Goal: Task Accomplishment & Management: Use online tool/utility

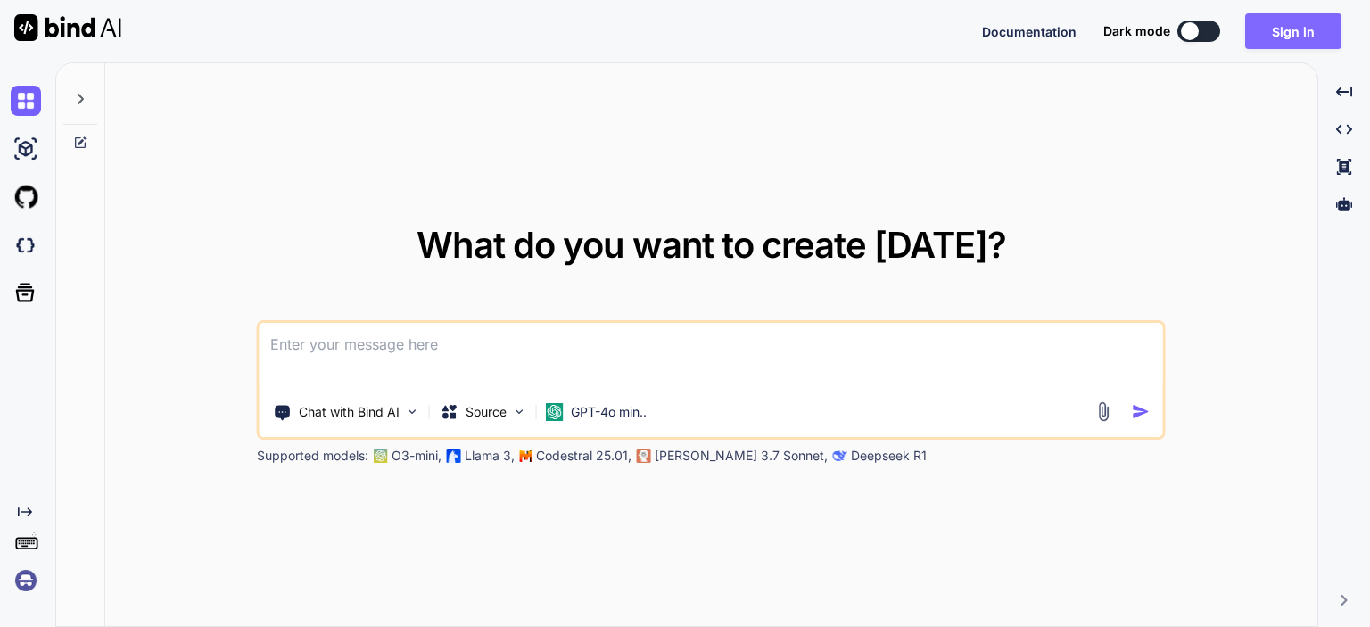
click at [1282, 36] on button "Sign in" at bounding box center [1293, 31] width 96 height 36
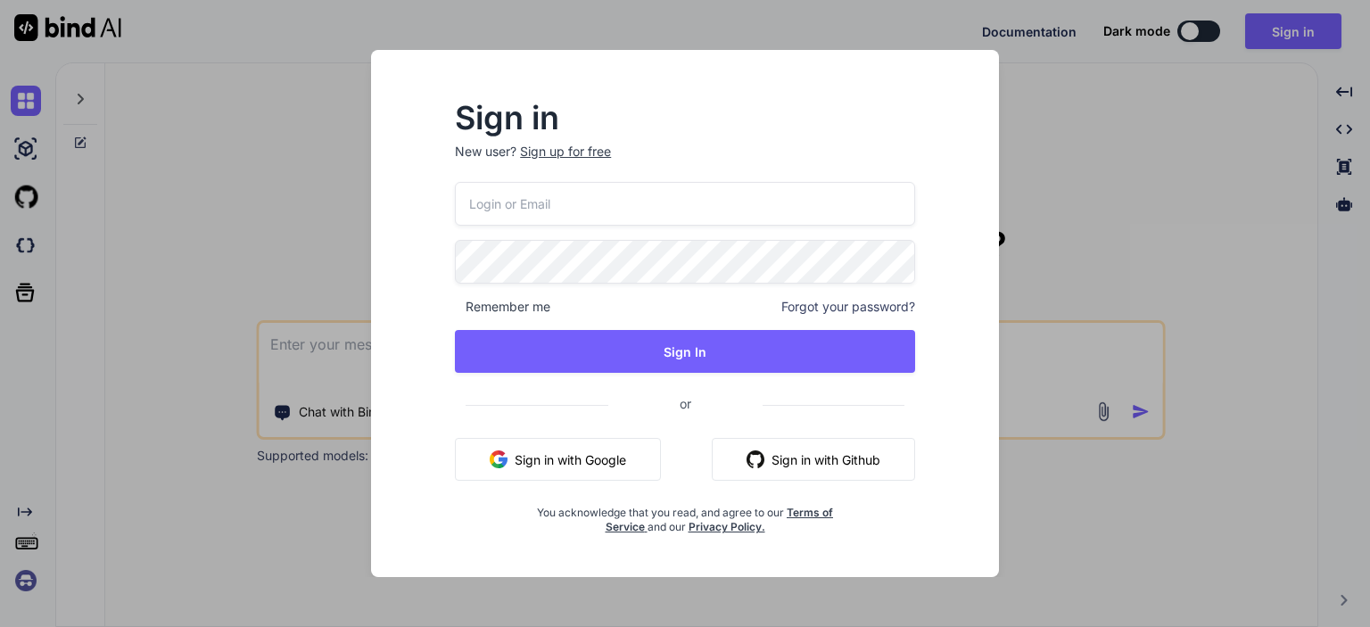
type input "[EMAIL_ADDRESS][DOMAIN_NAME]"
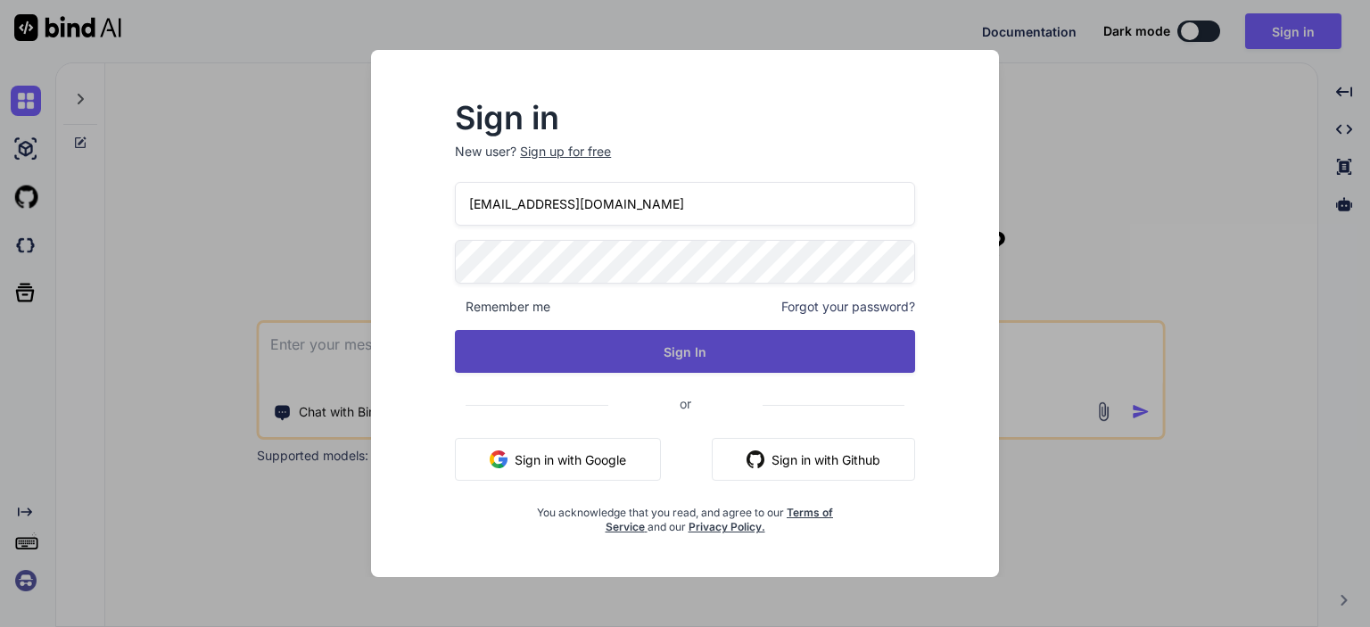
click at [740, 345] on button "Sign In" at bounding box center [685, 351] width 460 height 43
click at [657, 356] on button "Sign In" at bounding box center [685, 351] width 460 height 43
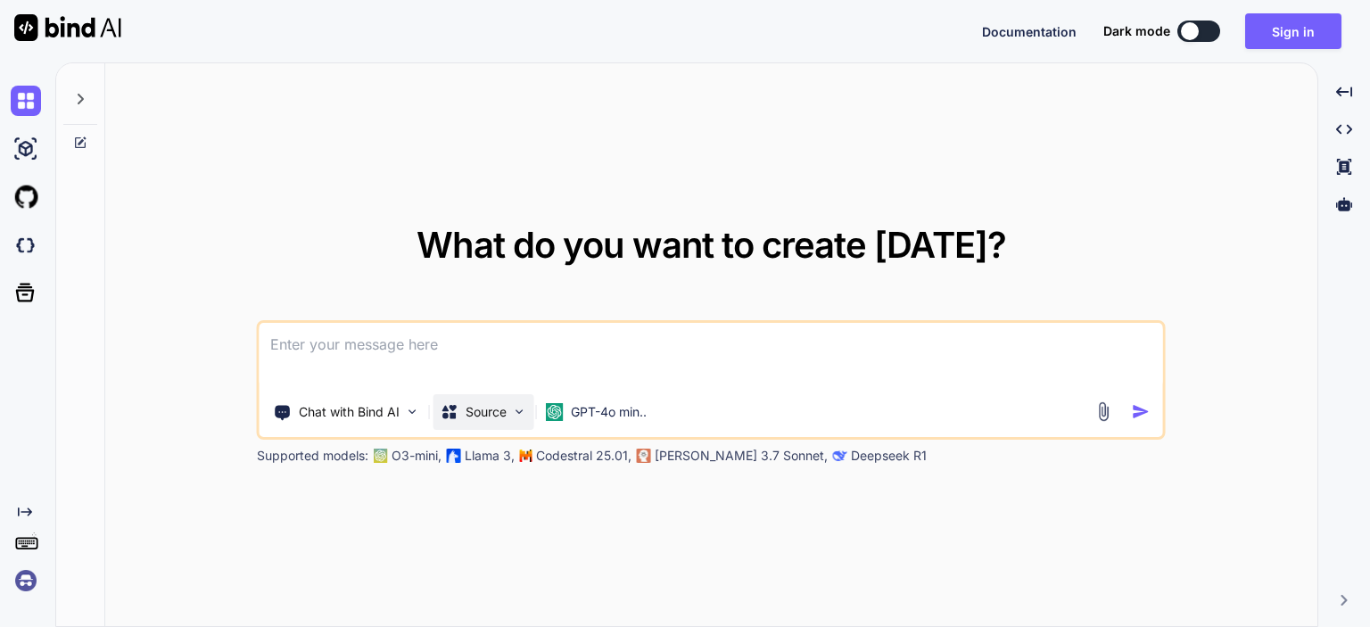
click at [508, 417] on div "Source" at bounding box center [483, 412] width 101 height 36
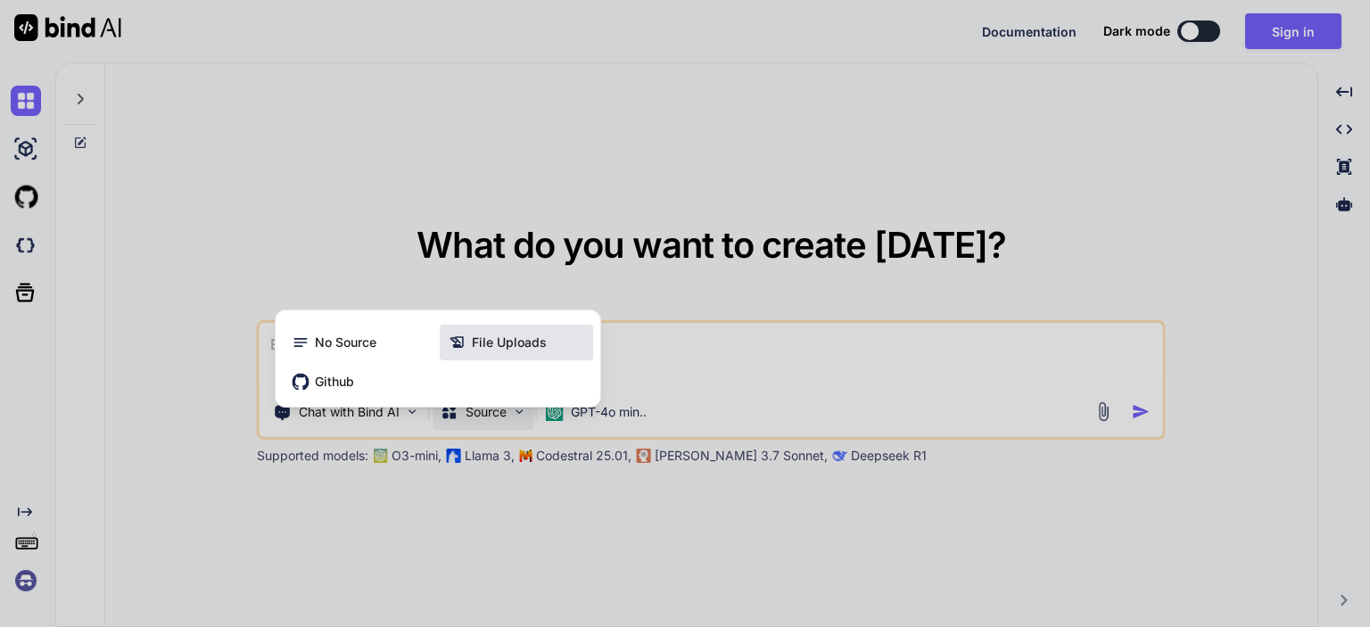
click at [507, 359] on div "File Uploads" at bounding box center [516, 343] width 153 height 36
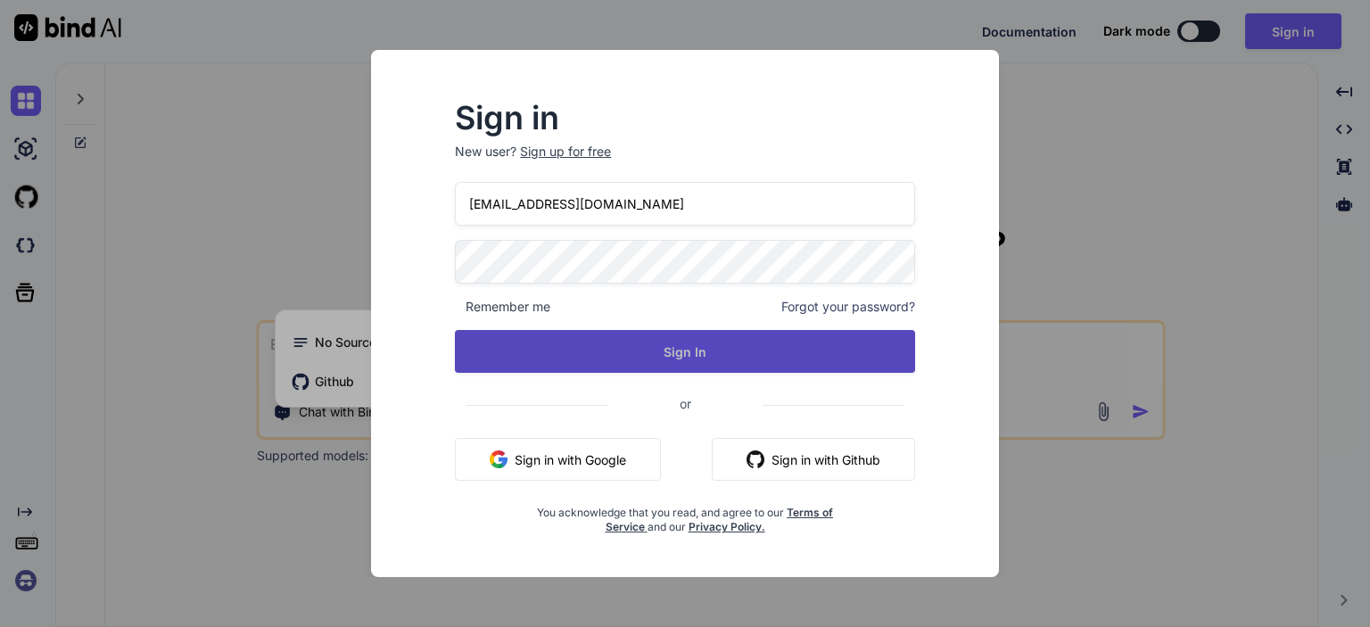
click at [656, 349] on button "Sign In" at bounding box center [685, 351] width 460 height 43
click at [692, 356] on button "Sign In" at bounding box center [685, 351] width 460 height 43
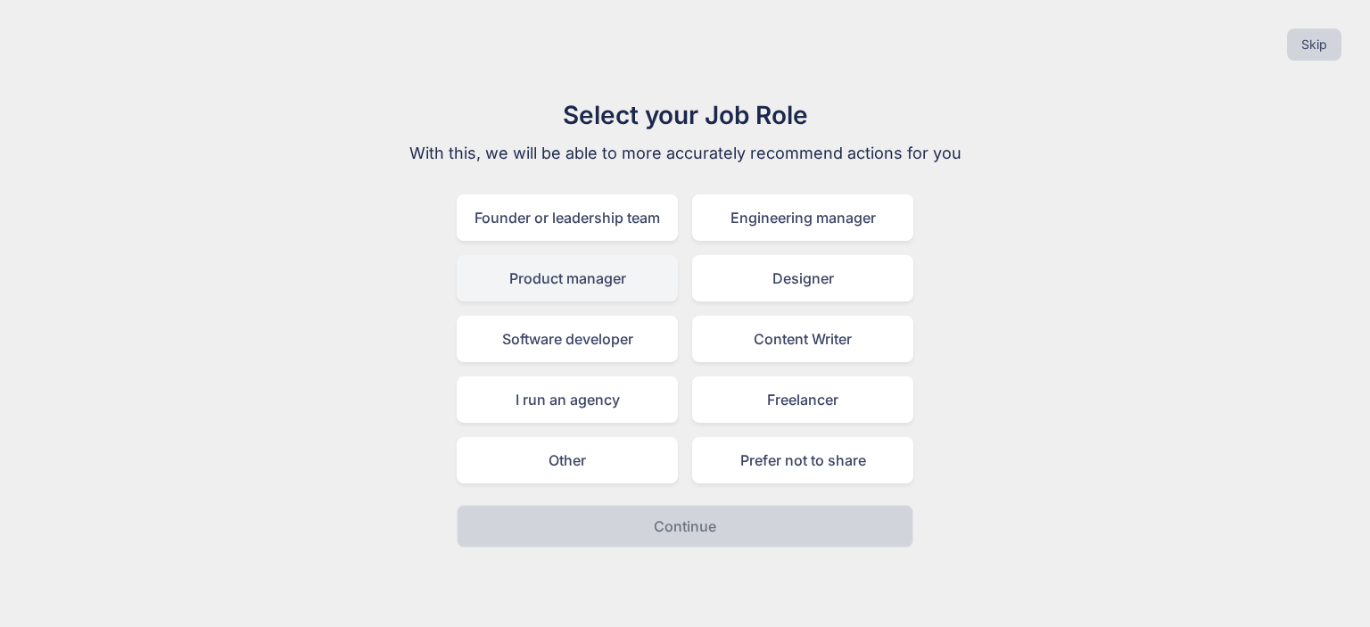
click at [524, 273] on div "Product manager" at bounding box center [567, 278] width 221 height 46
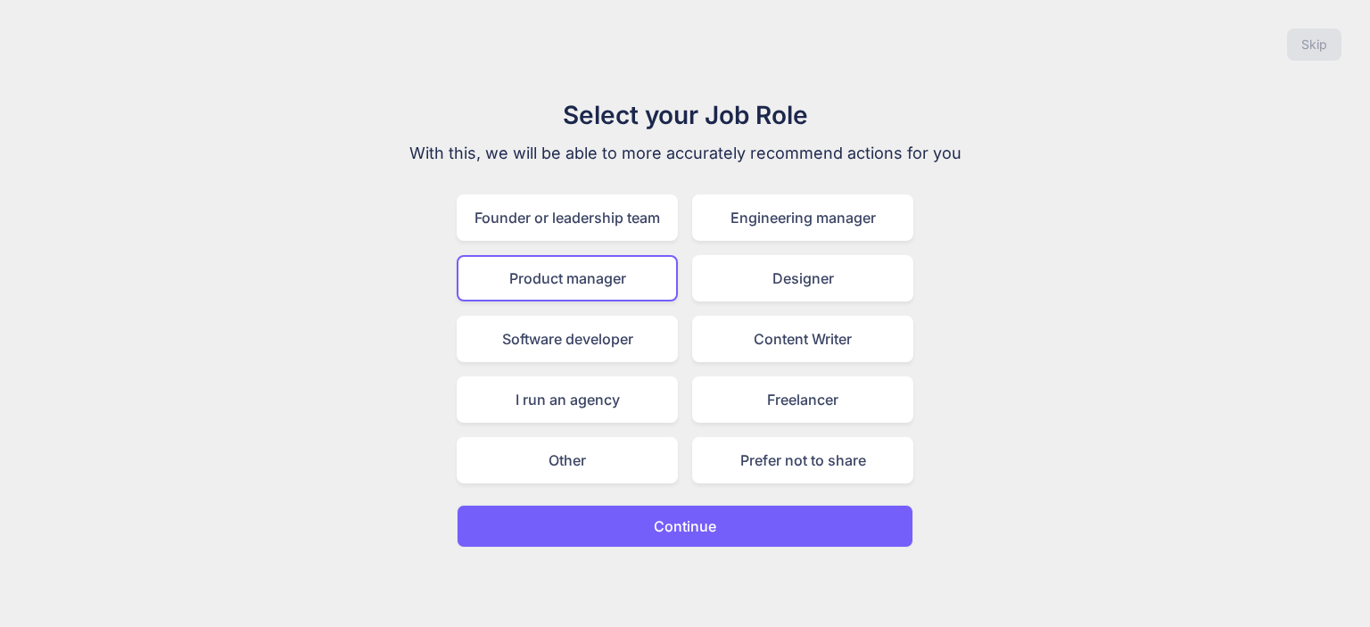
click at [638, 505] on button "Continue" at bounding box center [685, 526] width 457 height 43
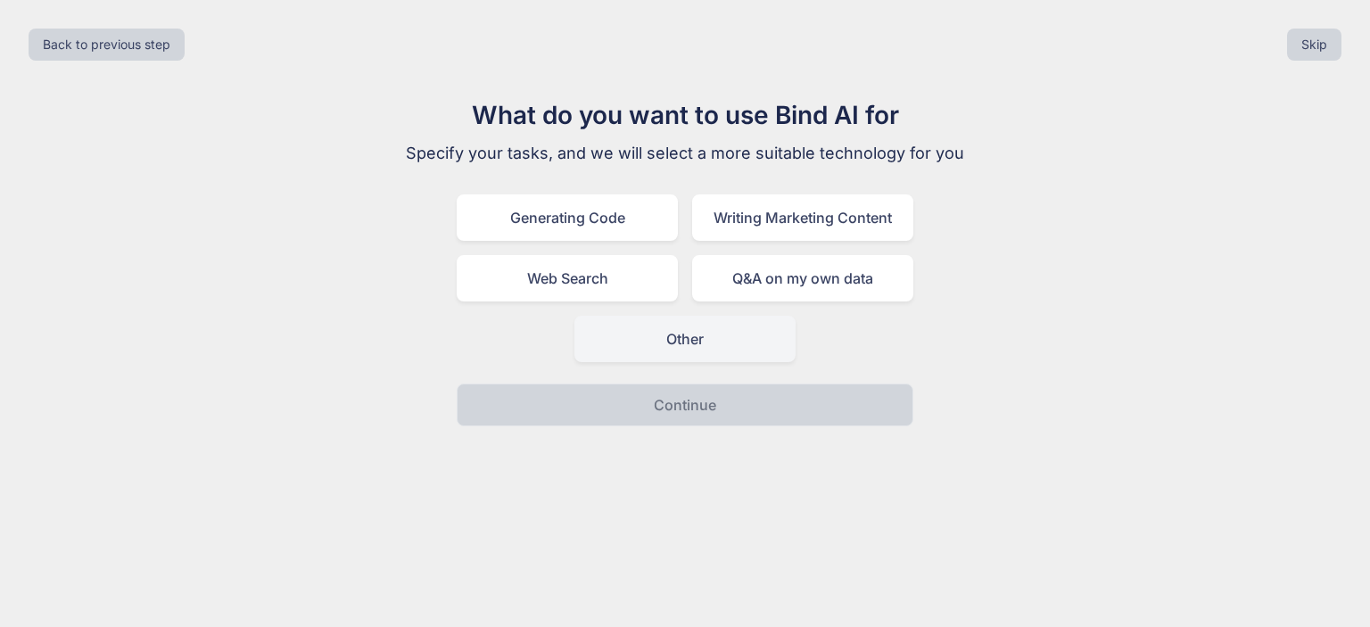
click at [719, 356] on div "Other" at bounding box center [684, 339] width 221 height 46
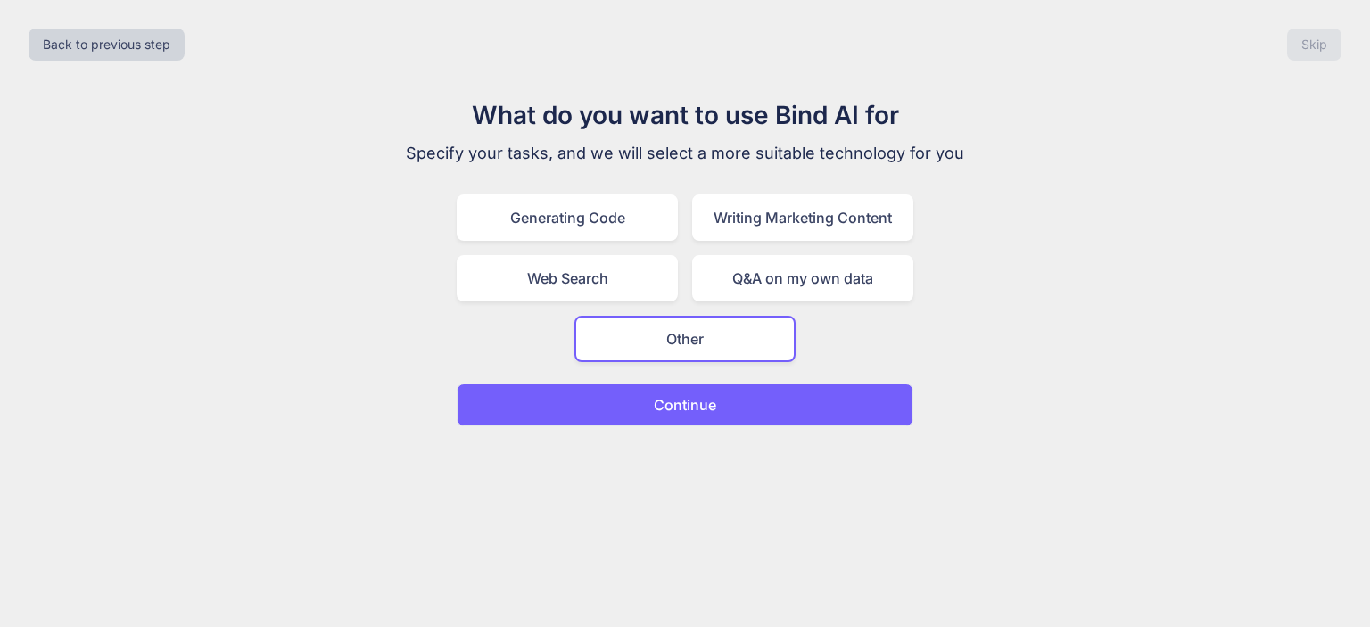
click at [721, 406] on button "Continue" at bounding box center [685, 404] width 457 height 43
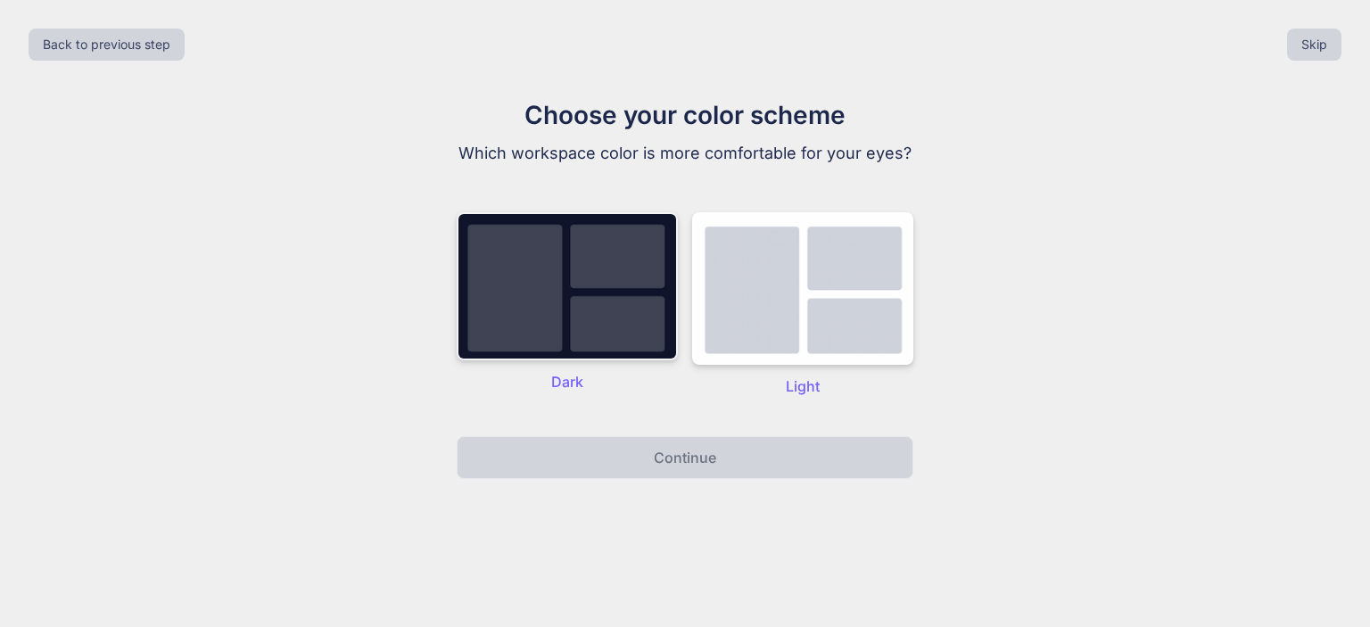
click at [567, 303] on img at bounding box center [567, 286] width 221 height 148
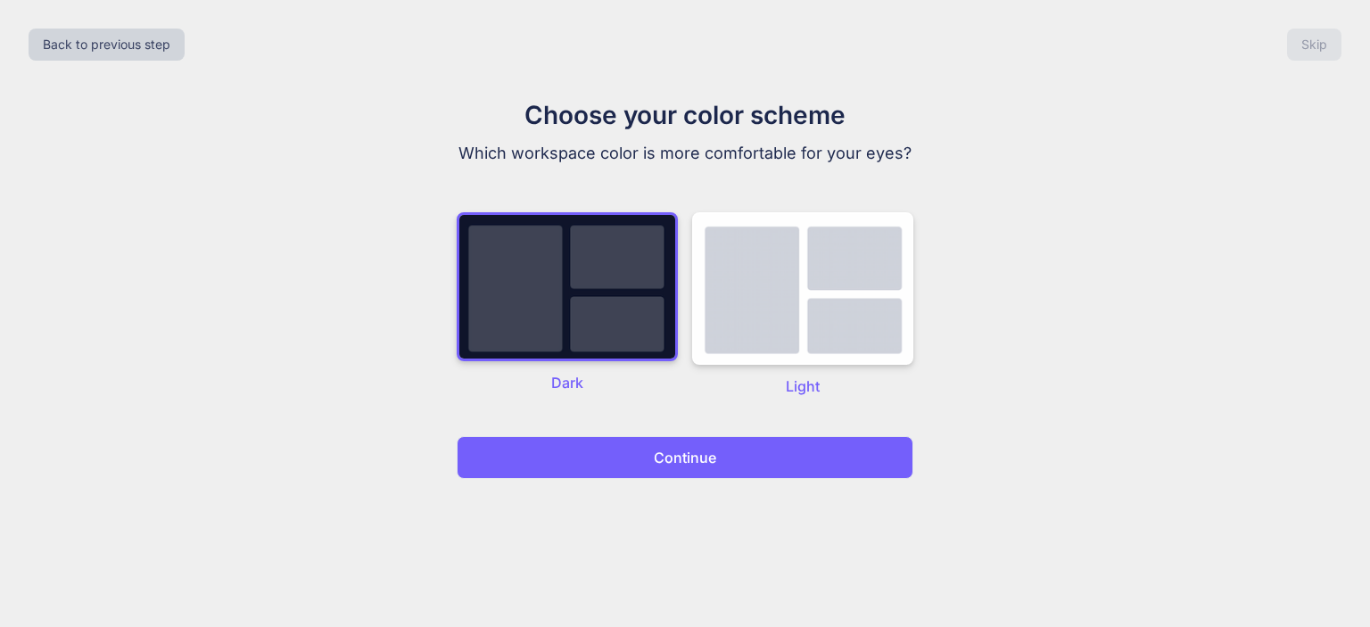
click at [631, 451] on button "Continue" at bounding box center [685, 457] width 457 height 43
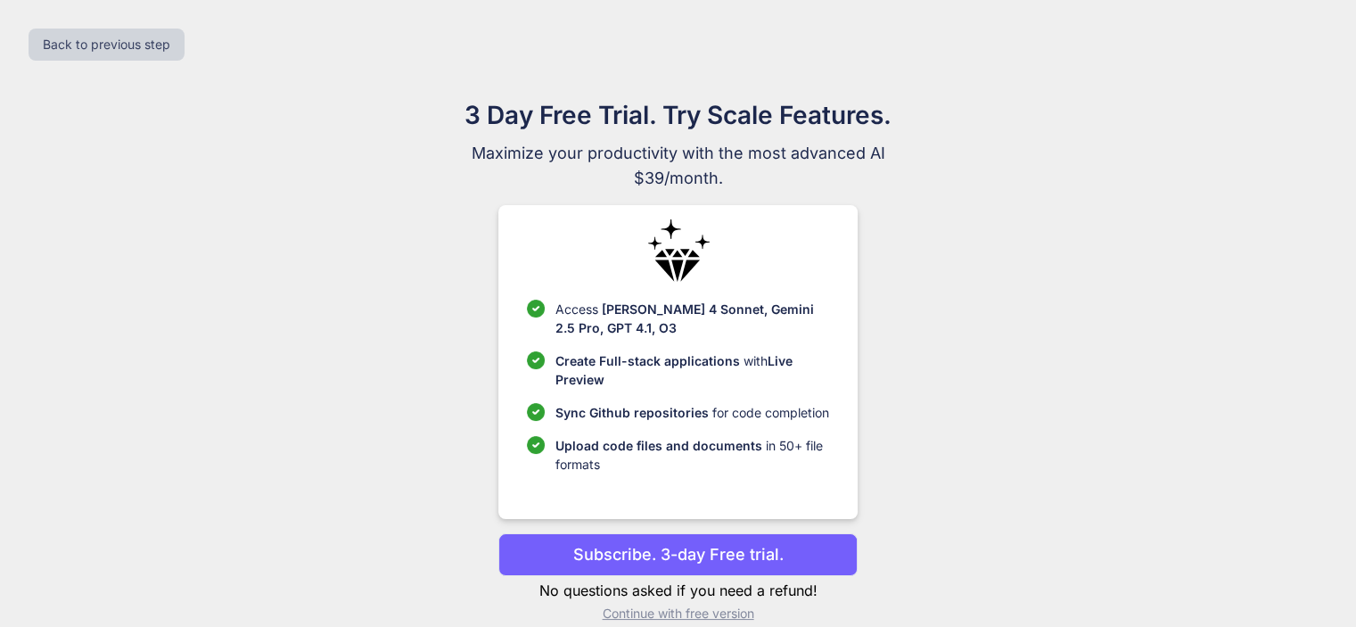
scroll to position [23, 0]
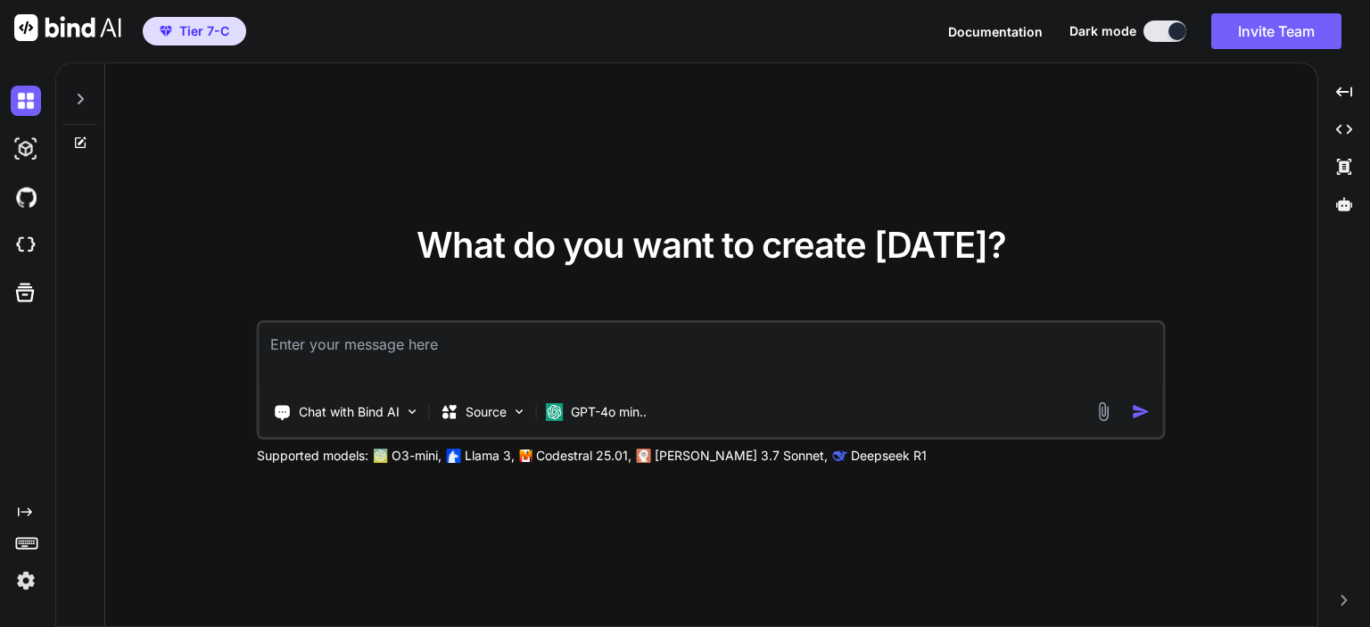
click at [21, 573] on img at bounding box center [26, 580] width 30 height 30
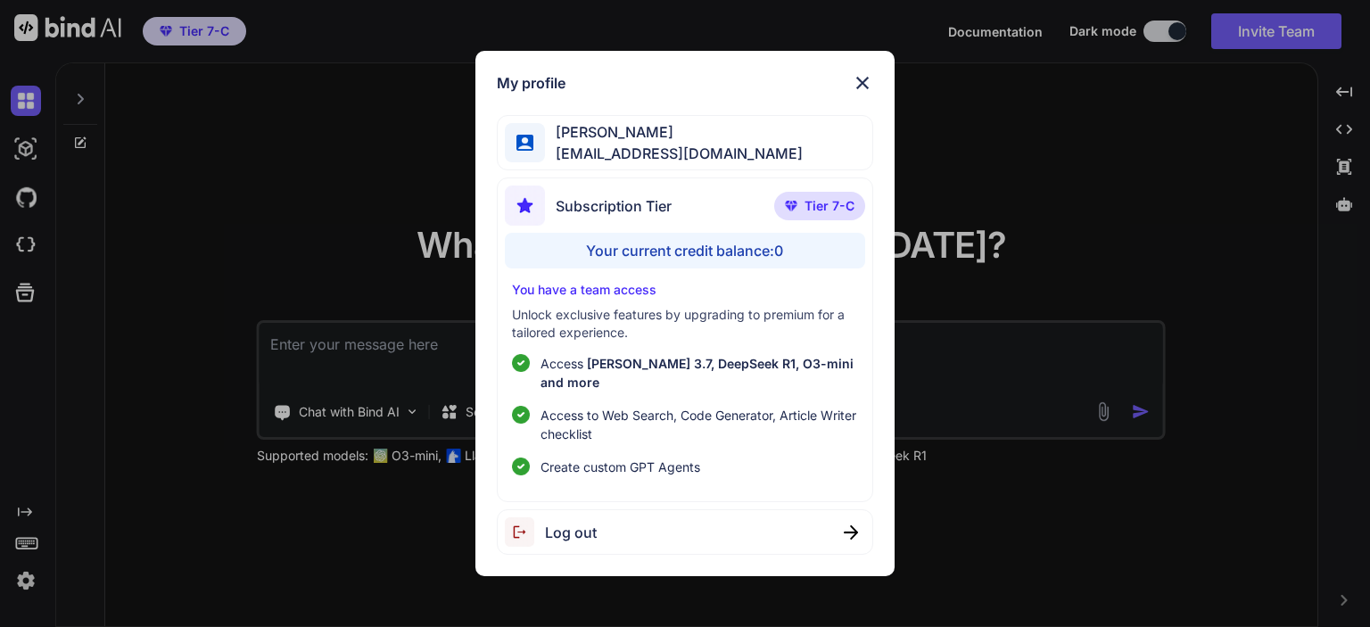
click at [862, 94] on img at bounding box center [862, 82] width 21 height 21
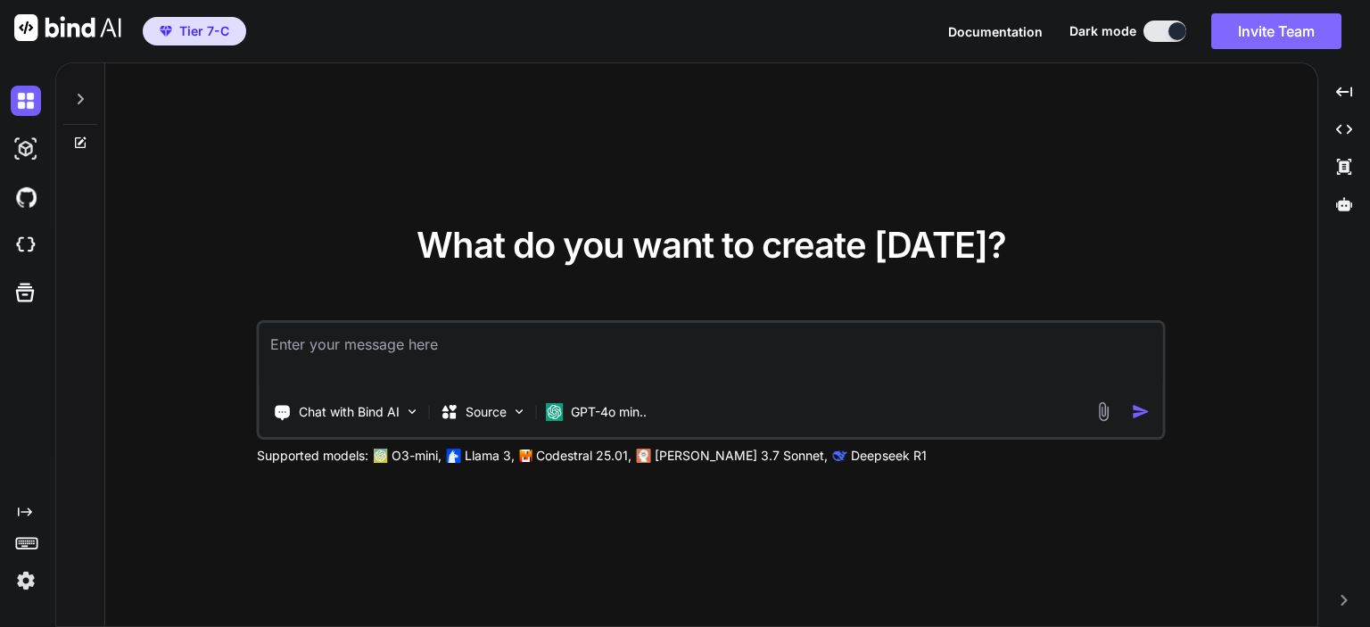
click at [1278, 27] on button "Invite Team" at bounding box center [1276, 31] width 130 height 36
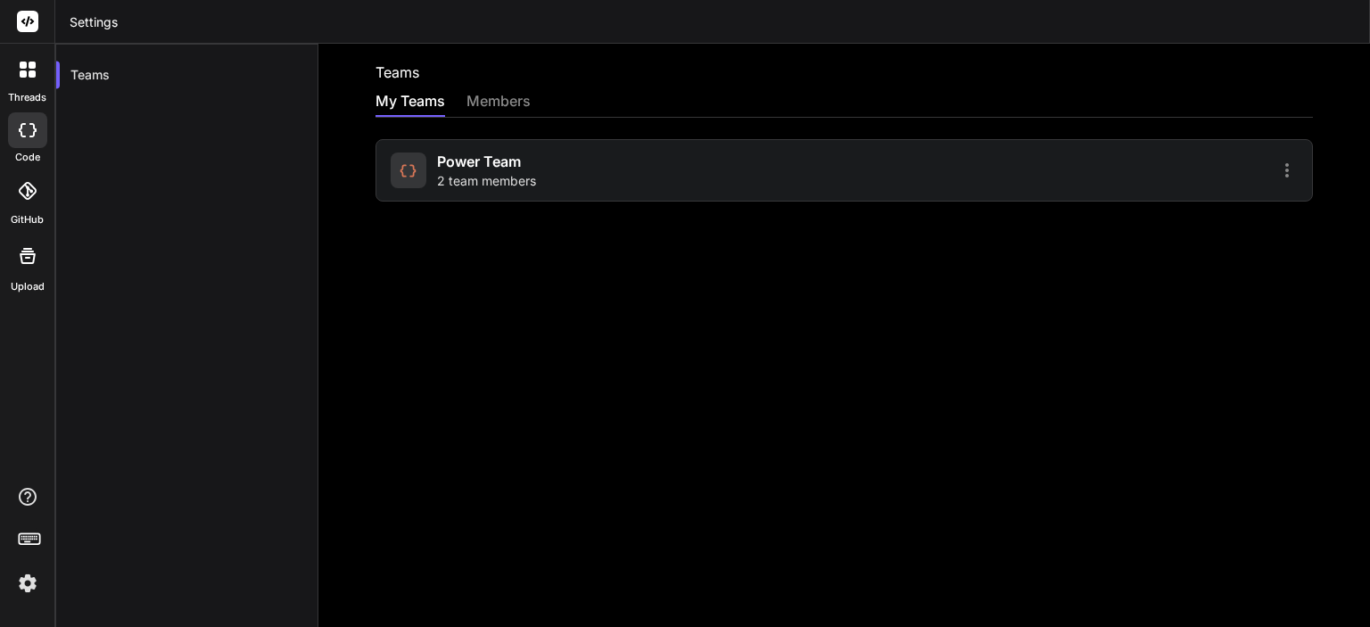
click at [928, 186] on div "Power Team 2 team members" at bounding box center [843, 170] width 937 height 62
click at [1256, 177] on div at bounding box center [1073, 170] width 449 height 21
click at [1285, 175] on icon at bounding box center [1287, 170] width 4 height 14
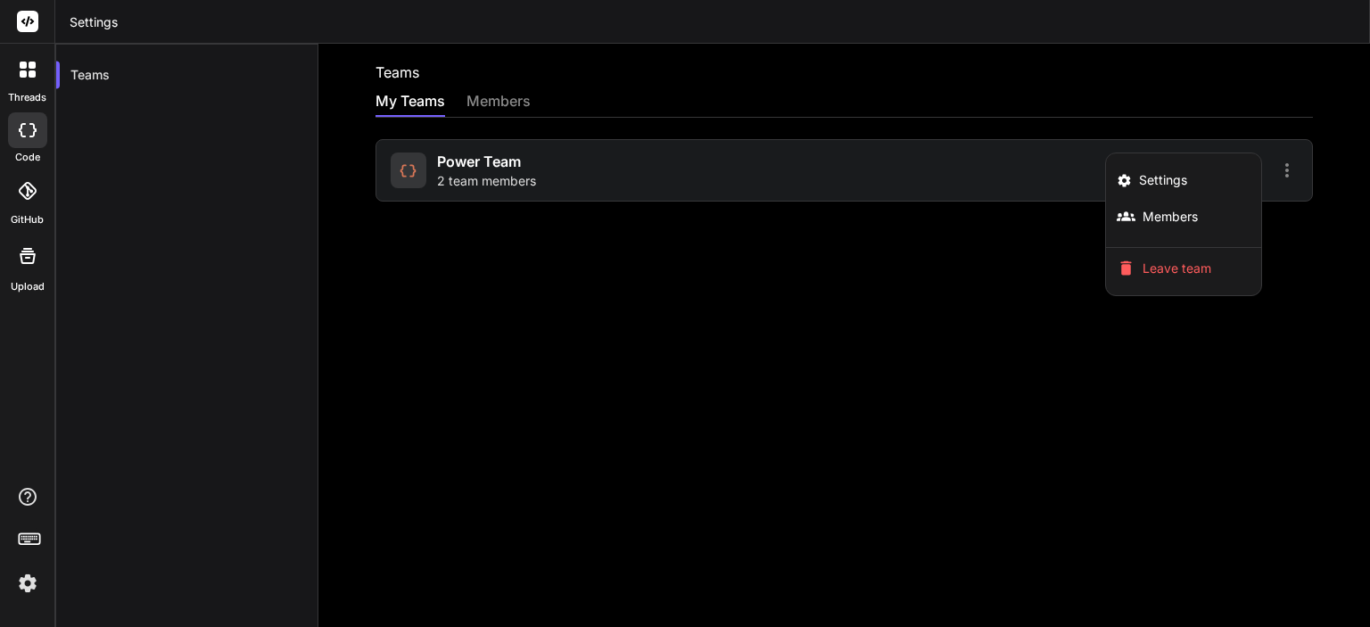
click at [936, 161] on div at bounding box center [685, 313] width 1370 height 627
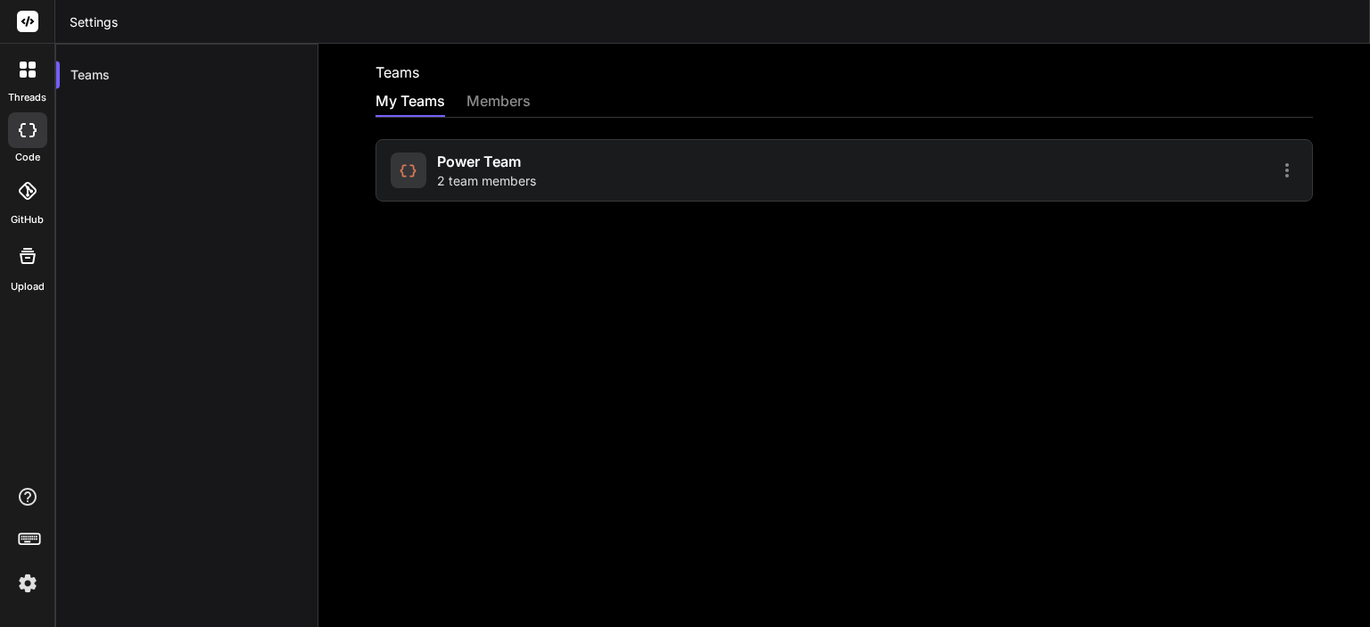
click at [514, 99] on div "members" at bounding box center [498, 102] width 64 height 25
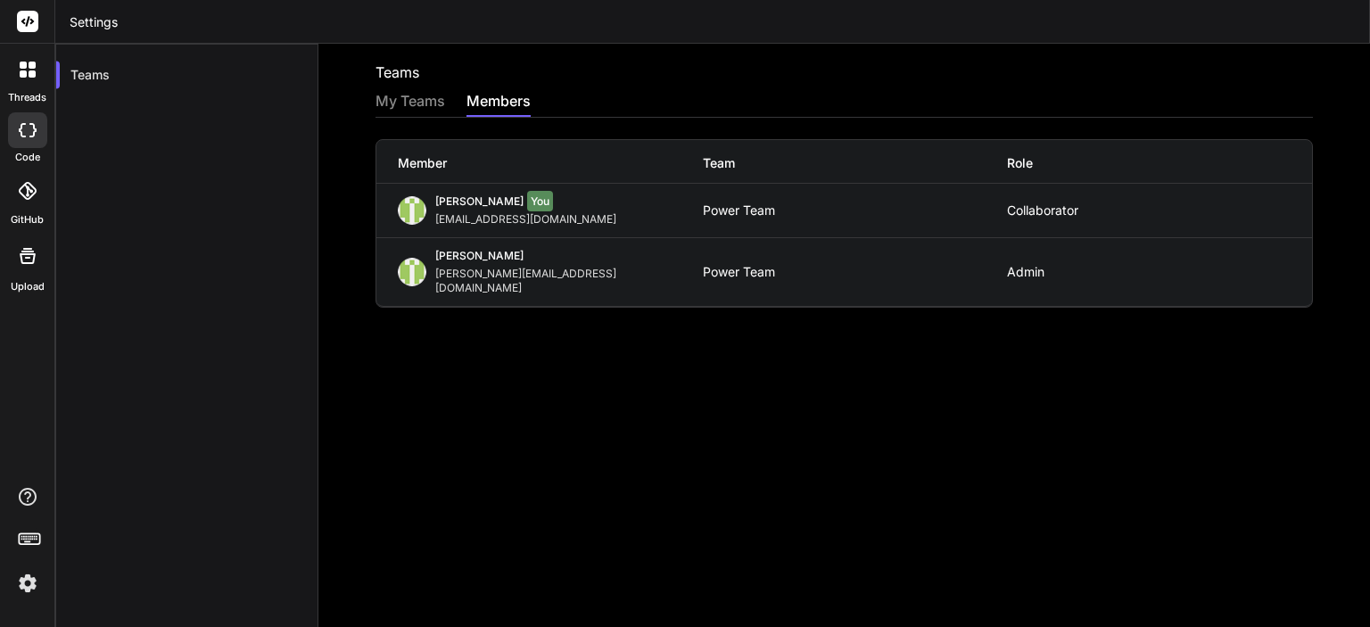
click at [23, 91] on label "threads" at bounding box center [27, 97] width 38 height 15
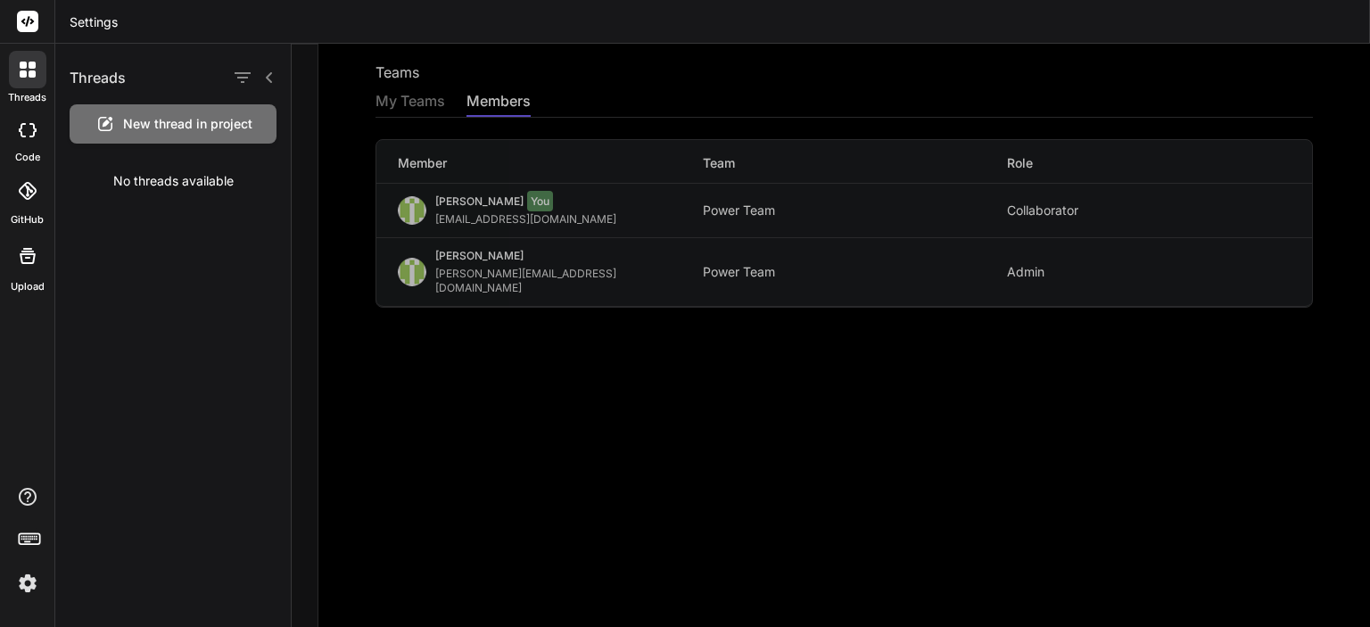
click at [125, 111] on div "New thread in project" at bounding box center [173, 123] width 207 height 39
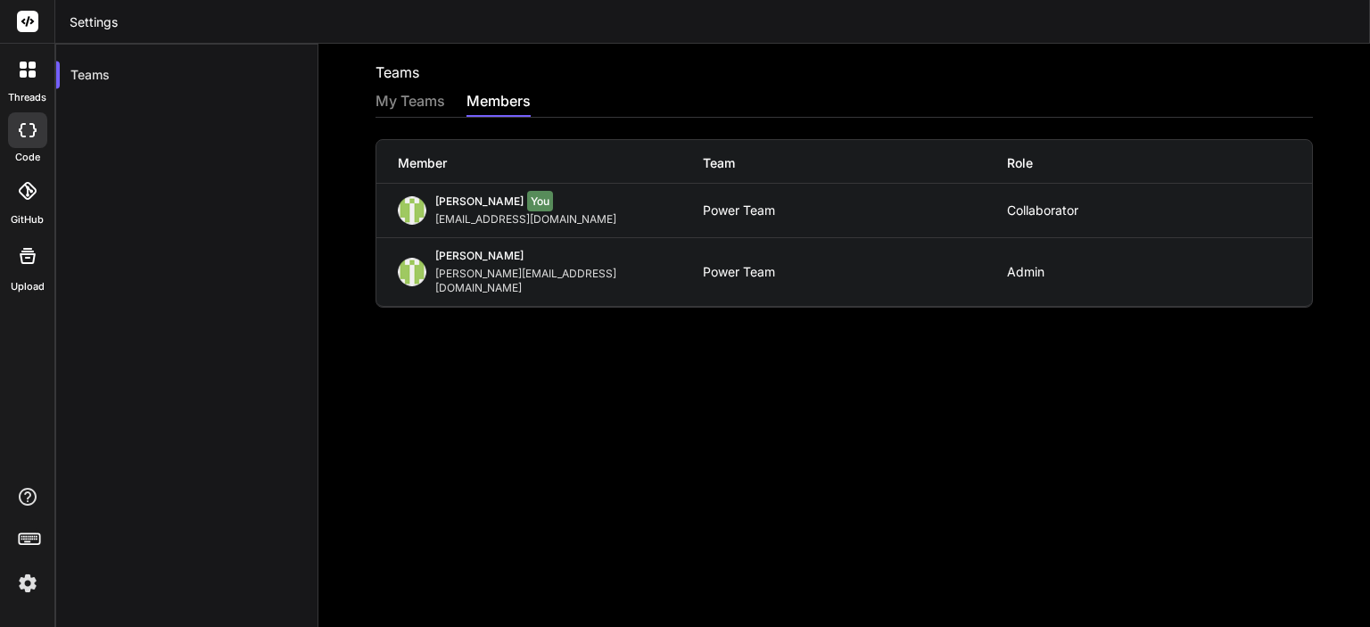
click at [37, 13] on div at bounding box center [27, 22] width 54 height 44
click at [24, 75] on icon at bounding box center [23, 73] width 7 height 7
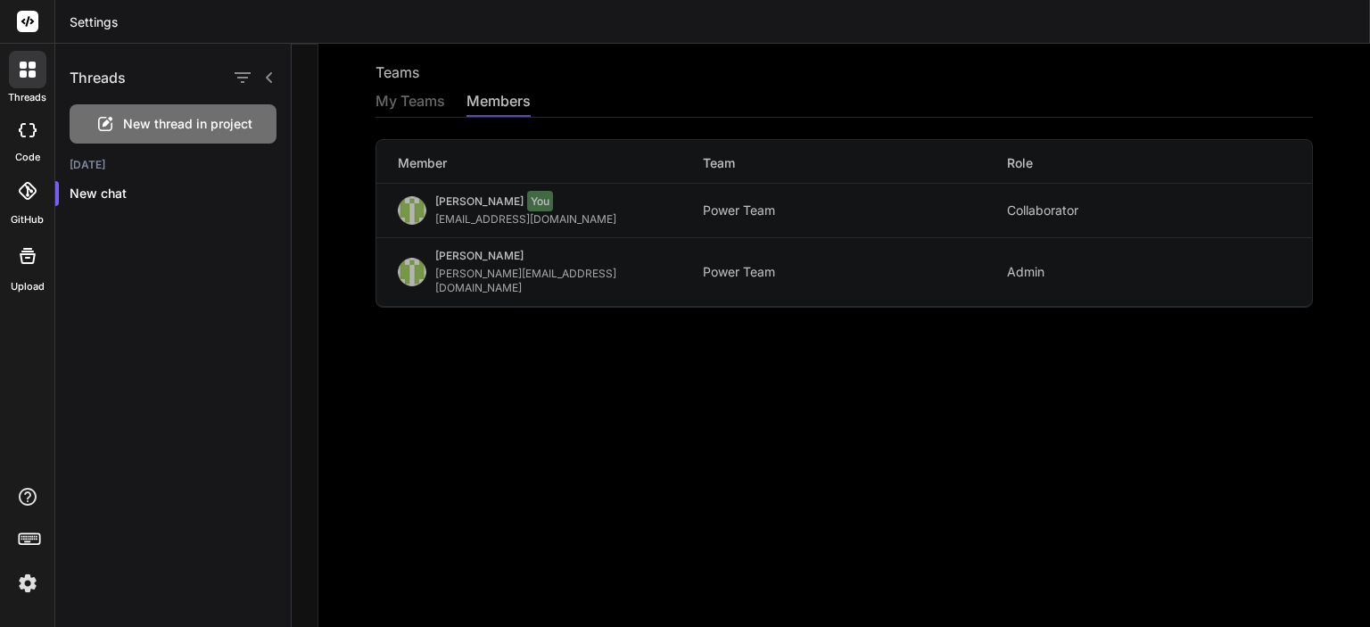
click at [102, 108] on div "New thread in project" at bounding box center [173, 123] width 207 height 39
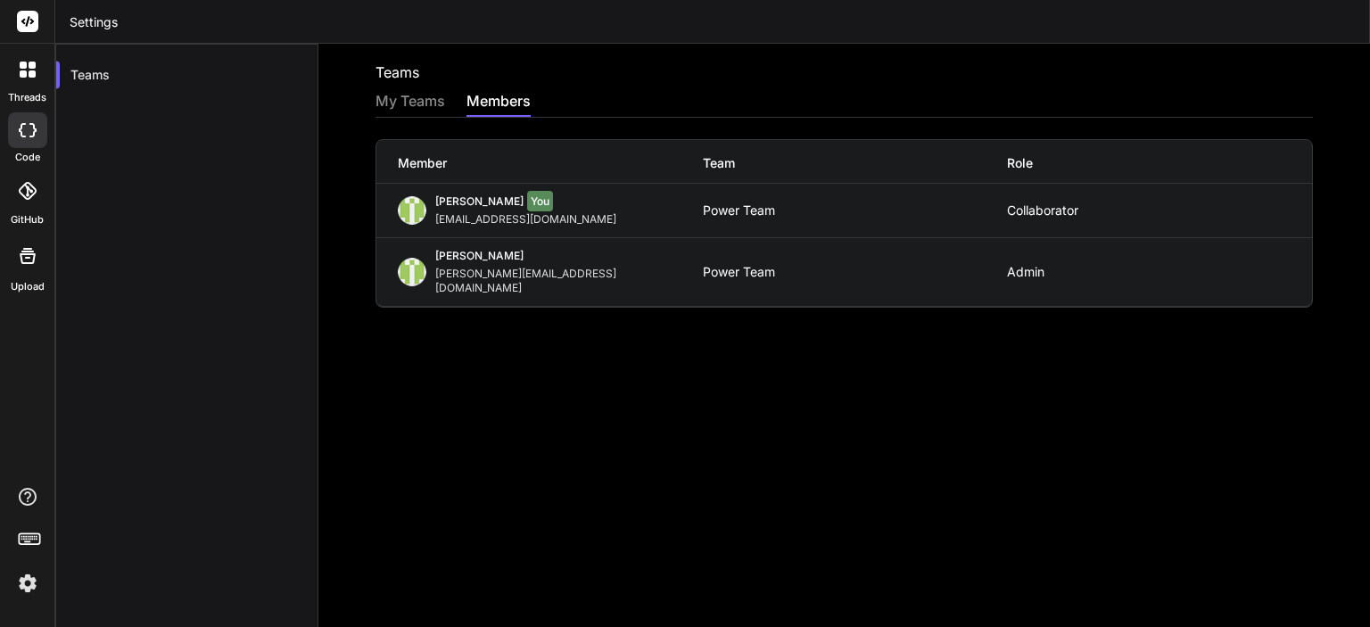
click at [29, 128] on icon at bounding box center [28, 130] width 18 height 14
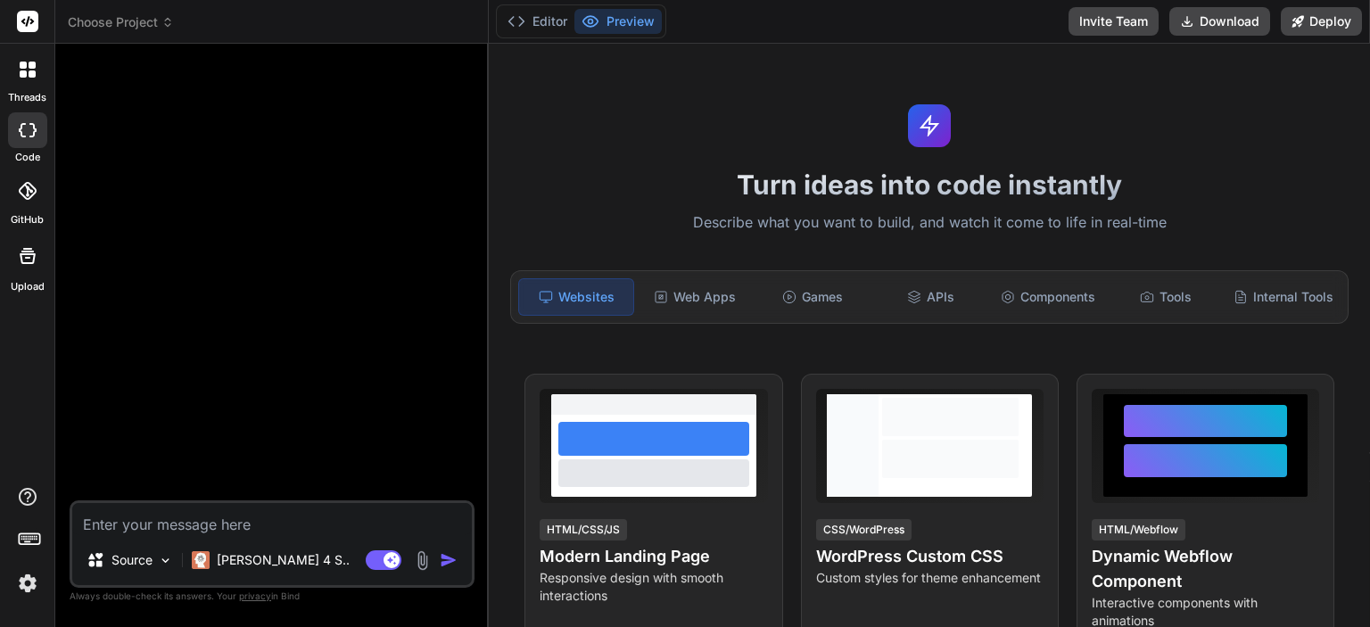
click at [29, 73] on icon at bounding box center [32, 73] width 7 height 7
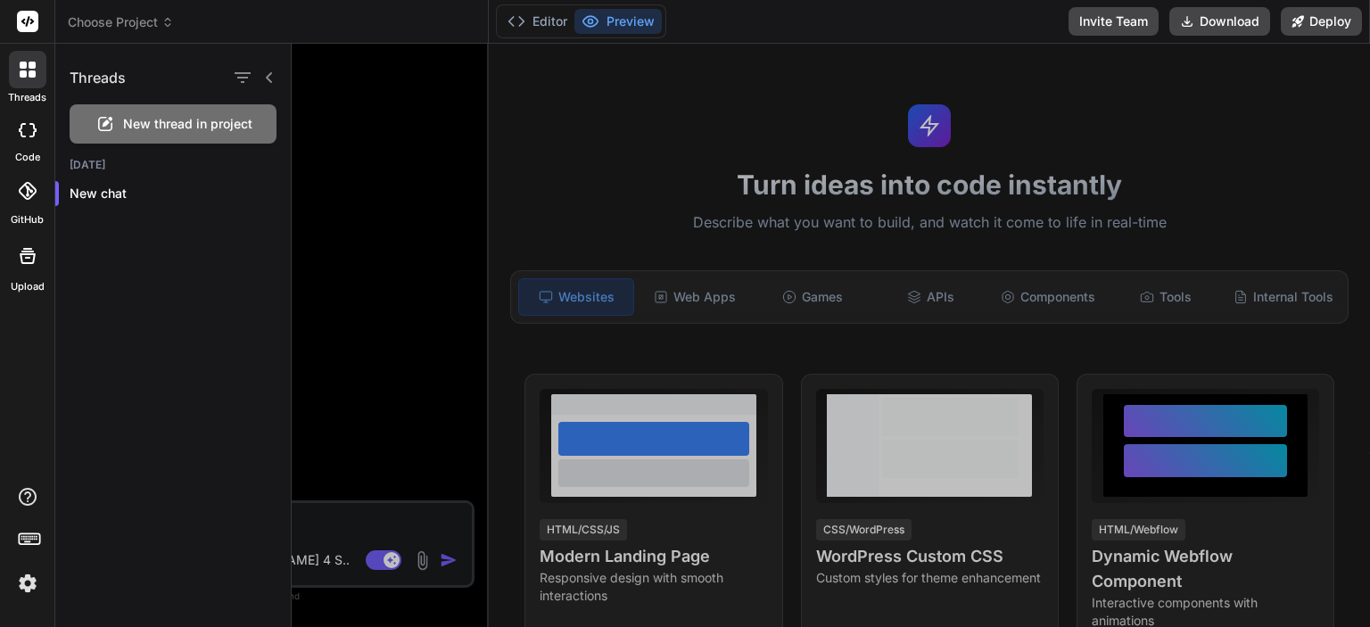
click at [117, 131] on div "New thread in project" at bounding box center [173, 123] width 207 height 39
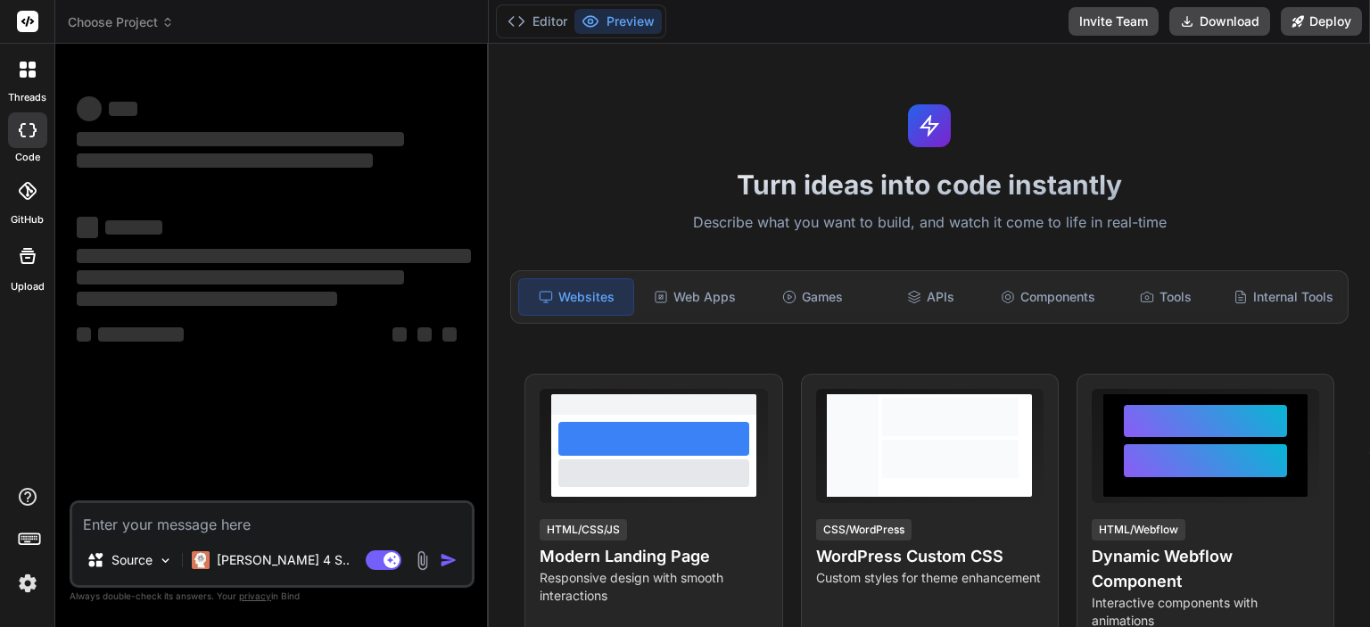
type textarea "x"
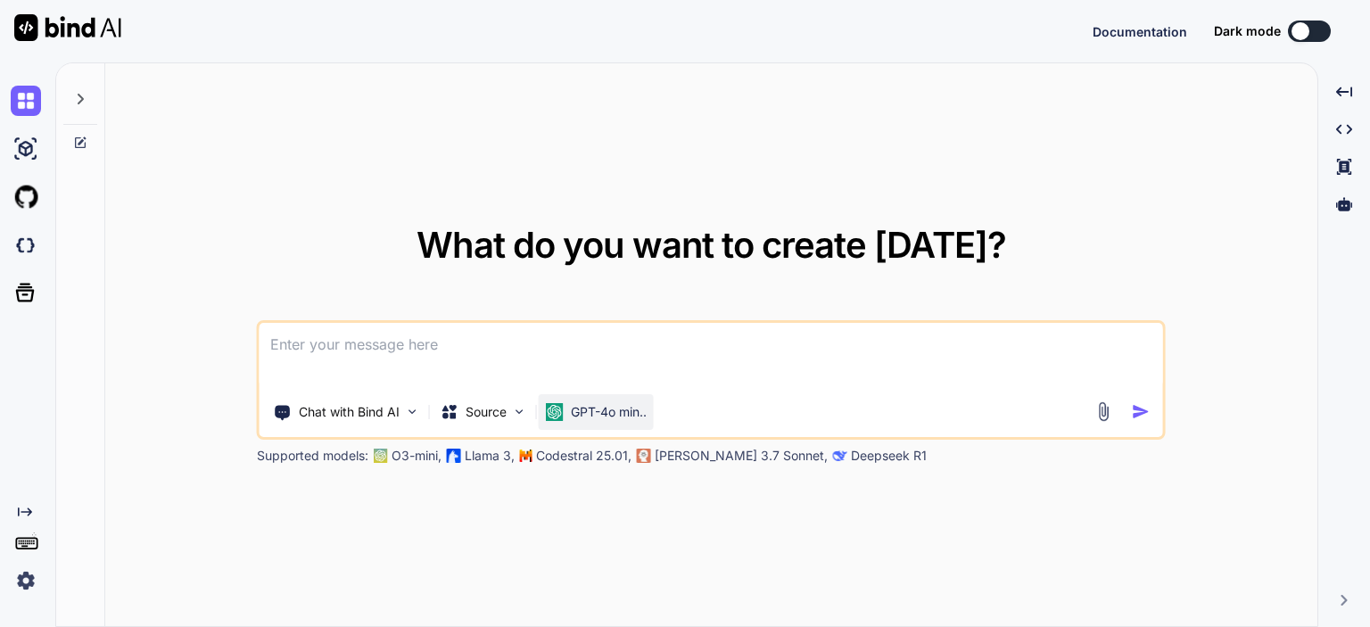
click at [591, 409] on p "GPT-4o min.." at bounding box center [609, 412] width 76 height 18
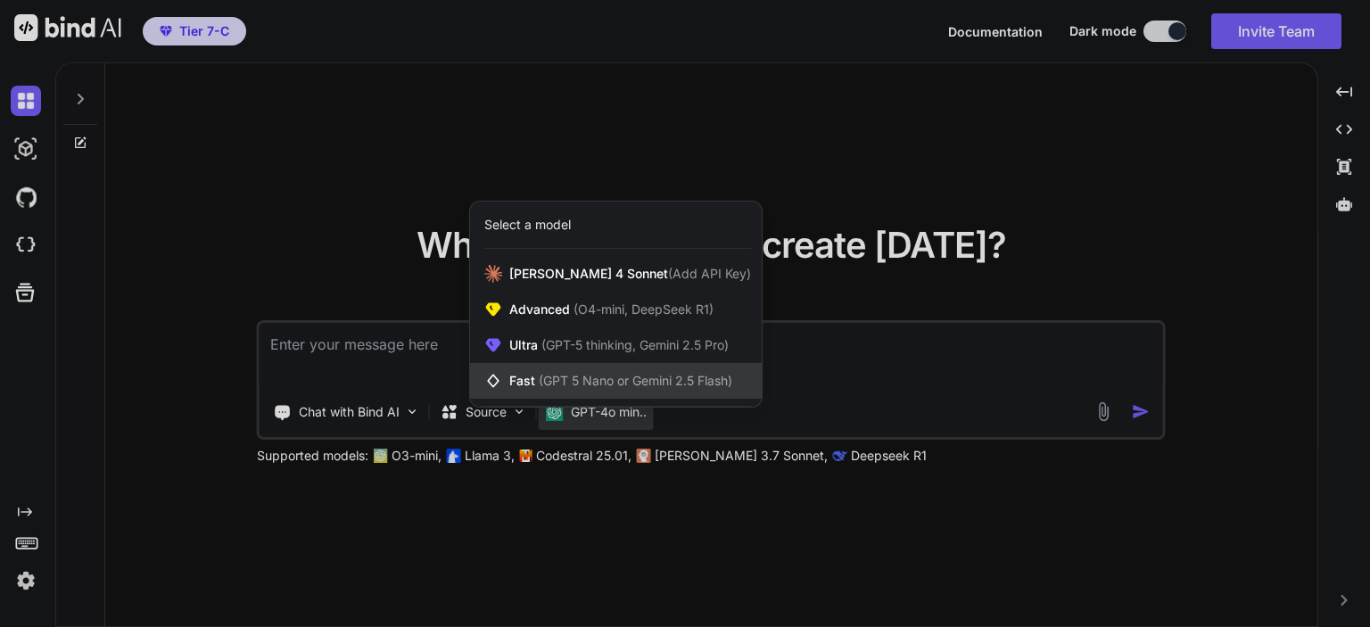
click at [633, 383] on span "(GPT 5 Nano or Gemini 2.5 Flash)" at bounding box center [636, 380] width 194 height 15
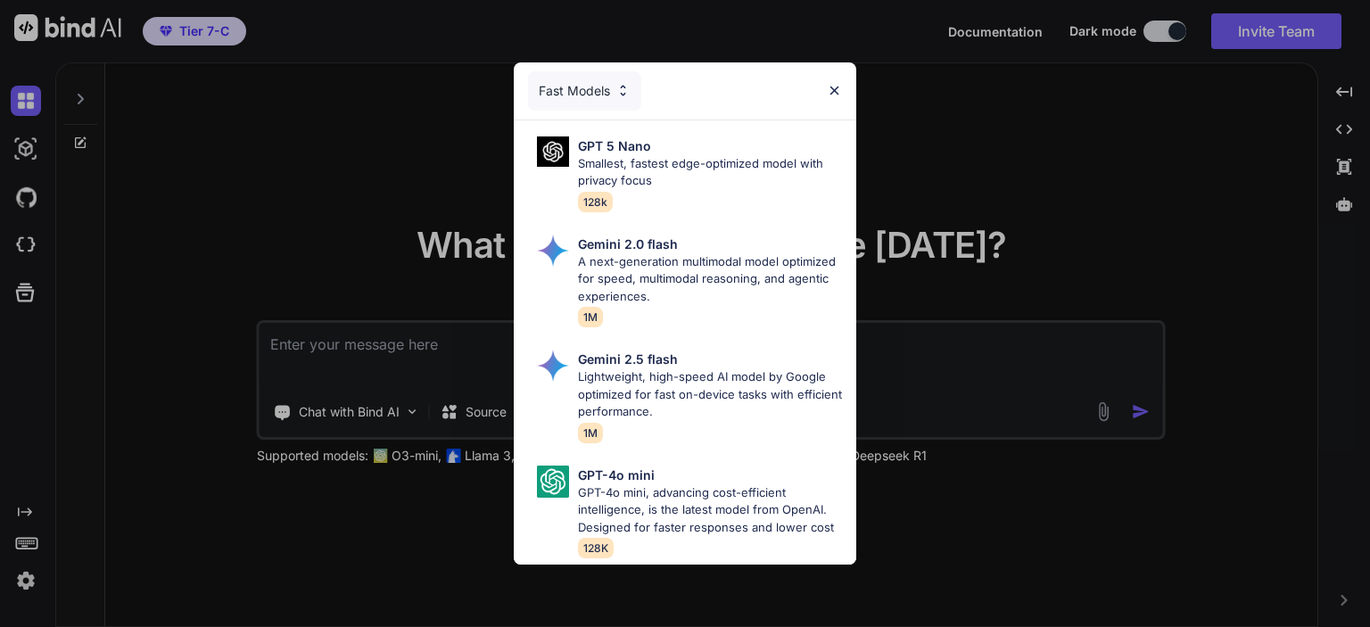
click at [577, 80] on div "Fast Models" at bounding box center [584, 90] width 113 height 39
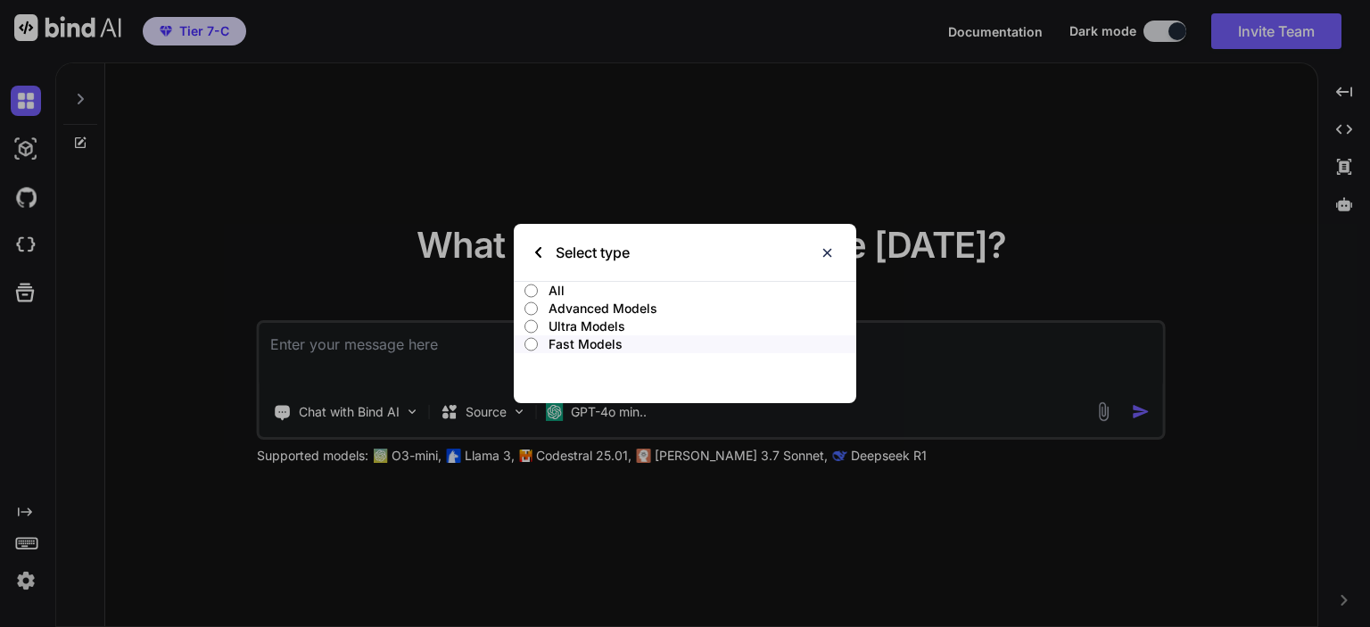
click at [589, 323] on p "Ultra Models" at bounding box center [702, 326] width 308 height 18
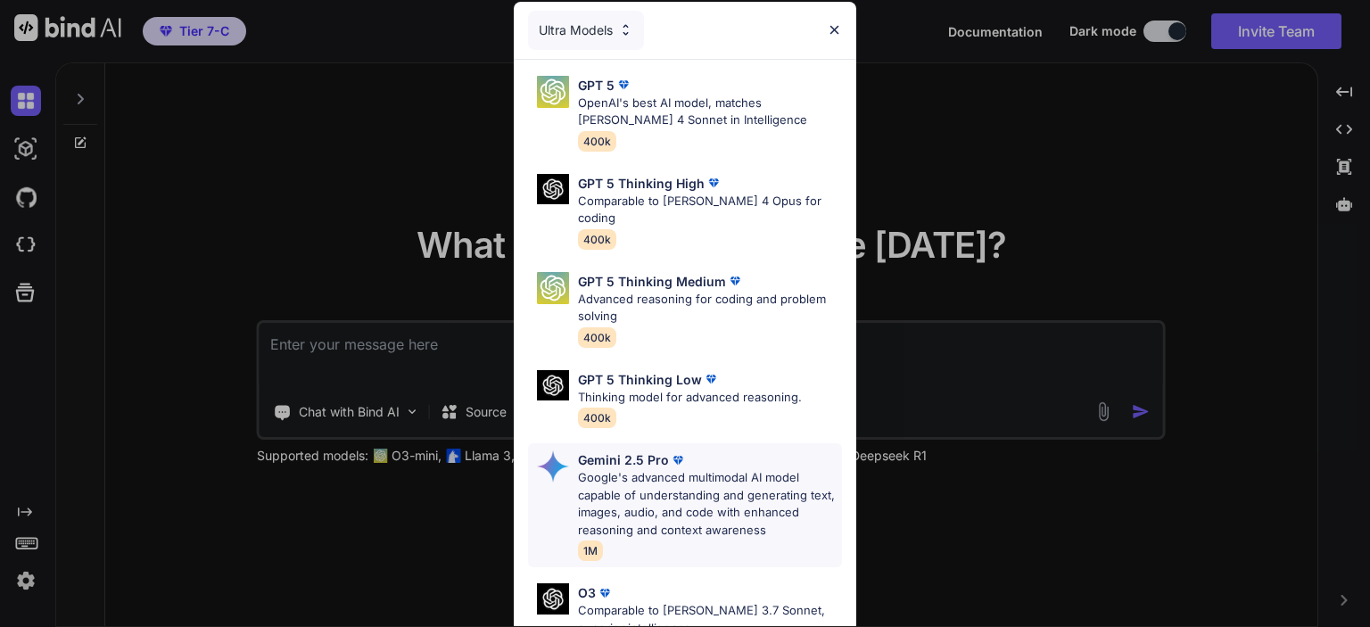
click at [670, 469] on p "Google's advanced multimodal AI model capable of understanding and generating t…" at bounding box center [710, 504] width 264 height 70
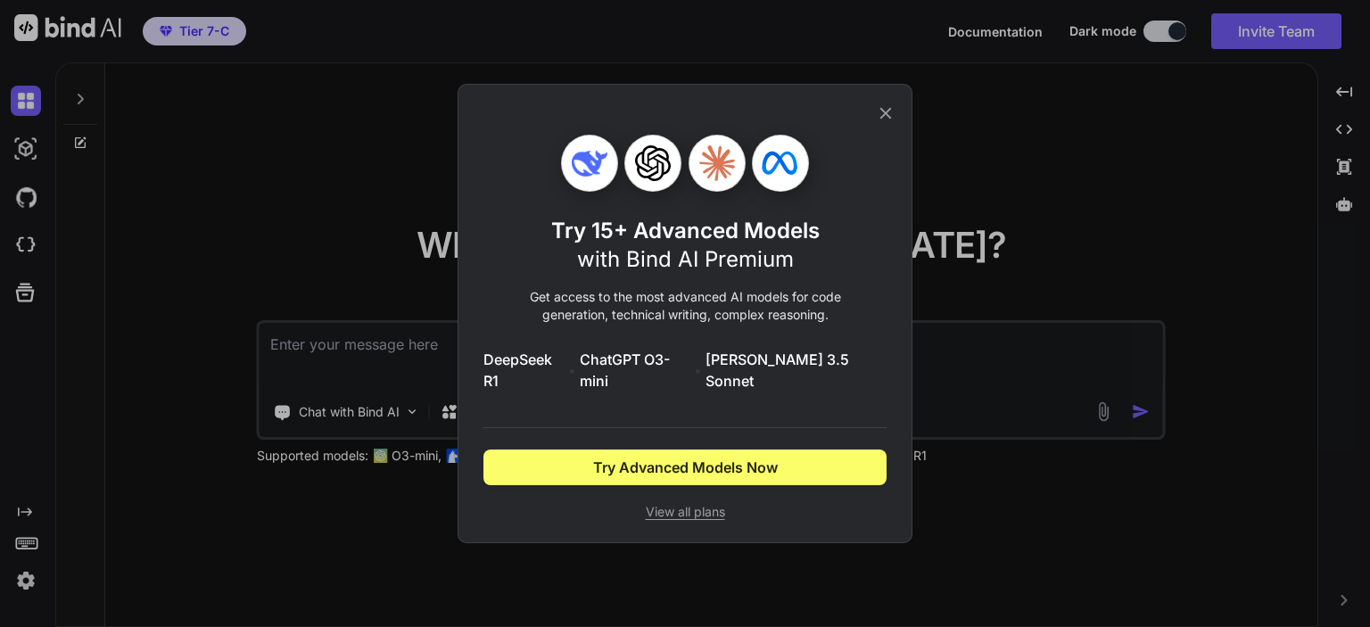
click at [884, 120] on icon at bounding box center [886, 113] width 20 height 20
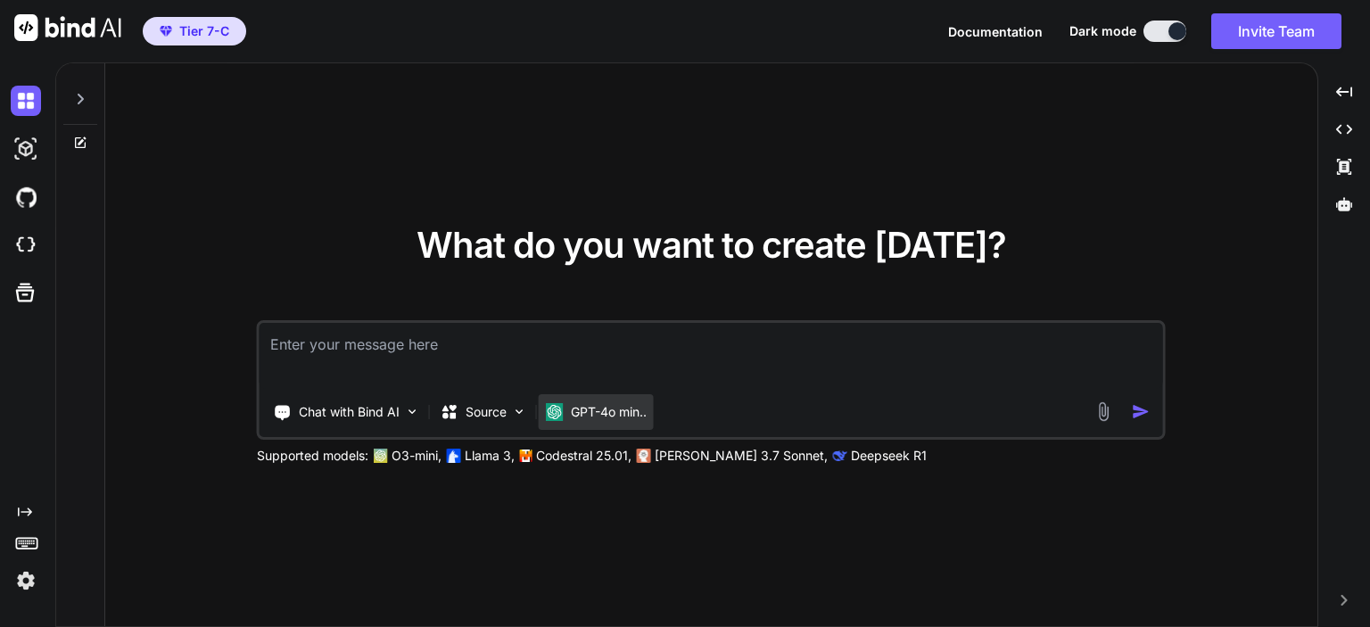
click at [630, 412] on p "GPT-4o min.." at bounding box center [609, 412] width 76 height 18
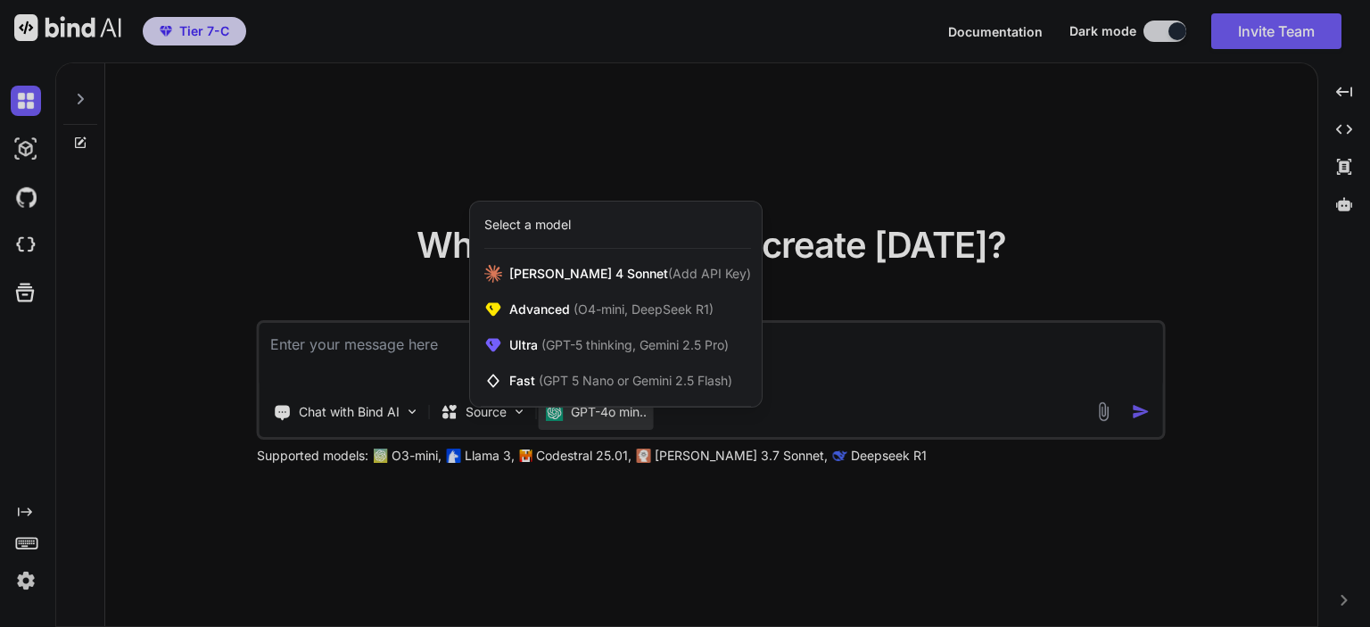
click at [858, 379] on div at bounding box center [685, 313] width 1370 height 627
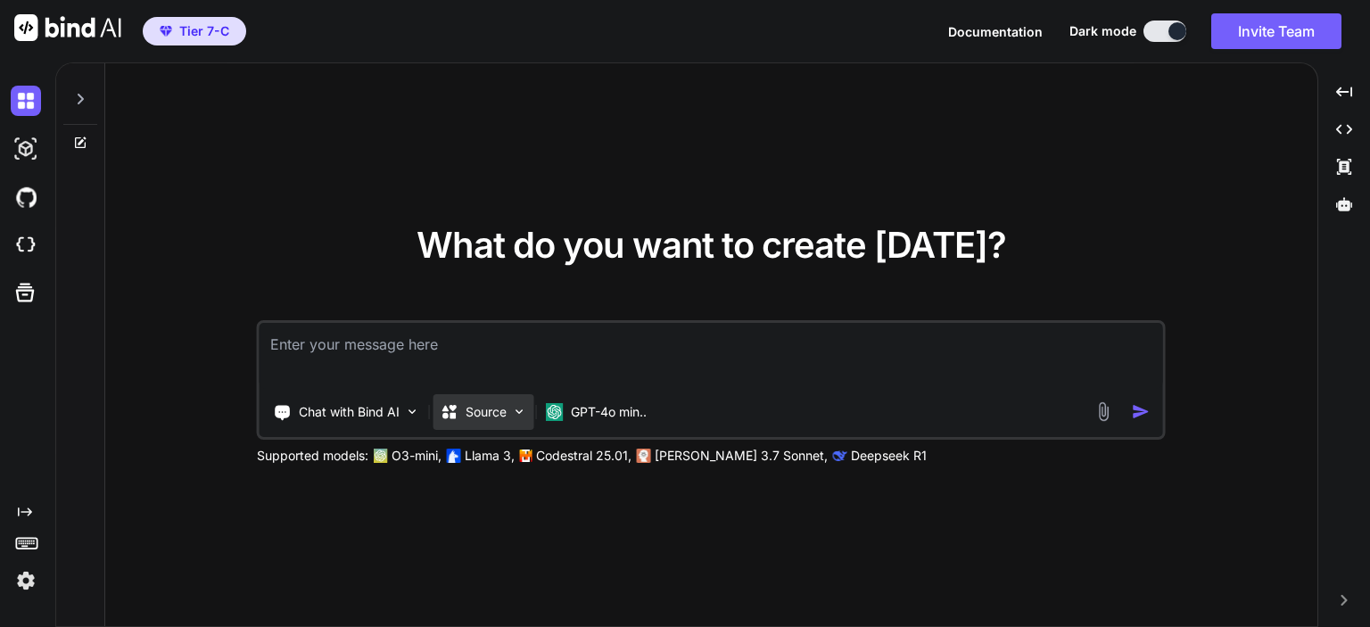
click at [473, 411] on p "Source" at bounding box center [486, 412] width 41 height 18
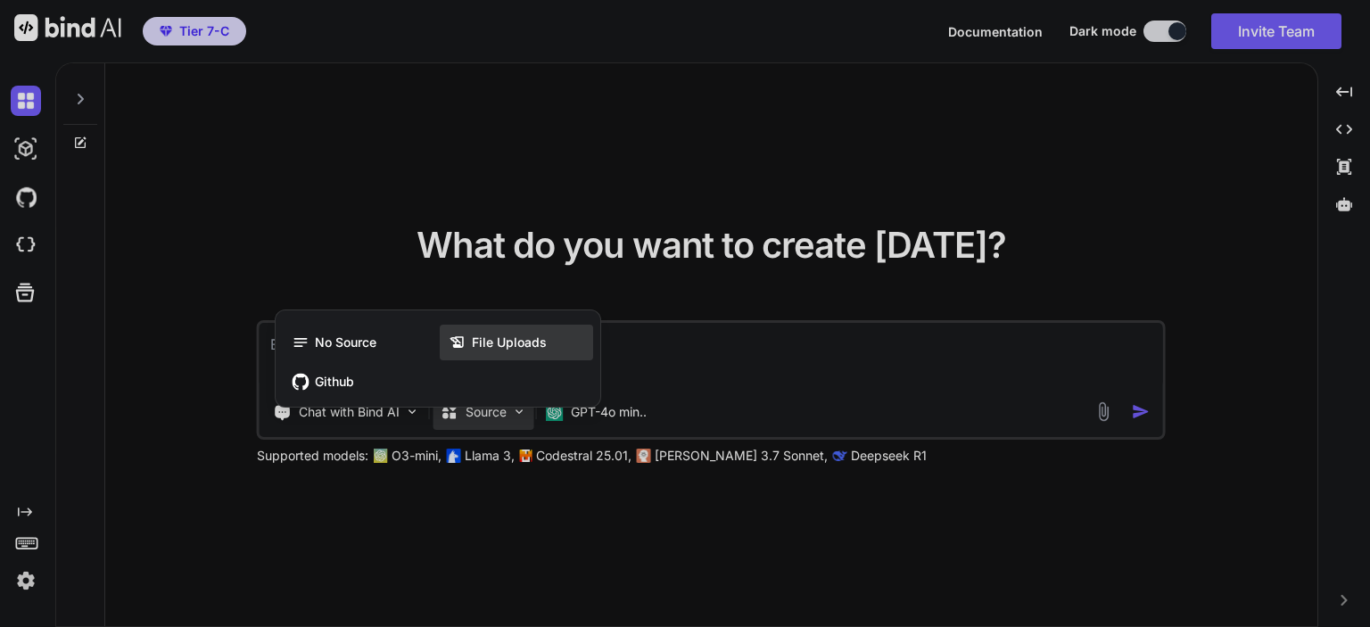
click at [543, 334] on span "File Uploads" at bounding box center [509, 343] width 75 height 18
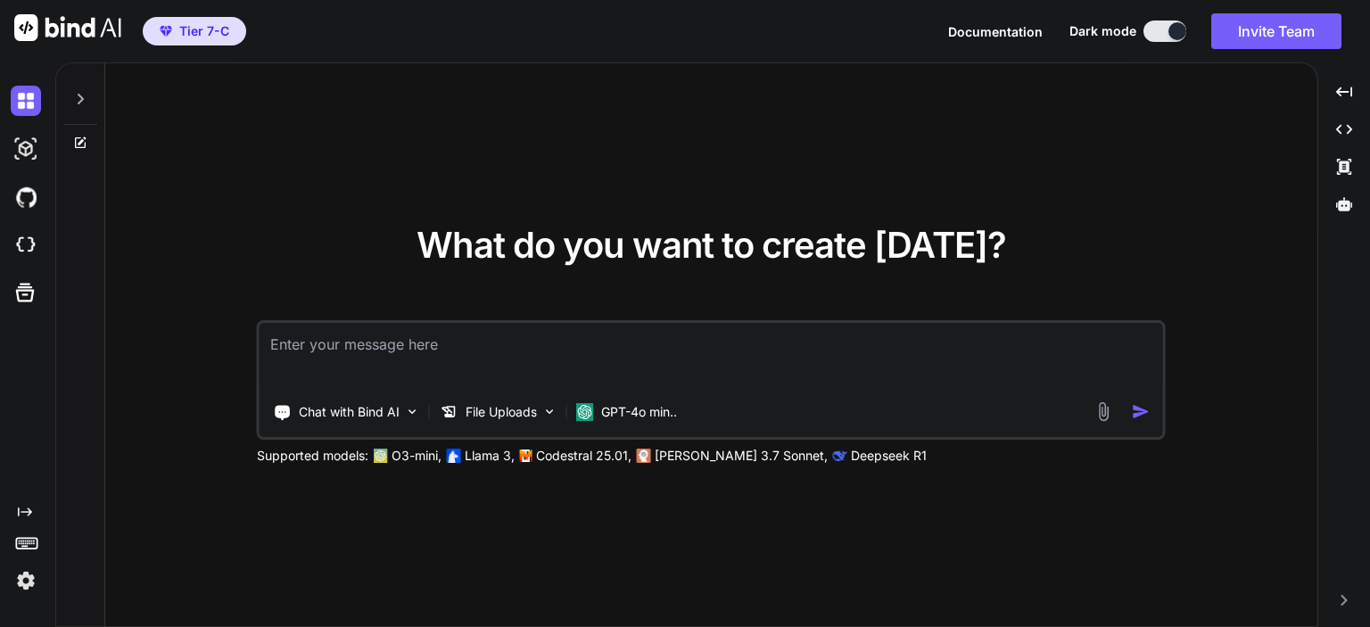
click at [1099, 414] on img at bounding box center [1103, 411] width 21 height 21
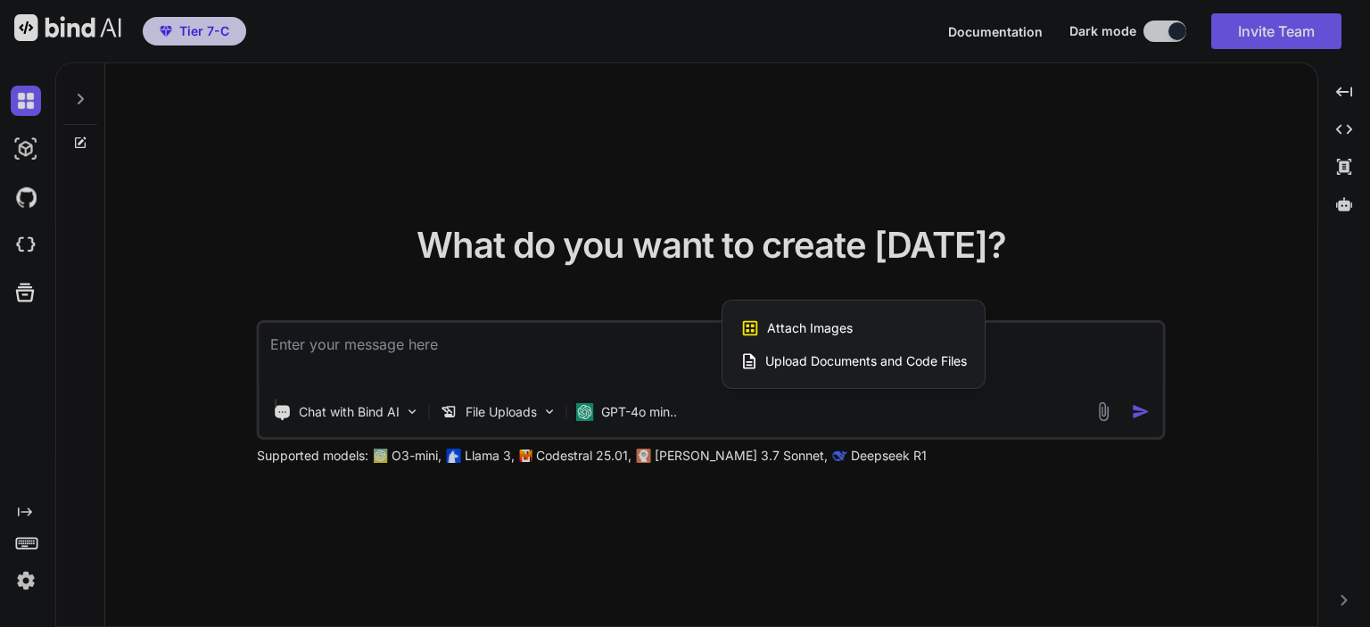
click at [899, 364] on span "Upload Documents and Code Files" at bounding box center [866, 361] width 202 height 18
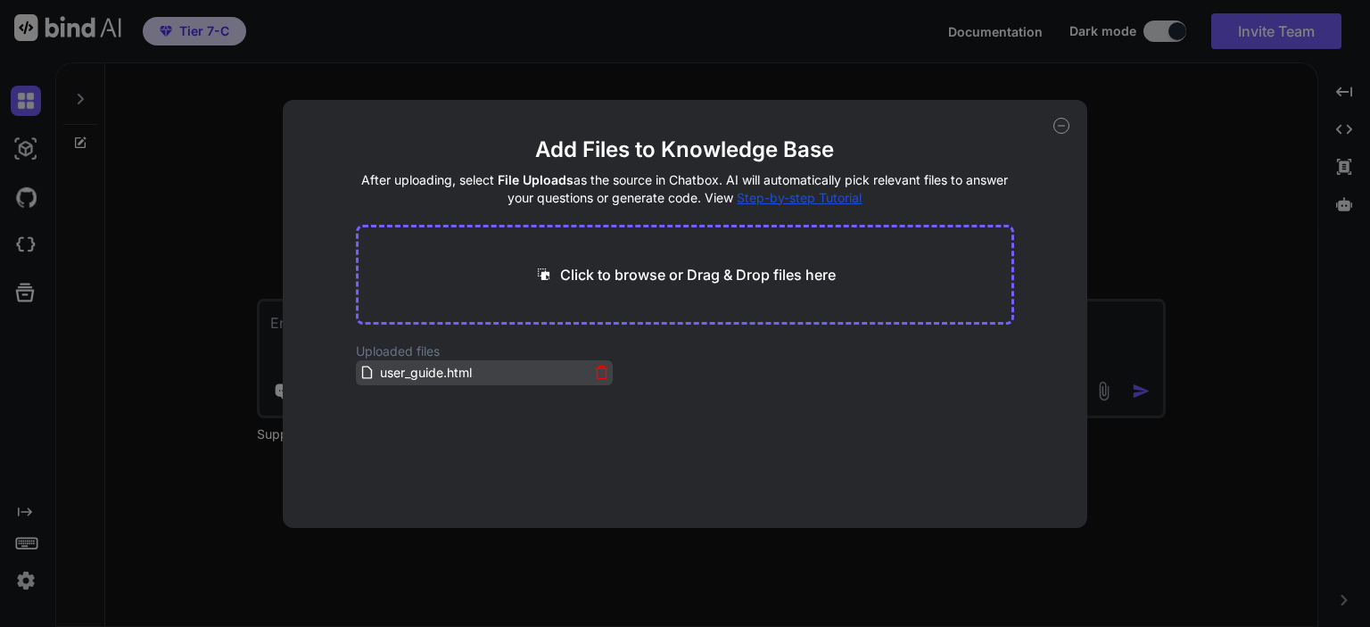
click at [438, 375] on span "user_guide.html" at bounding box center [425, 372] width 95 height 21
drag, startPoint x: 441, startPoint y: 367, endPoint x: 504, endPoint y: 291, distance: 98.2
click at [503, 291] on main "Add Files to Knowledge Base After uploading, select File Uploads as the source …" at bounding box center [685, 332] width 659 height 392
click at [1063, 126] on icon at bounding box center [1061, 126] width 16 height 16
type textarea "x"
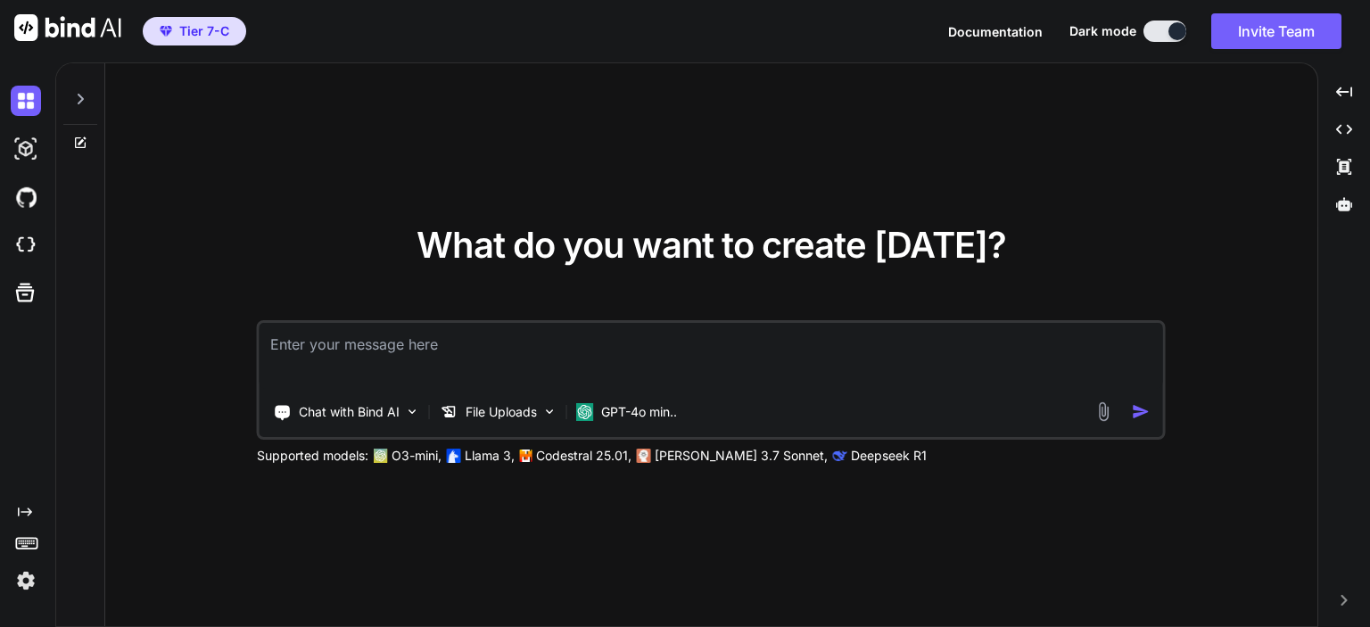
click at [727, 352] on textarea at bounding box center [711, 356] width 903 height 66
type textarea "w"
type textarea "x"
type textarea "wh"
type textarea "x"
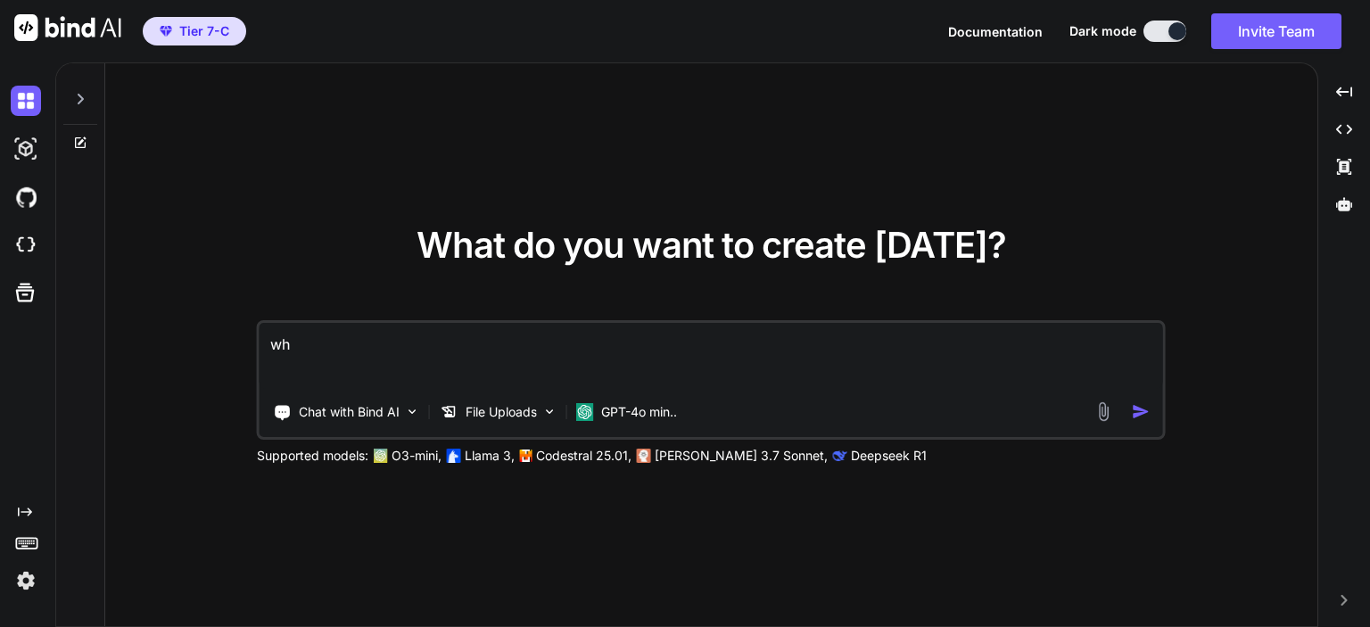
type textarea "wha"
type textarea "x"
type textarea "what"
type textarea "x"
type textarea "what"
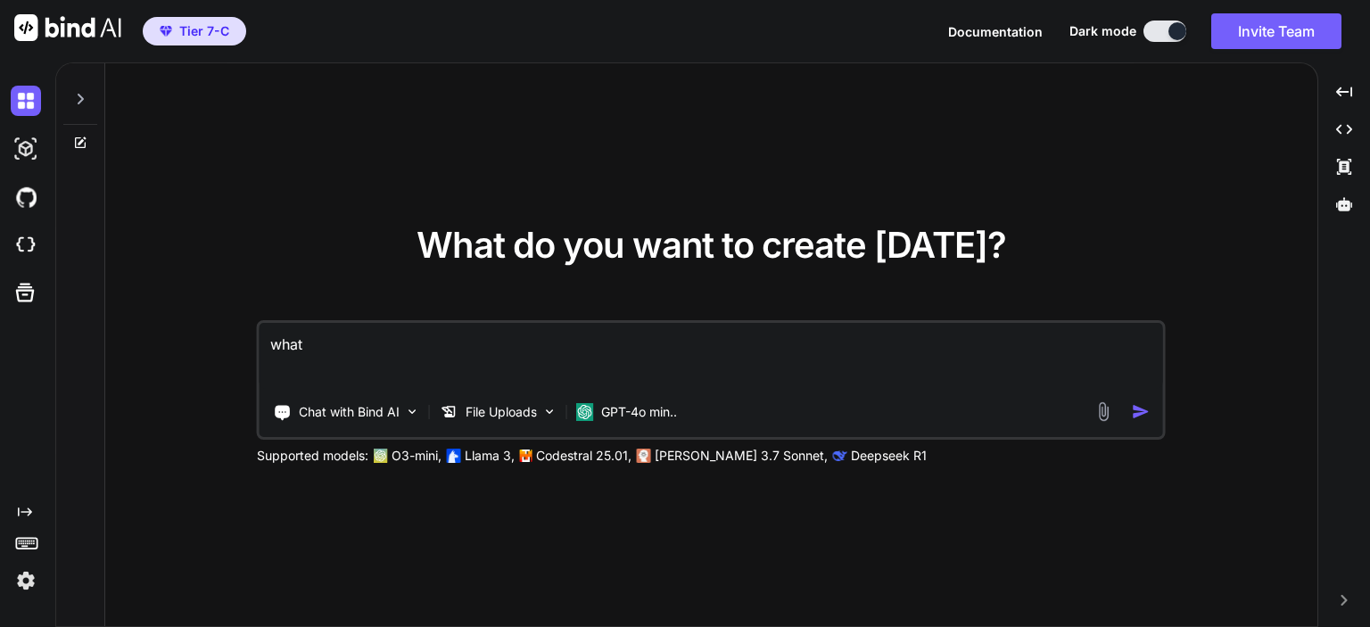
type textarea "x"
type textarea "what c"
type textarea "x"
type textarea "what ca"
type textarea "x"
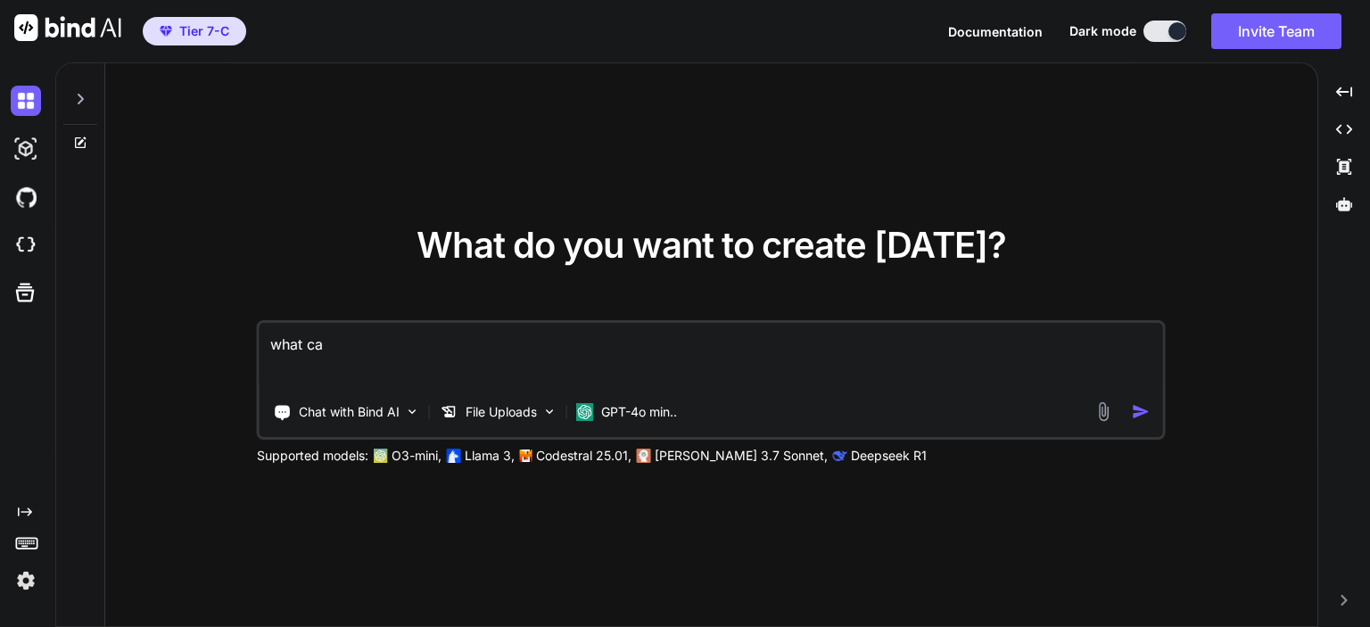
type textarea "what can"
type textarea "x"
type textarea "what can"
type textarea "x"
type textarea "what can m"
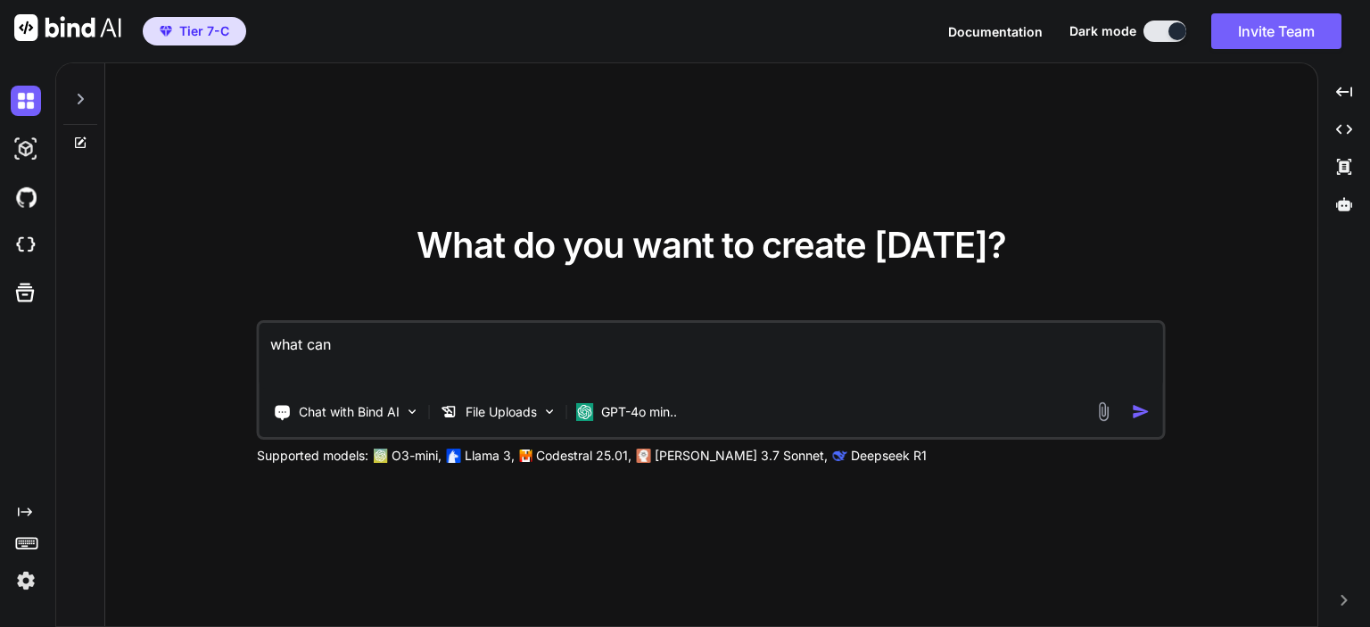
type textarea "x"
type textarea "what can mi"
type textarea "x"
type textarea "what can min"
type textarea "x"
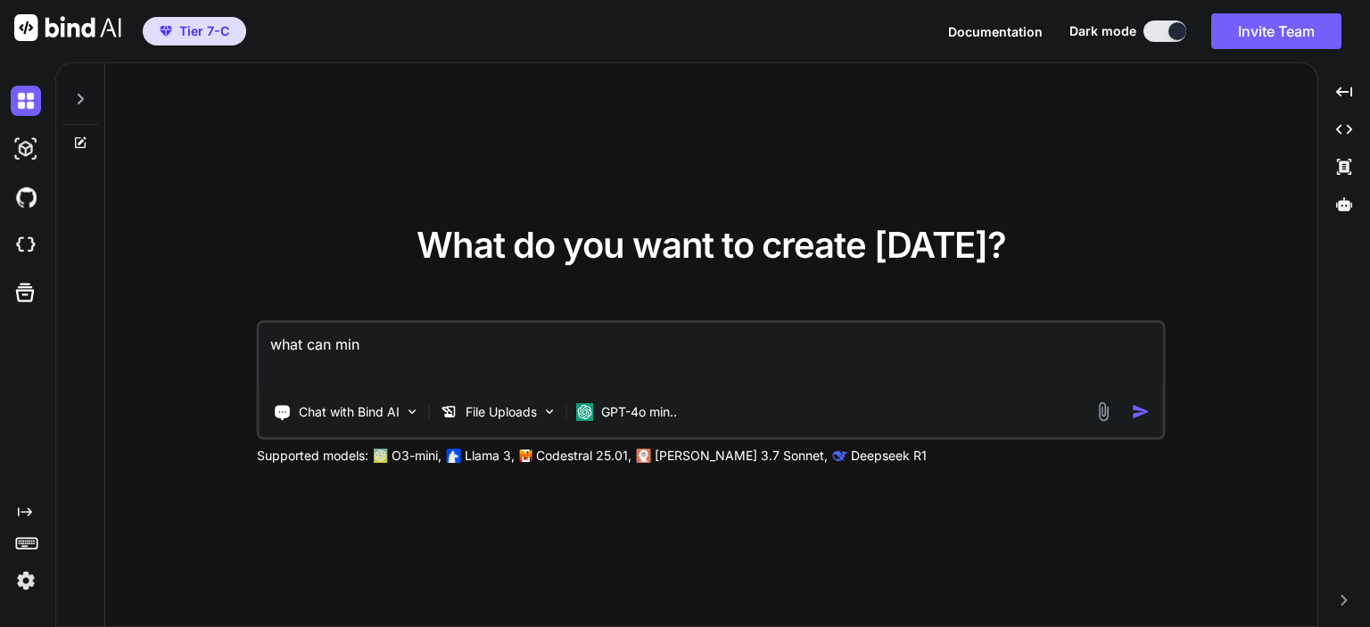
type textarea "what can mini"
type textarea "x"
type textarea "what can mini"
type textarea "x"
type textarea "what can mini a"
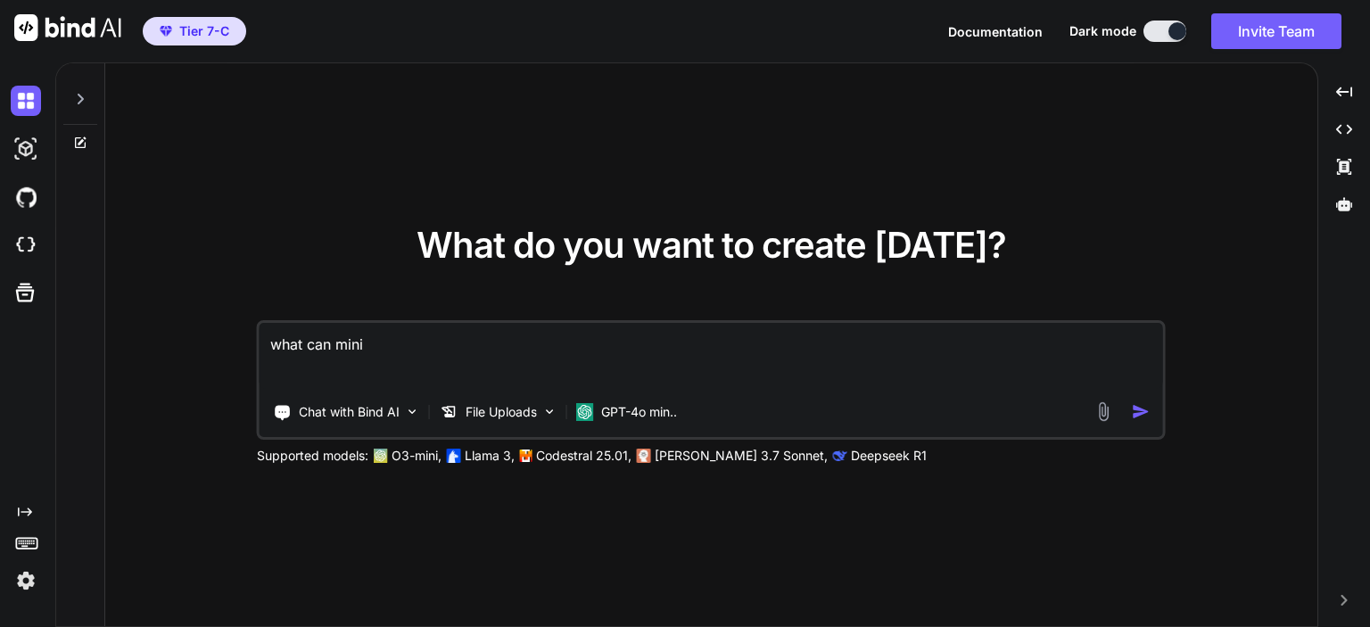
type textarea "x"
type textarea "what can mini ap"
type textarea "x"
type textarea "what can mini app"
type textarea "x"
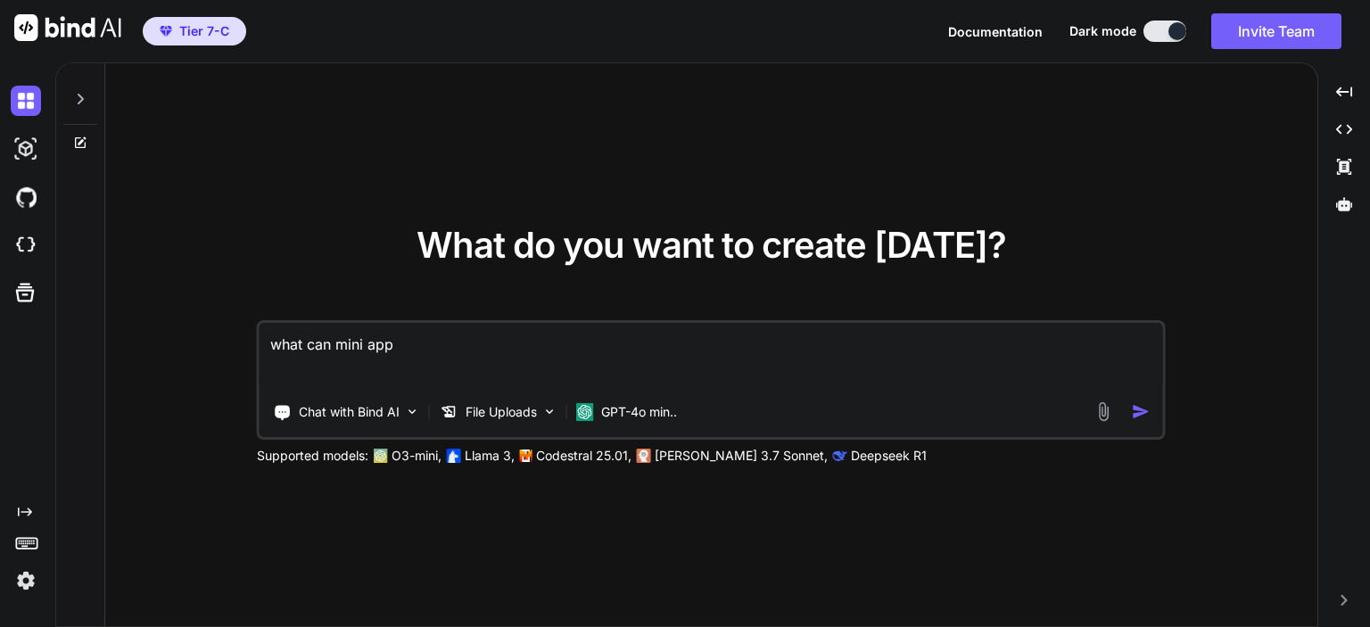
type textarea "what can mini app"
type textarea "x"
type textarea "what can mini app f"
type textarea "x"
type textarea "what can mini app fo"
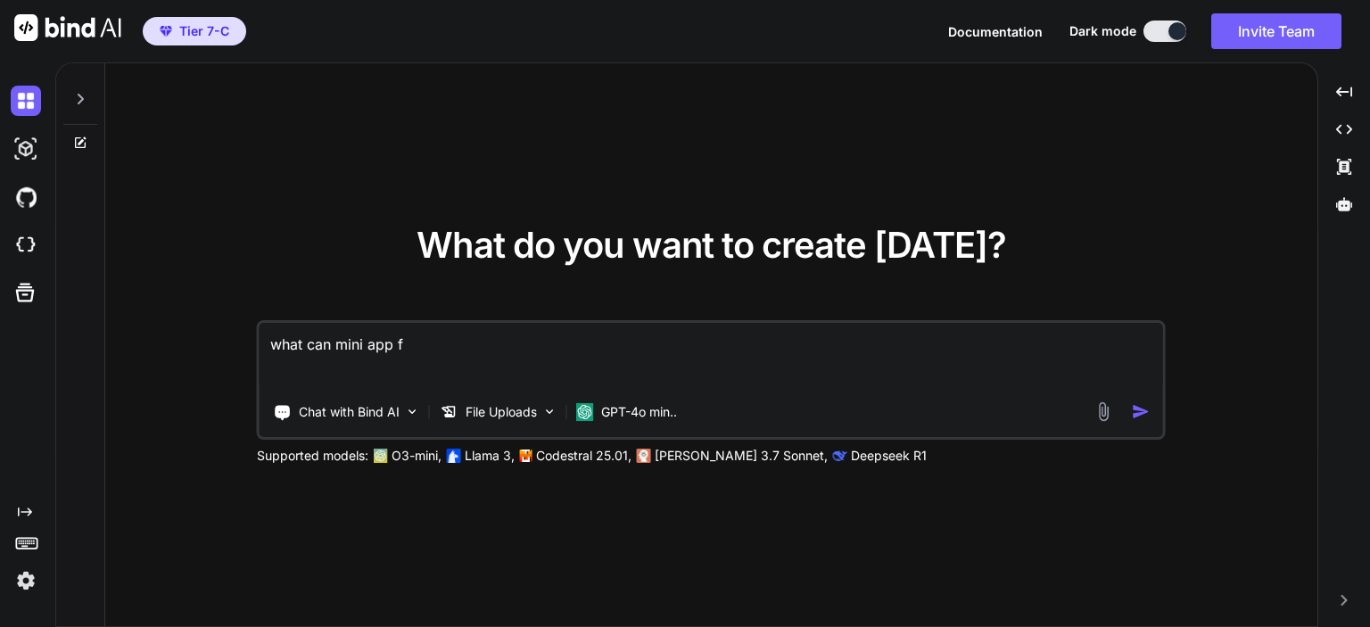
type textarea "x"
type textarea "what can mini app f"
type textarea "x"
type textarea "what can mini app"
type textarea "x"
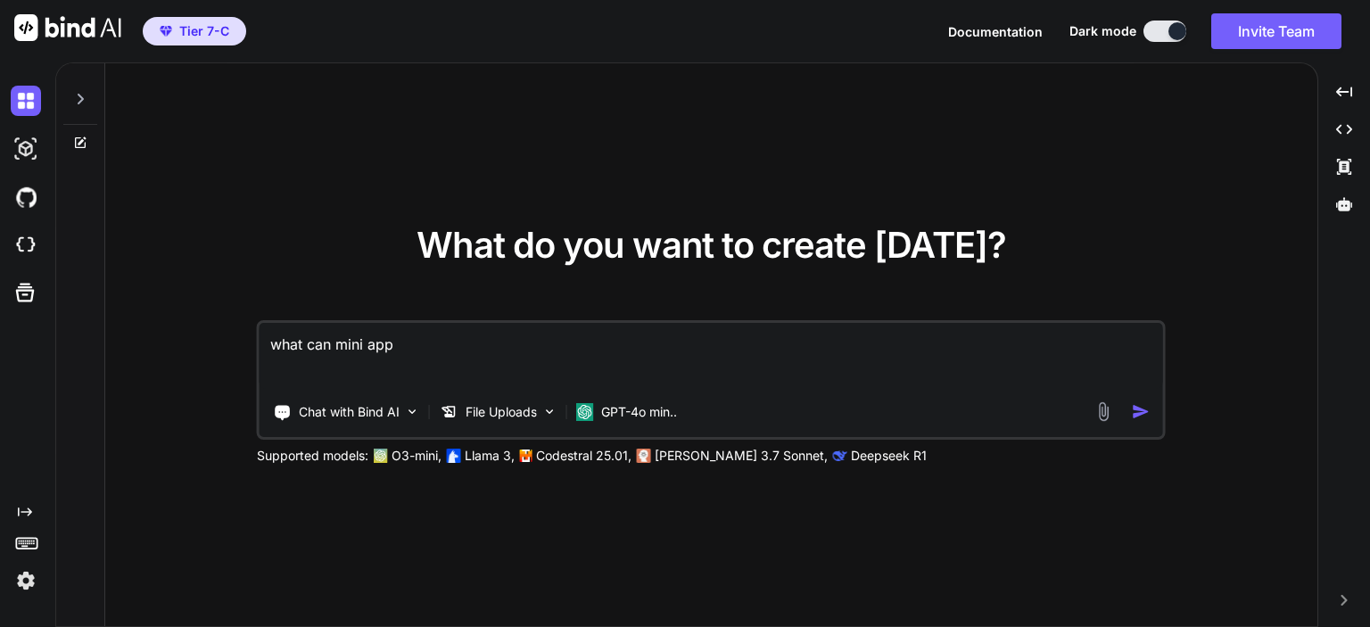
type textarea "what can mini app d"
type textarea "x"
type textarea "what can mini app do"
type textarea "x"
type textarea "what can mini app do?"
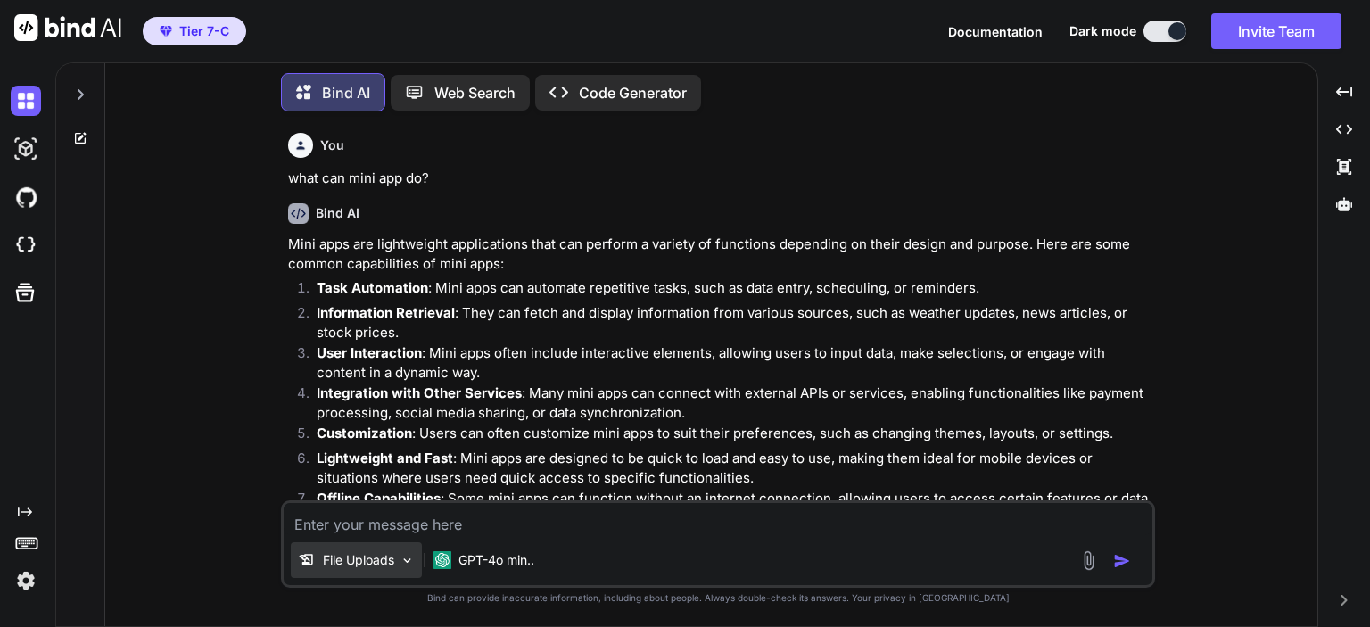
click at [379, 568] on p "File Uploads" at bounding box center [358, 560] width 71 height 18
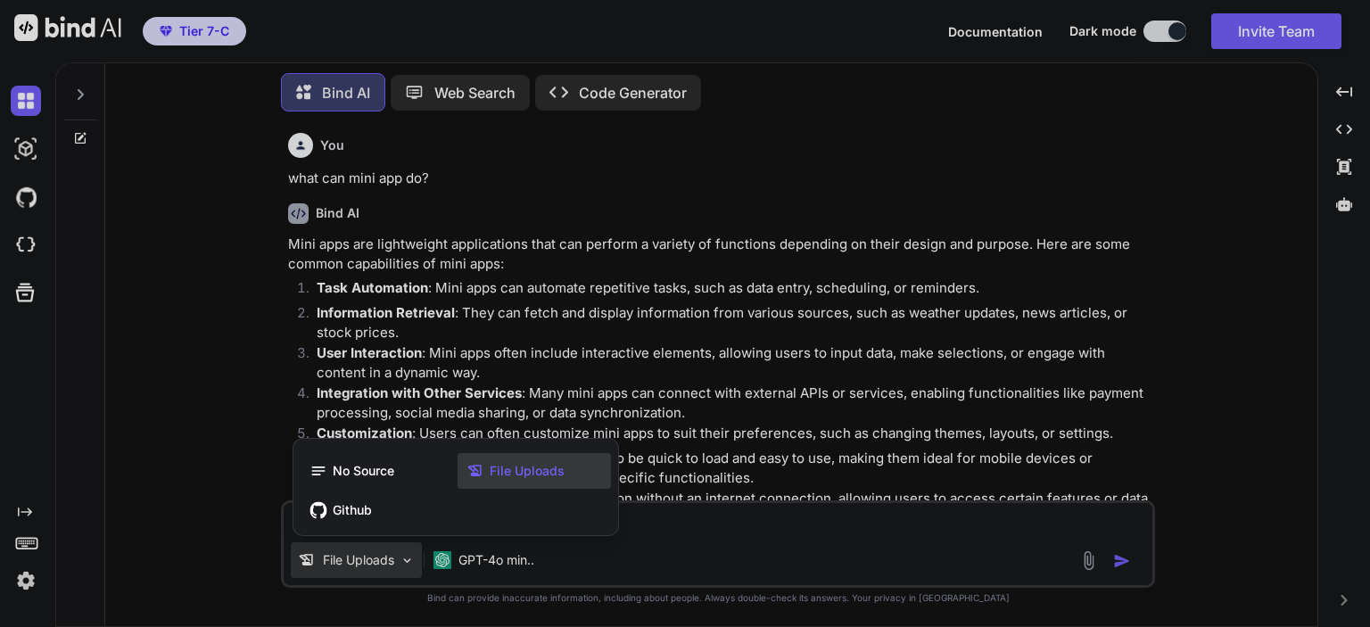
click at [511, 473] on span "File Uploads" at bounding box center [527, 471] width 75 height 18
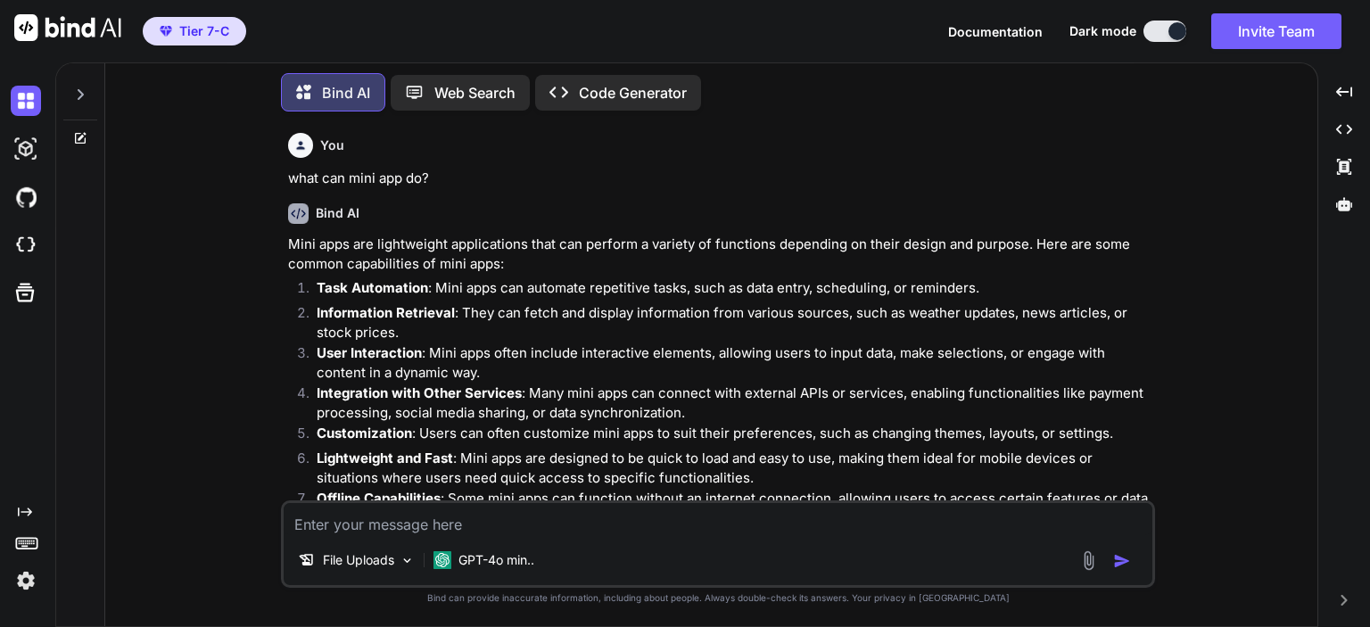
click at [1097, 559] on img at bounding box center [1088, 560] width 21 height 21
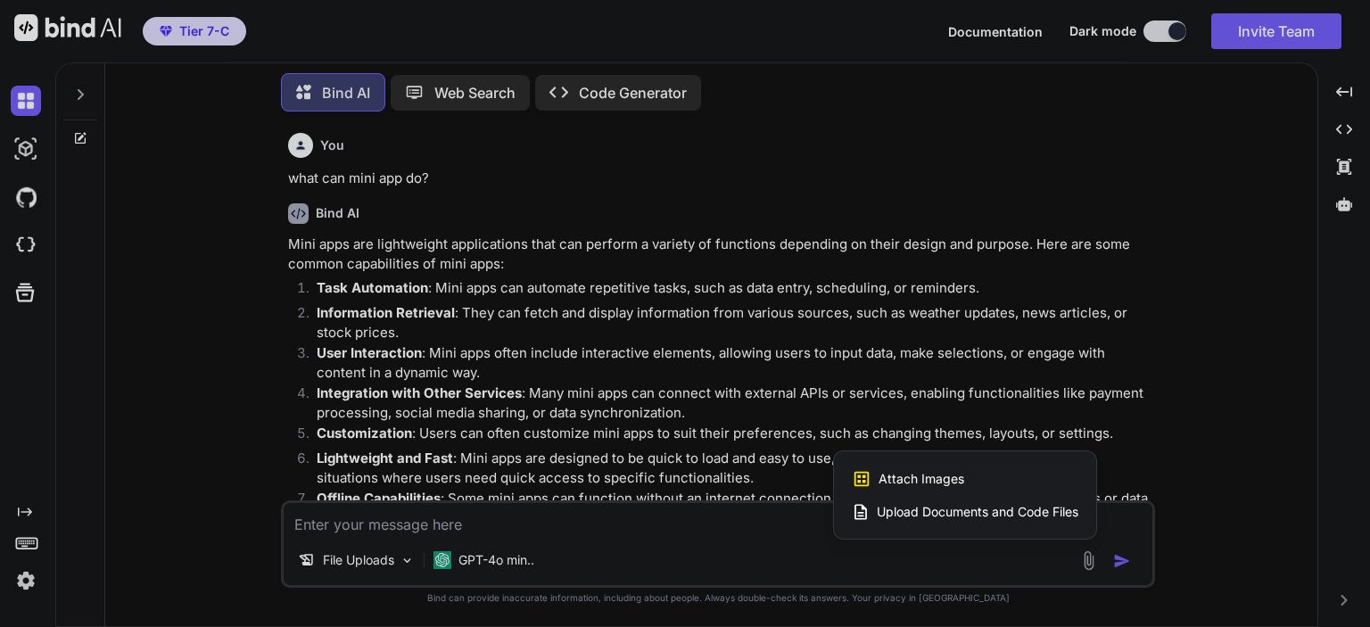
click at [969, 512] on span "Upload Documents and Code Files" at bounding box center [978, 512] width 202 height 18
type textarea "x"
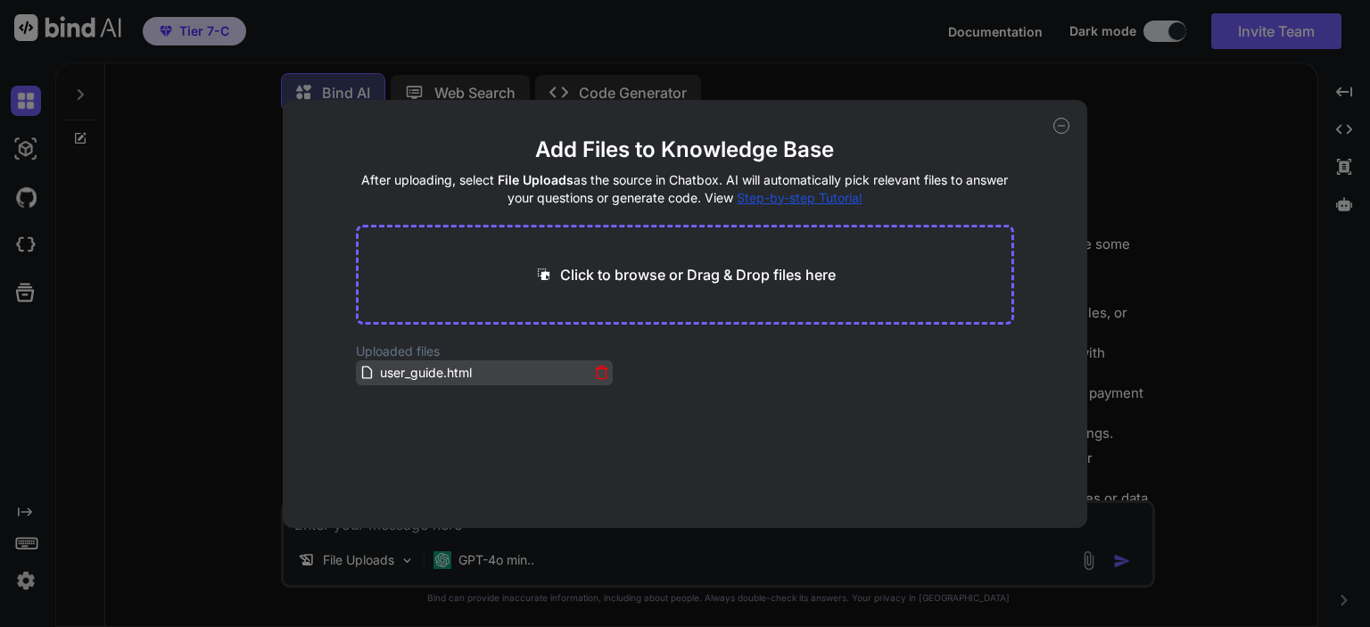
click at [399, 381] on span "user_guide.html" at bounding box center [425, 372] width 95 height 21
click at [1063, 128] on icon at bounding box center [1061, 126] width 16 height 16
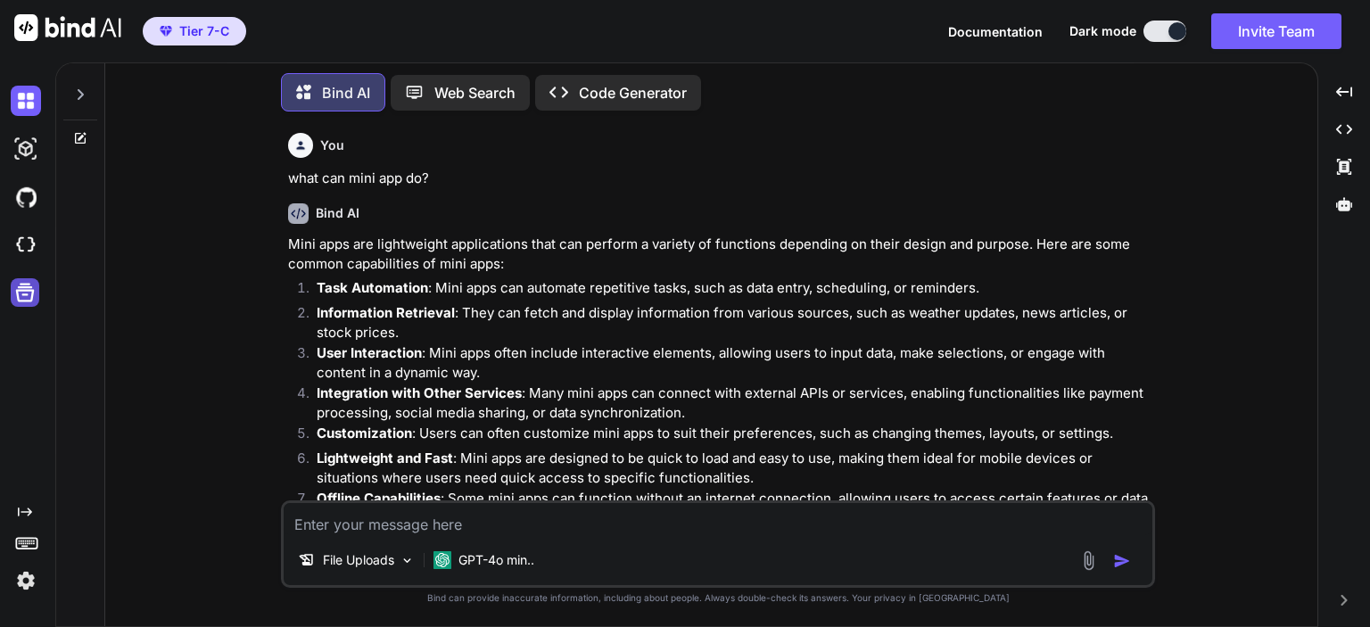
click at [32, 298] on icon at bounding box center [25, 293] width 19 height 19
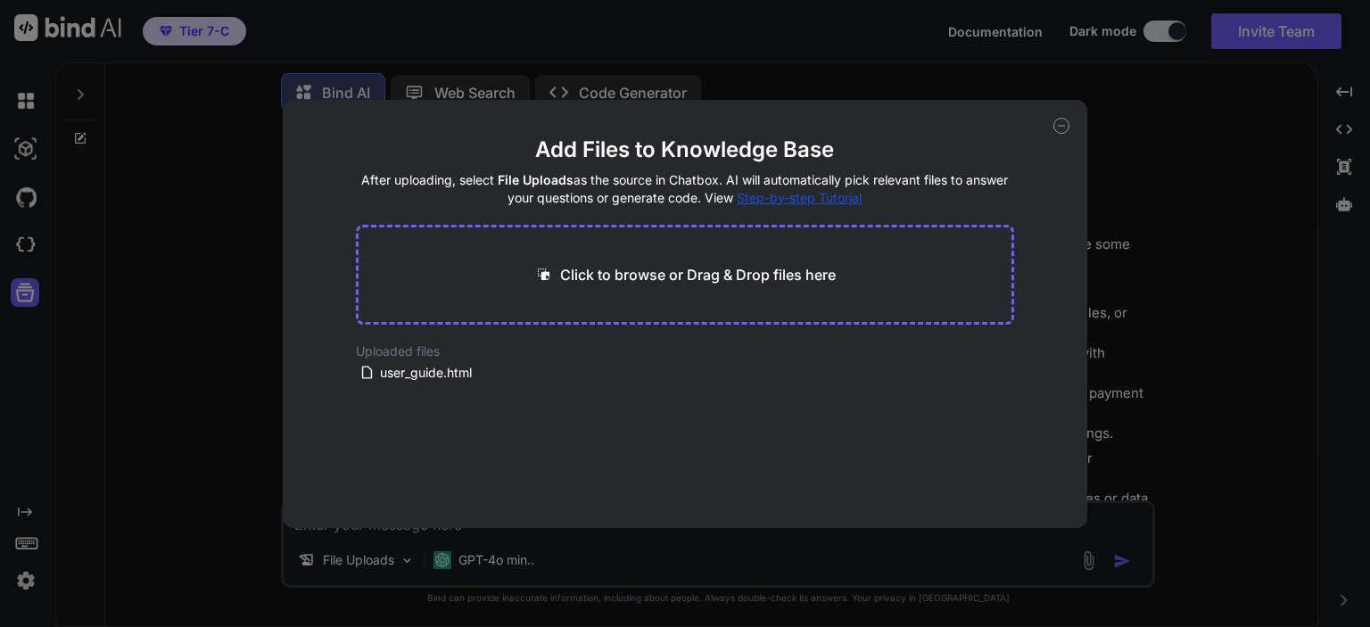
click at [22, 251] on div "Add Files to Knowledge Base After uploading, select File Uploads as the source …" at bounding box center [685, 313] width 1370 height 627
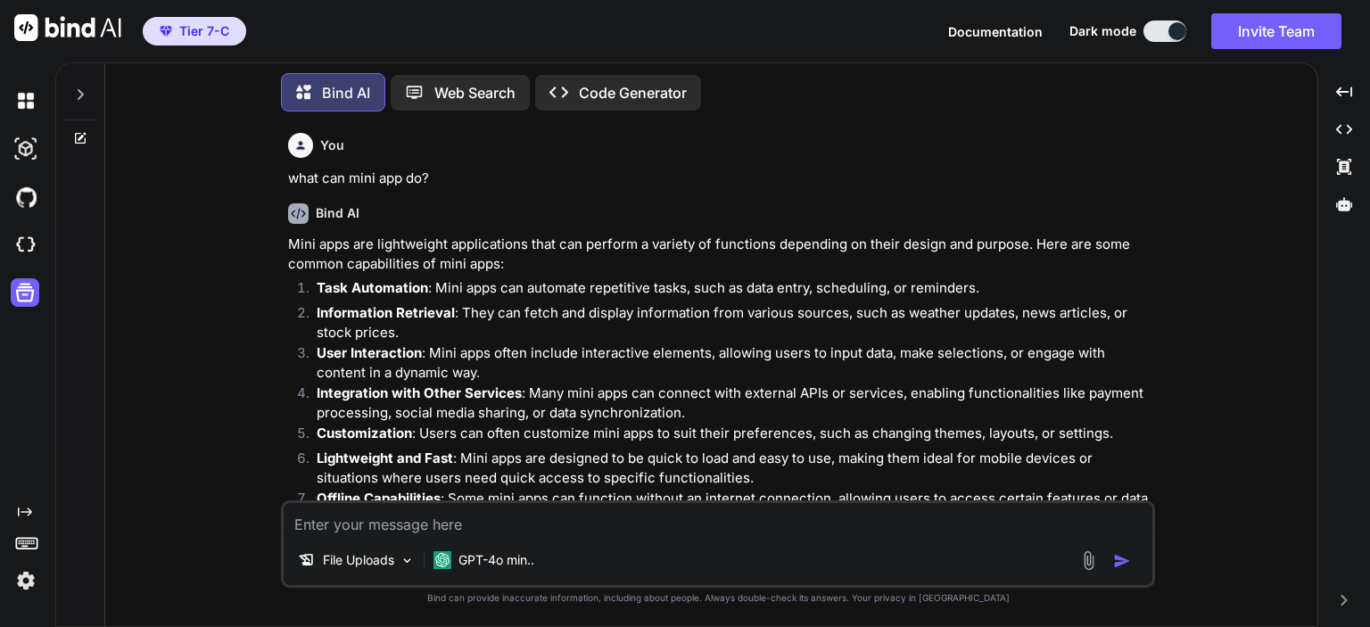
click at [29, 212] on div at bounding box center [29, 197] width 37 height 48
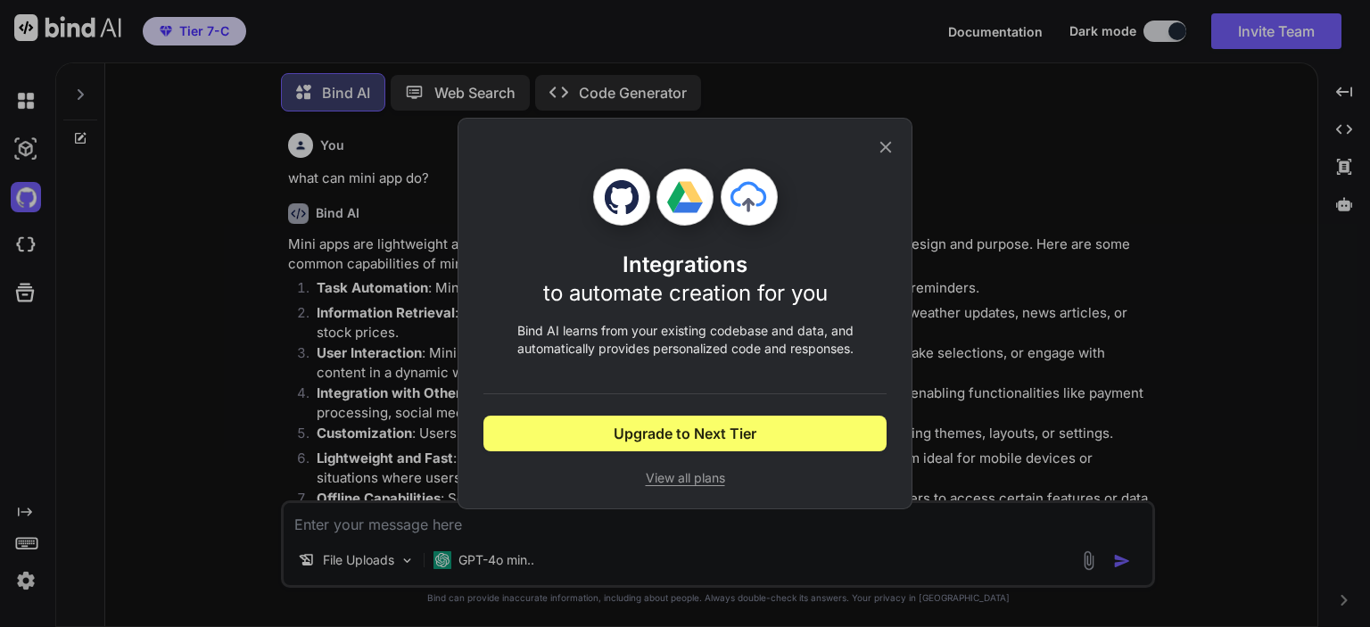
click at [36, 259] on div "Integrations to automate creation for you Bind AI learns from your existing cod…" at bounding box center [685, 313] width 1370 height 627
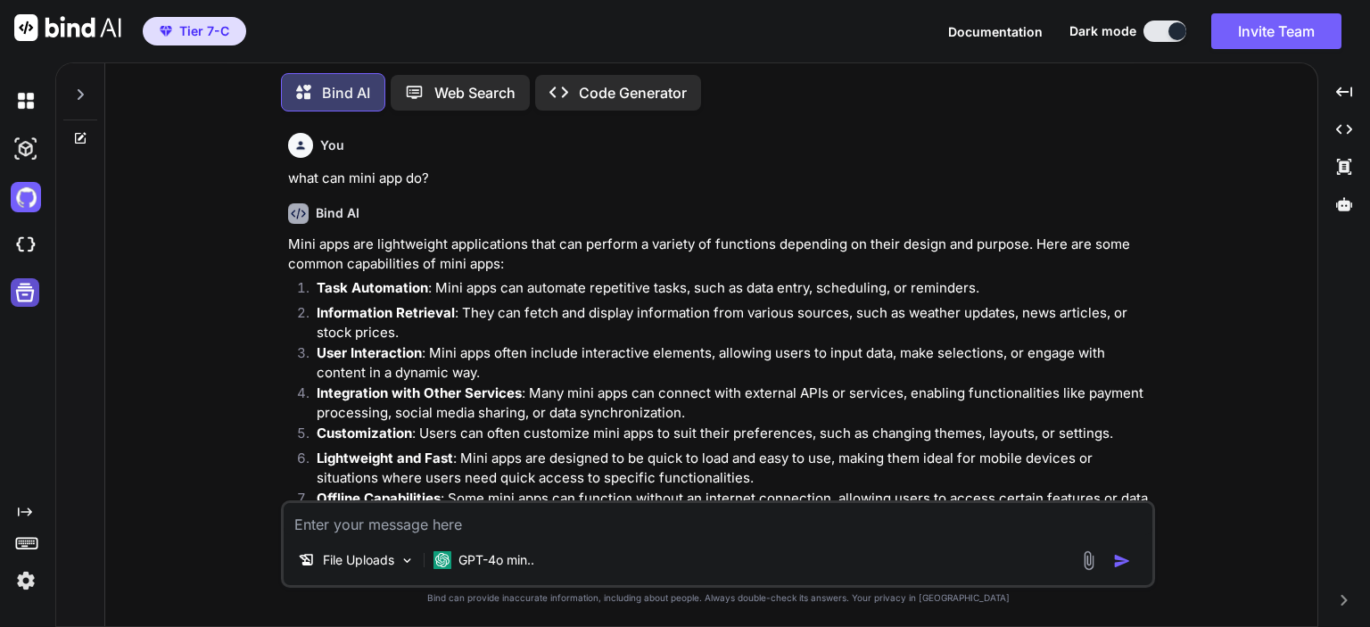
click at [33, 286] on icon at bounding box center [24, 292] width 25 height 25
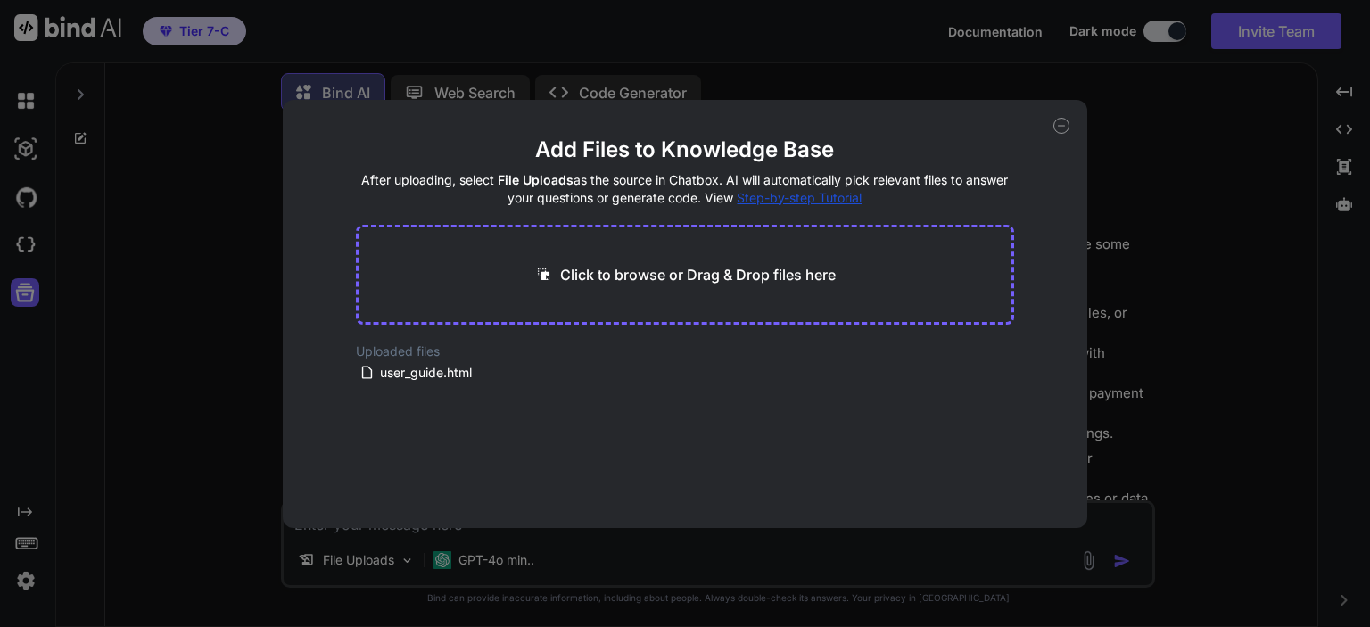
click at [28, 237] on div "Add Files to Knowledge Base After uploading, select File Uploads as the source …" at bounding box center [685, 313] width 1370 height 627
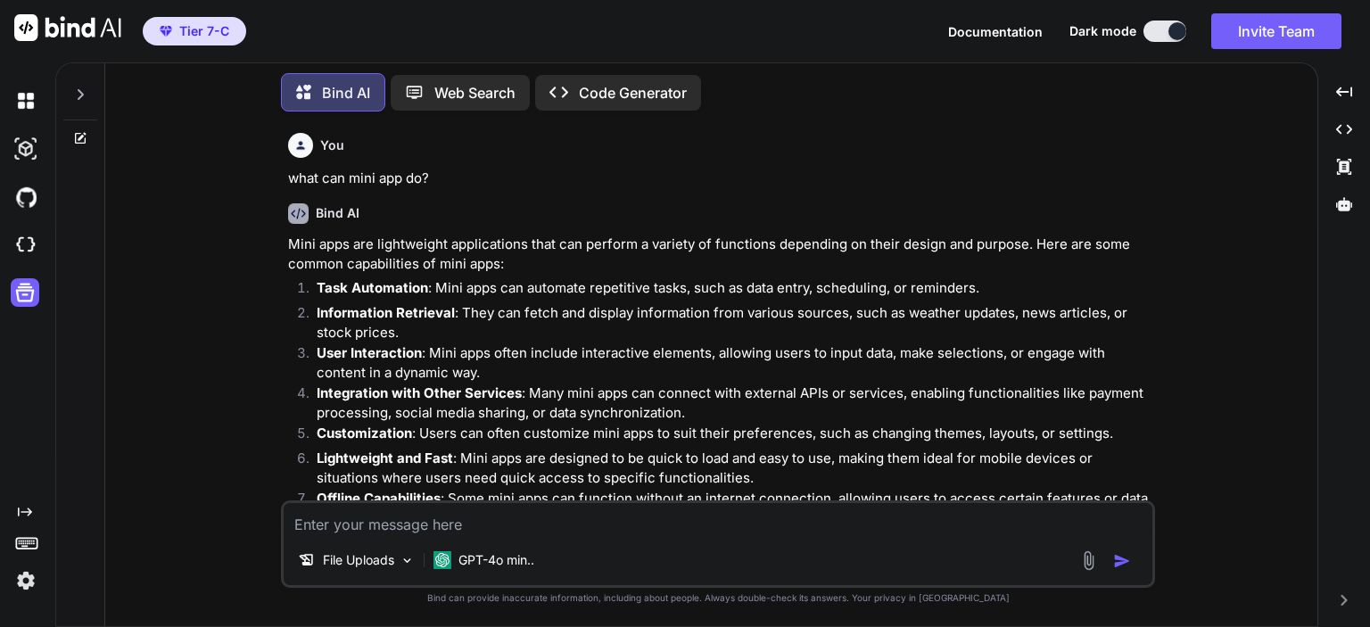
click at [28, 237] on img at bounding box center [26, 245] width 30 height 30
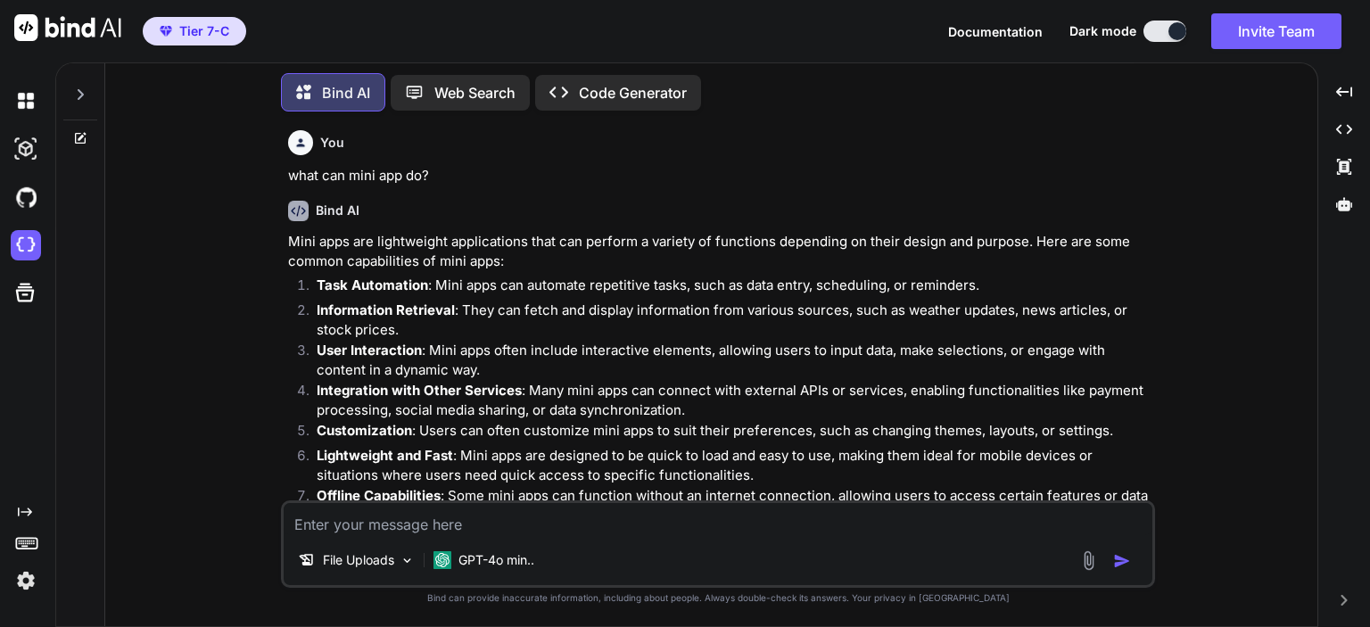
scroll to position [130, 0]
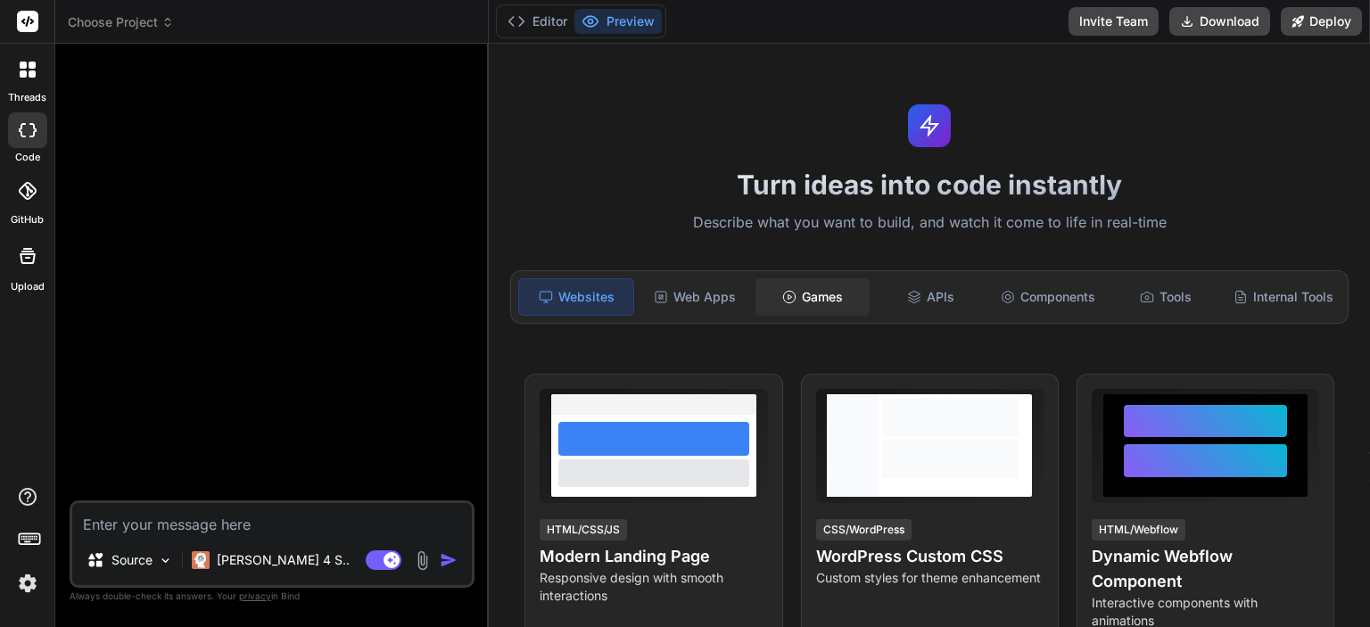
click at [810, 288] on div "Games" at bounding box center [812, 296] width 114 height 37
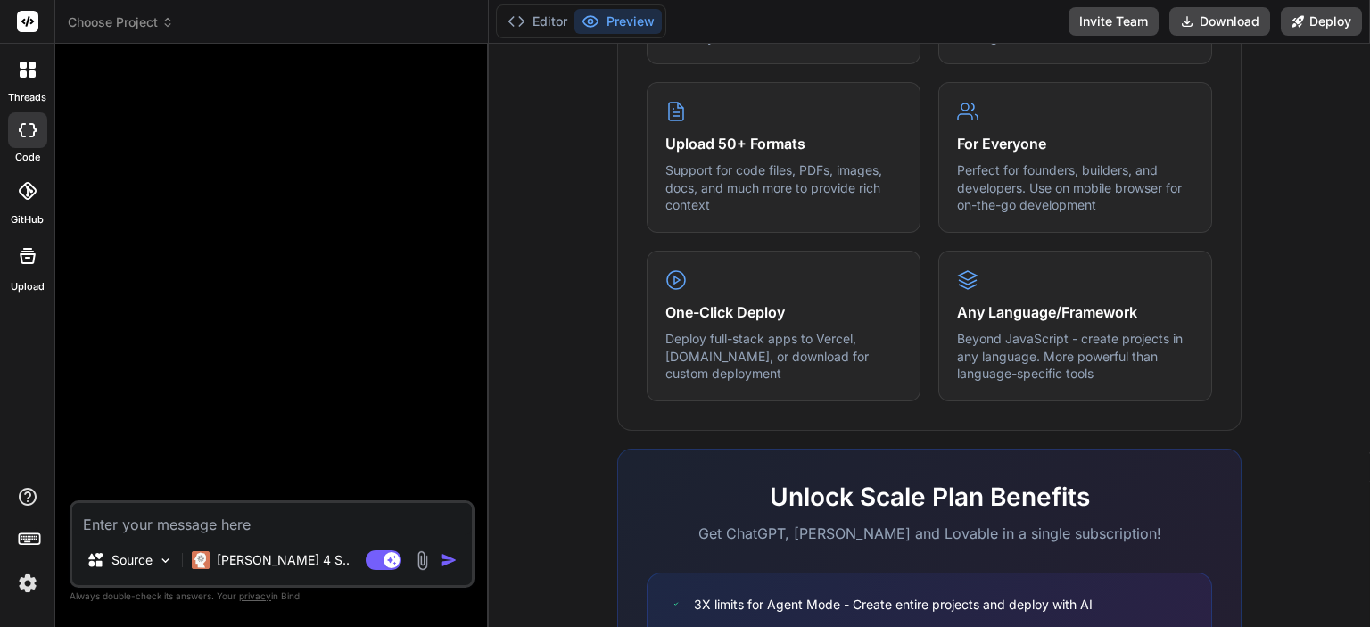
scroll to position [1106, 0]
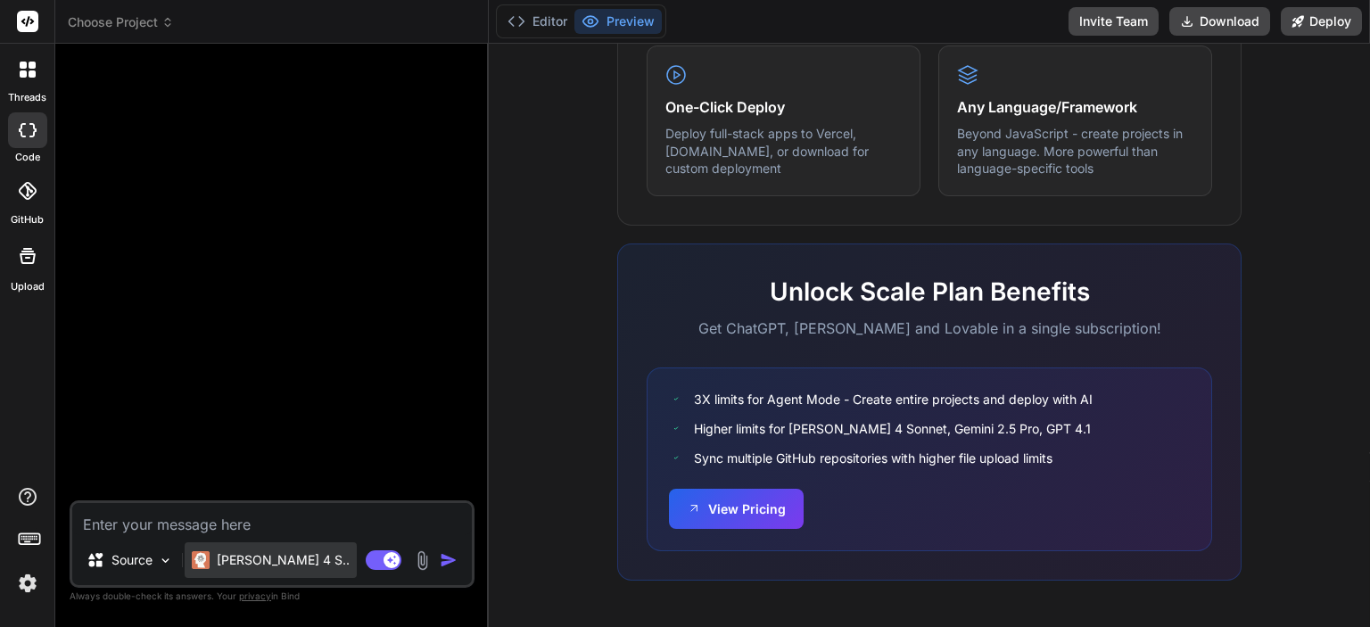
click at [228, 565] on p "[PERSON_NAME] 4 S.." at bounding box center [283, 560] width 133 height 18
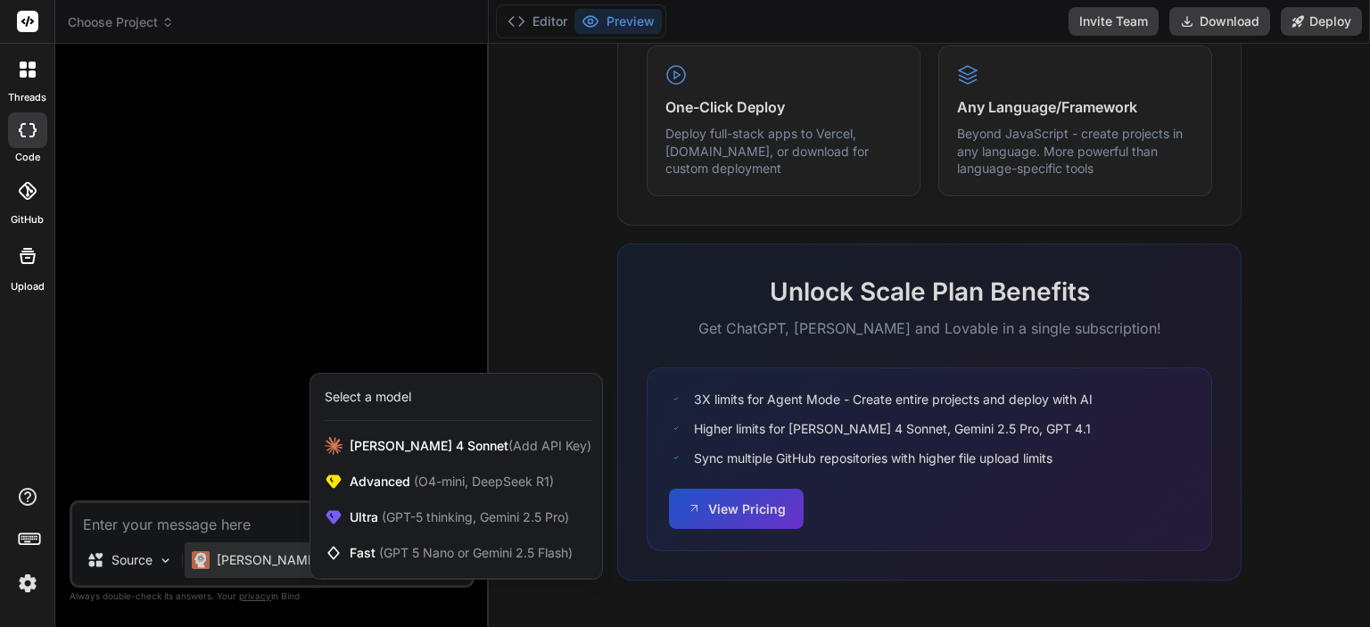
click at [225, 522] on div at bounding box center [685, 313] width 1370 height 627
type textarea "x"
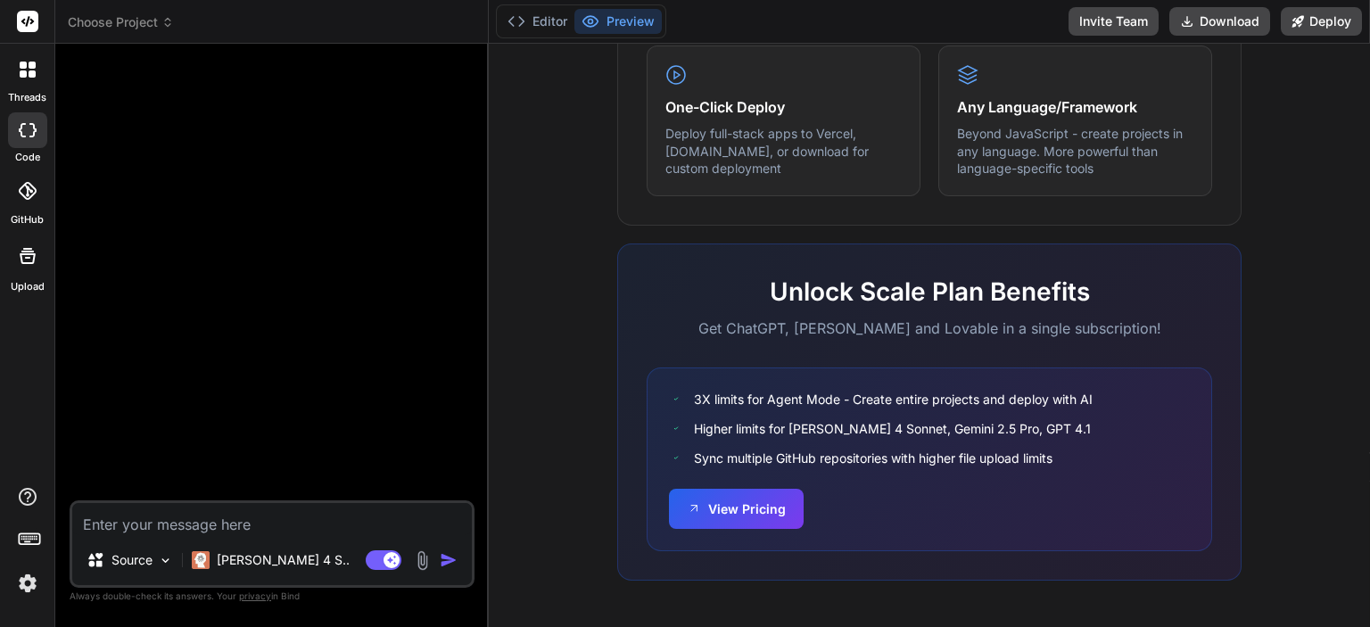
click at [220, 524] on textarea at bounding box center [272, 519] width 400 height 32
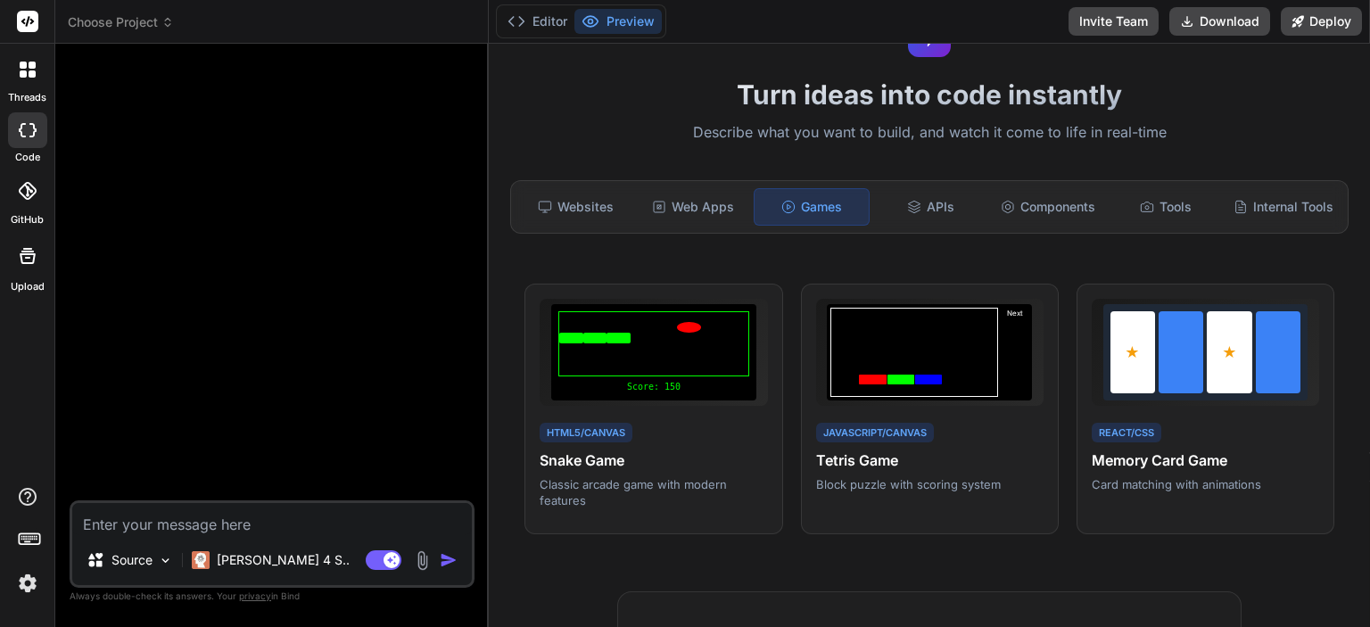
scroll to position [268, 0]
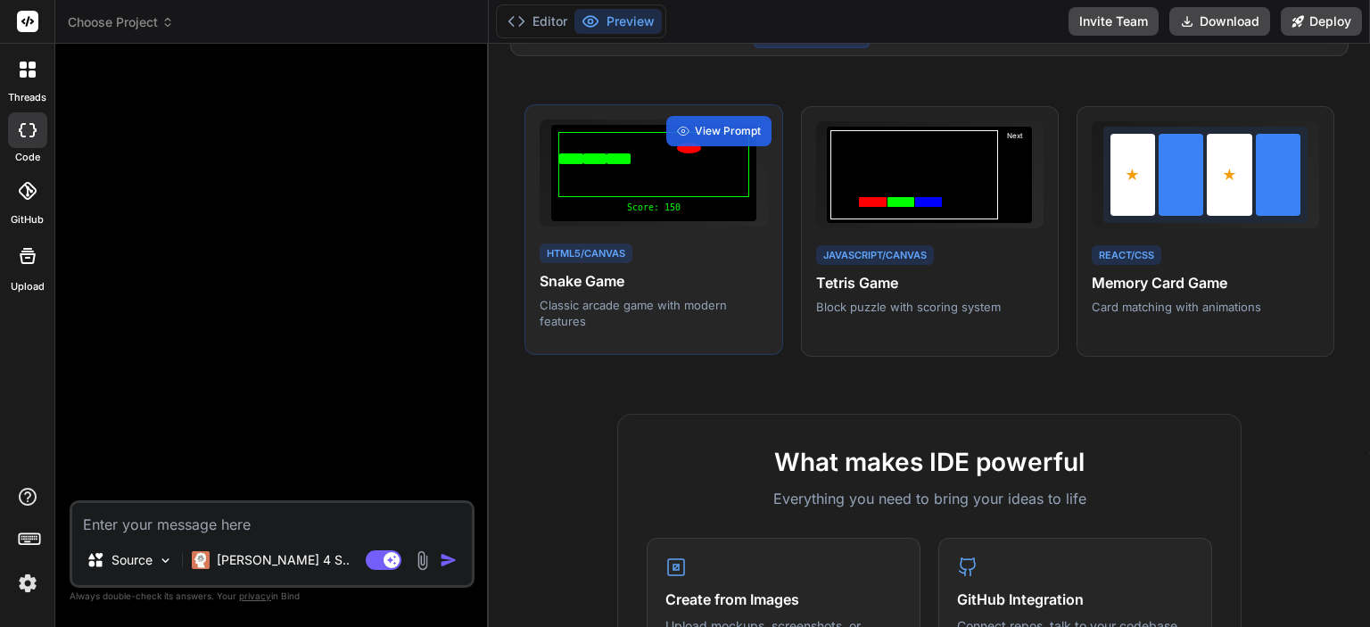
click at [653, 195] on div at bounding box center [653, 164] width 191 height 65
click at [722, 146] on div "View Prompt" at bounding box center [718, 131] width 105 height 30
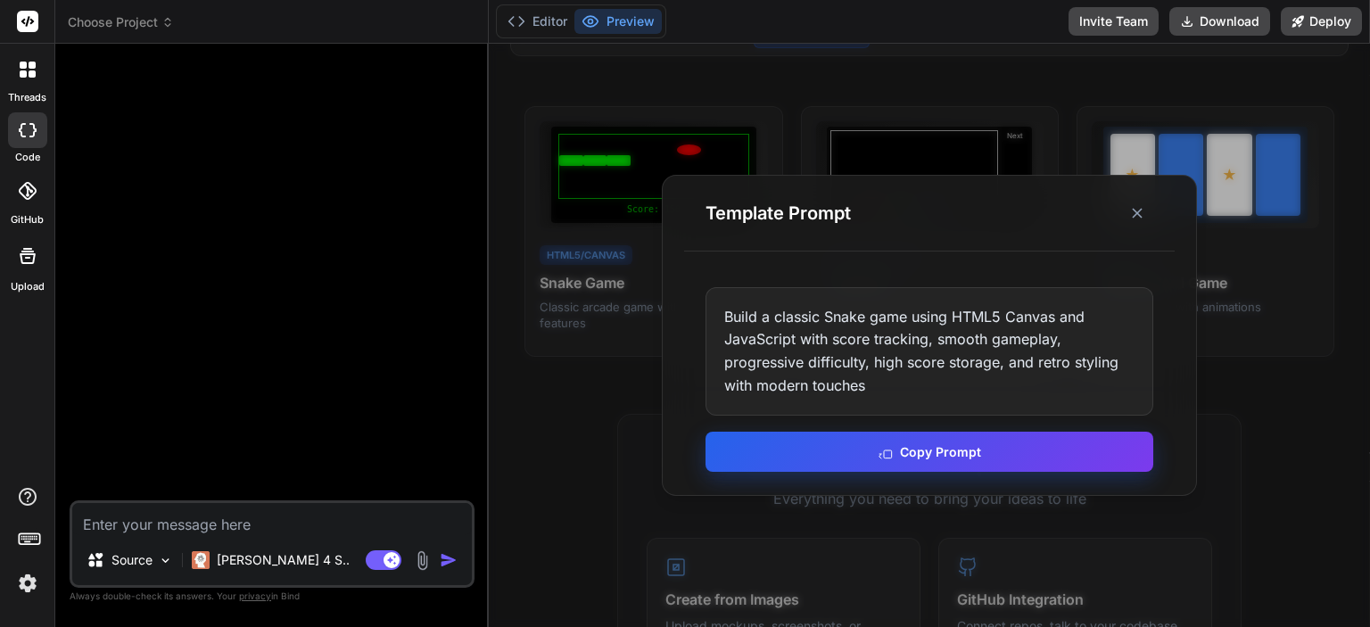
click at [821, 432] on button "Copy Prompt" at bounding box center [929, 452] width 448 height 40
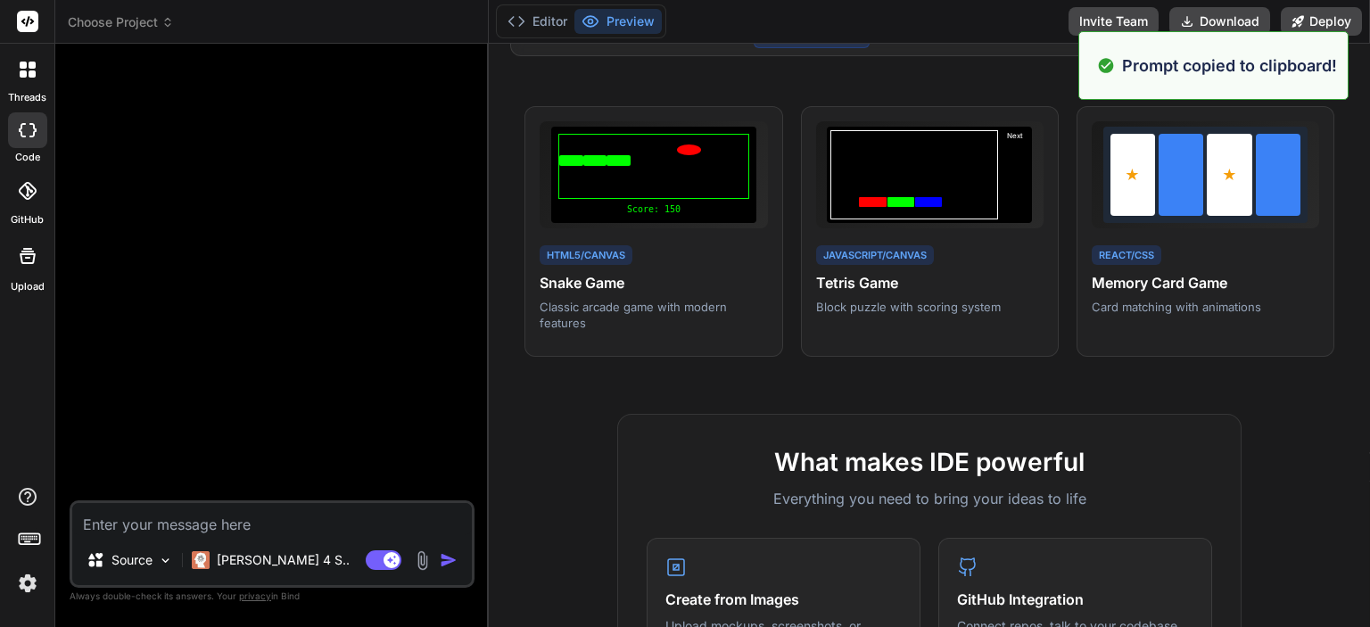
click at [193, 515] on textarea at bounding box center [272, 519] width 400 height 32
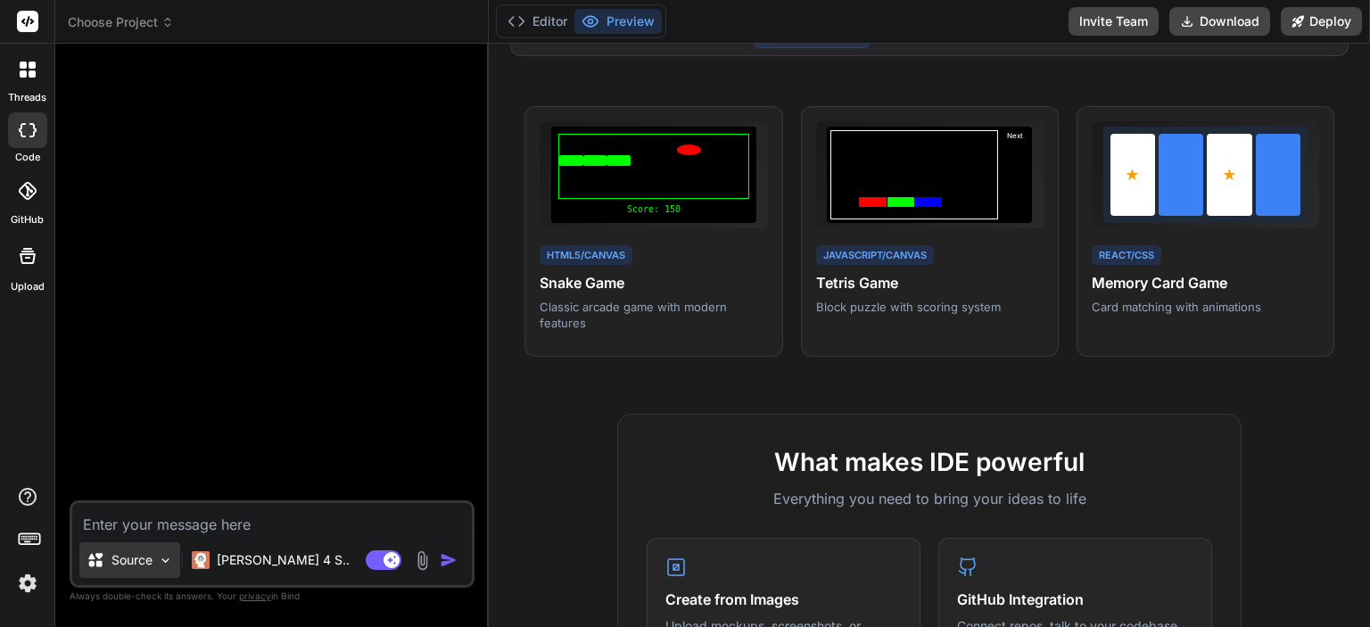
paste textarea "Build a classic Snake game using HTML5 Canvas and JavaScript with score trackin…"
type textarea "Build a classic Snake game using HTML5 Canvas and JavaScript with score trackin…"
type textarea "x"
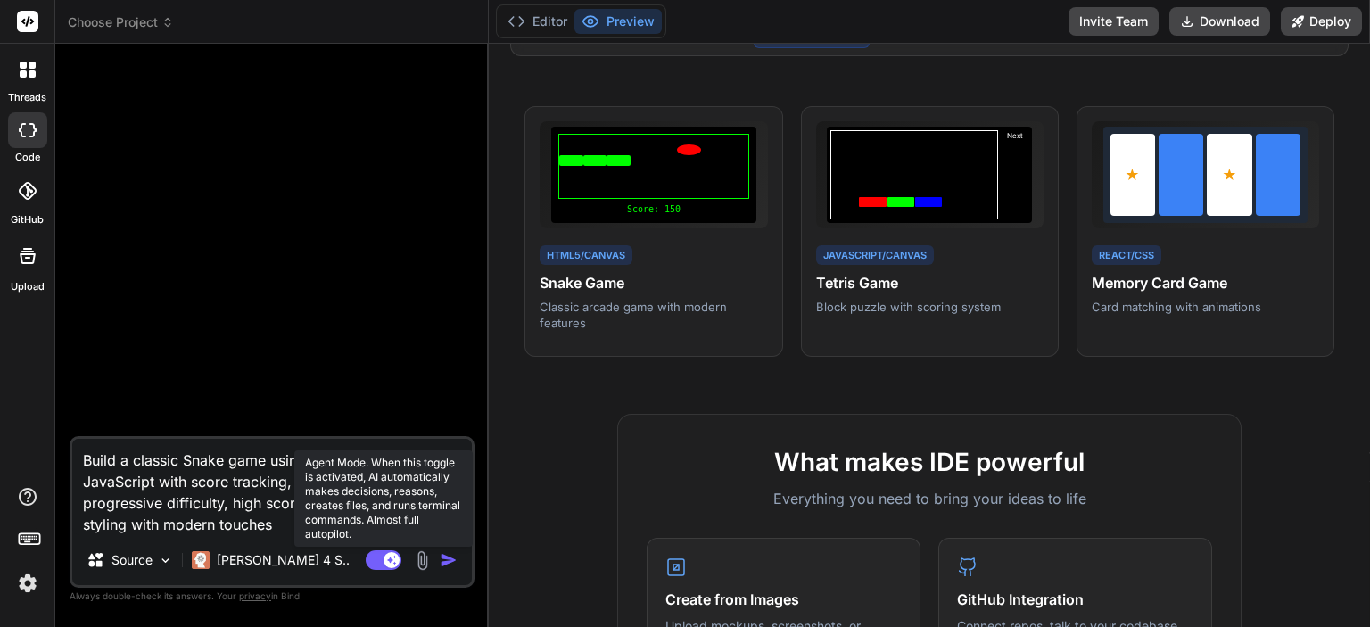
type textarea "Build a classic Snake game using HTML5 Canvas and JavaScript with score trackin…"
click at [367, 557] on rect at bounding box center [384, 560] width 36 height 20
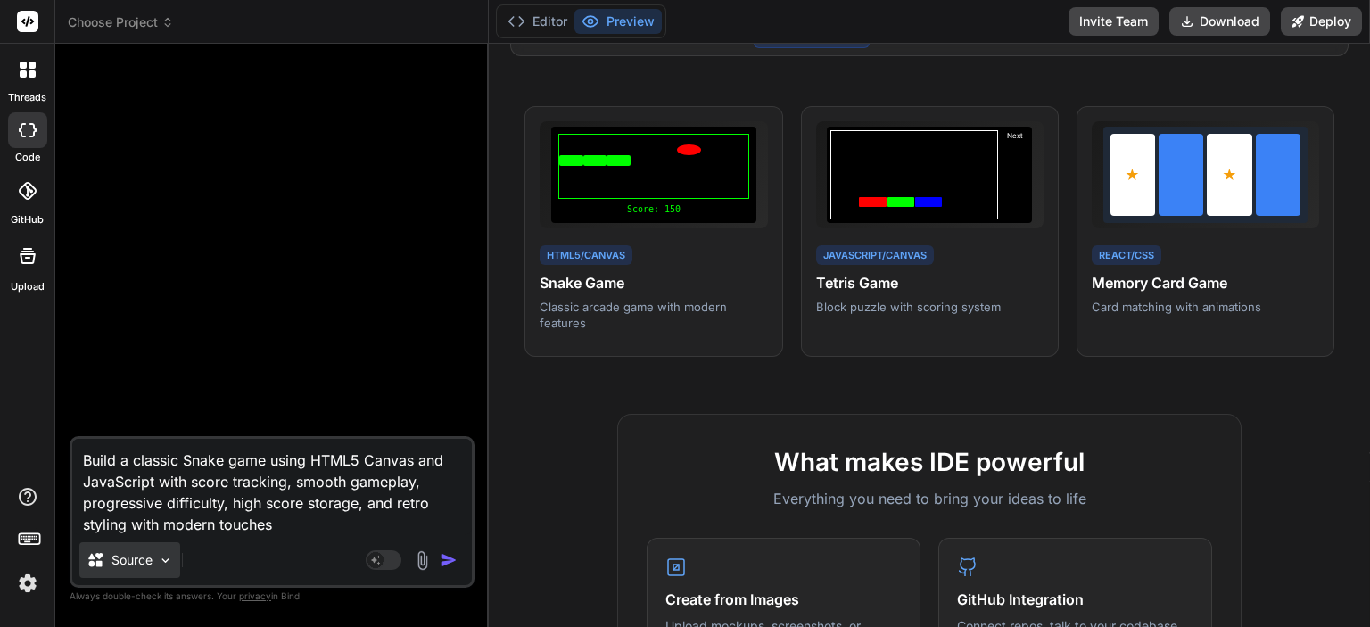
click at [153, 564] on p "Source" at bounding box center [131, 560] width 41 height 18
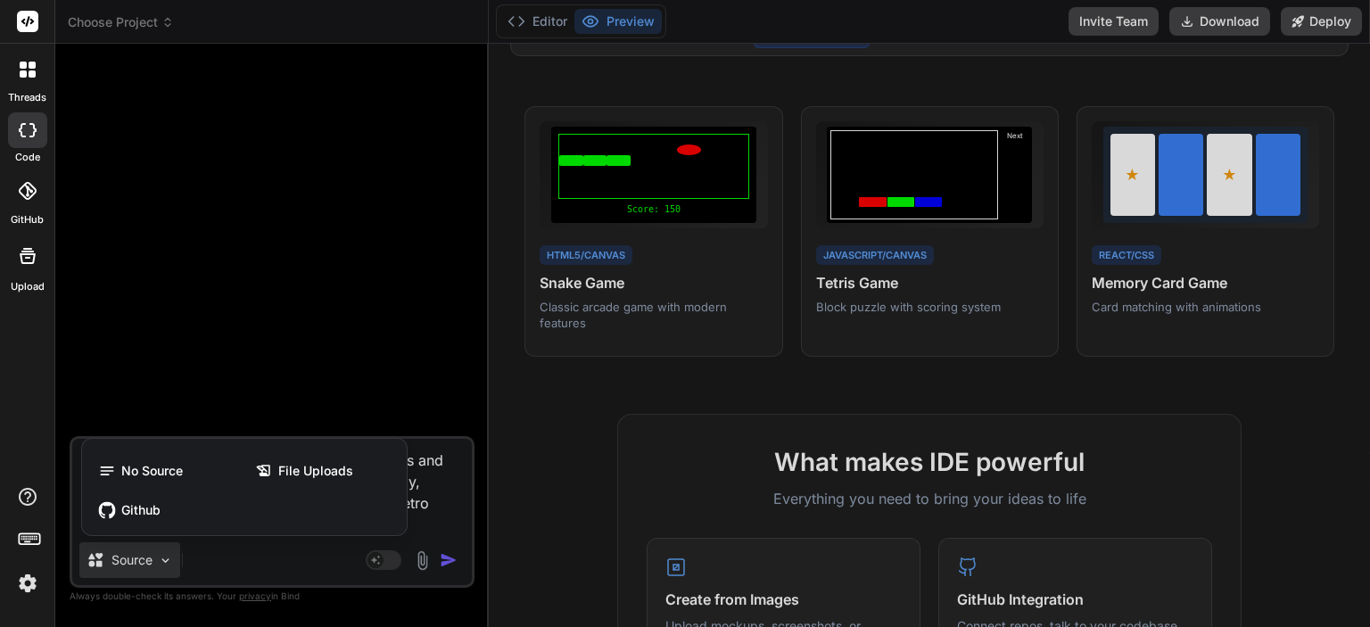
click at [153, 564] on div at bounding box center [685, 313] width 1370 height 627
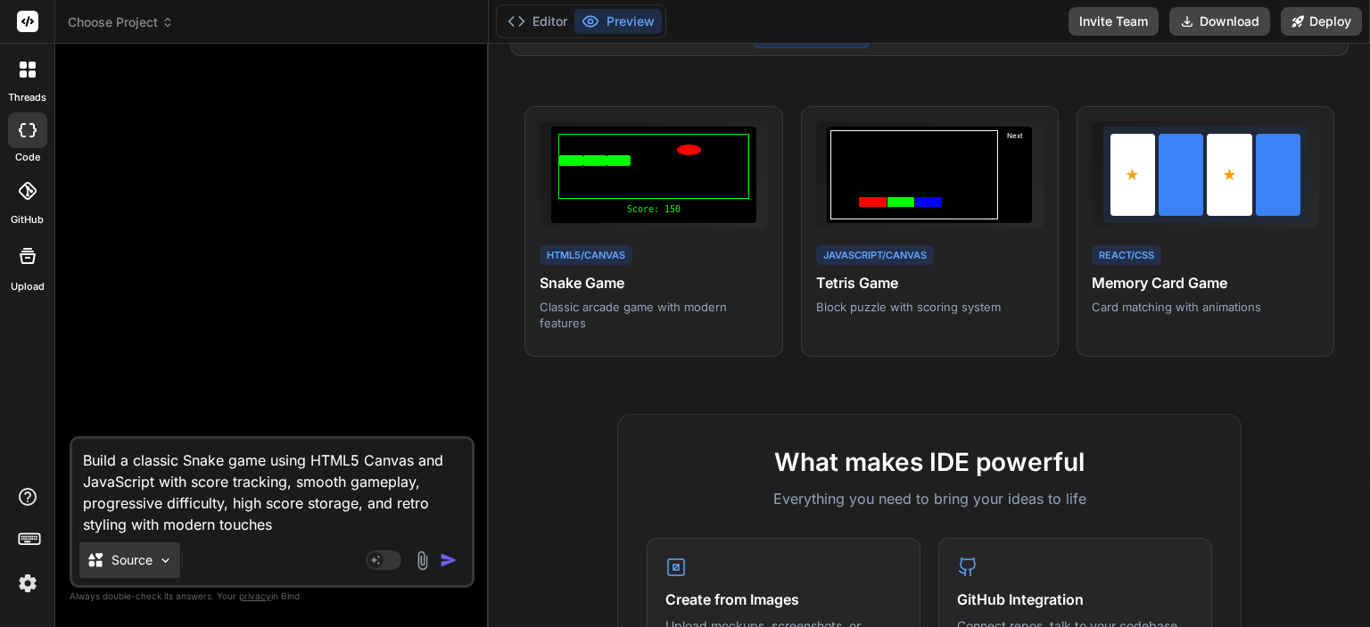
click at [153, 564] on p "Source" at bounding box center [131, 560] width 41 height 18
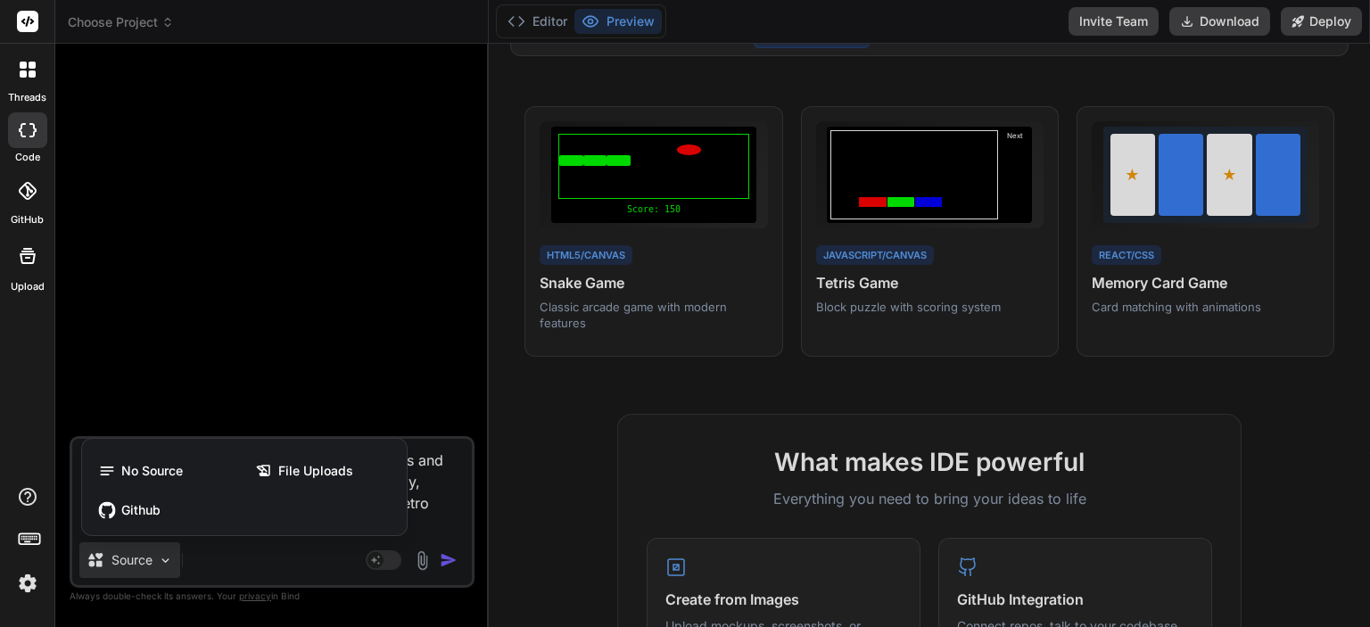
click at [250, 564] on div at bounding box center [685, 313] width 1370 height 627
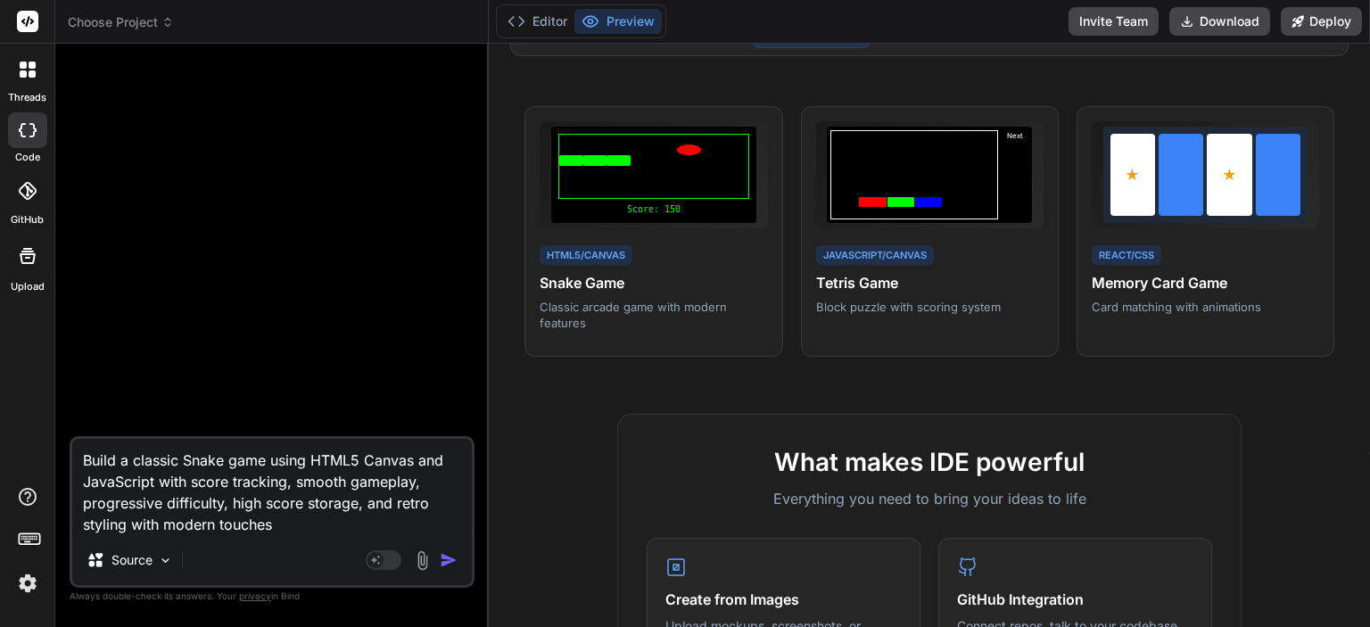
click at [441, 564] on img "button" at bounding box center [449, 560] width 18 height 18
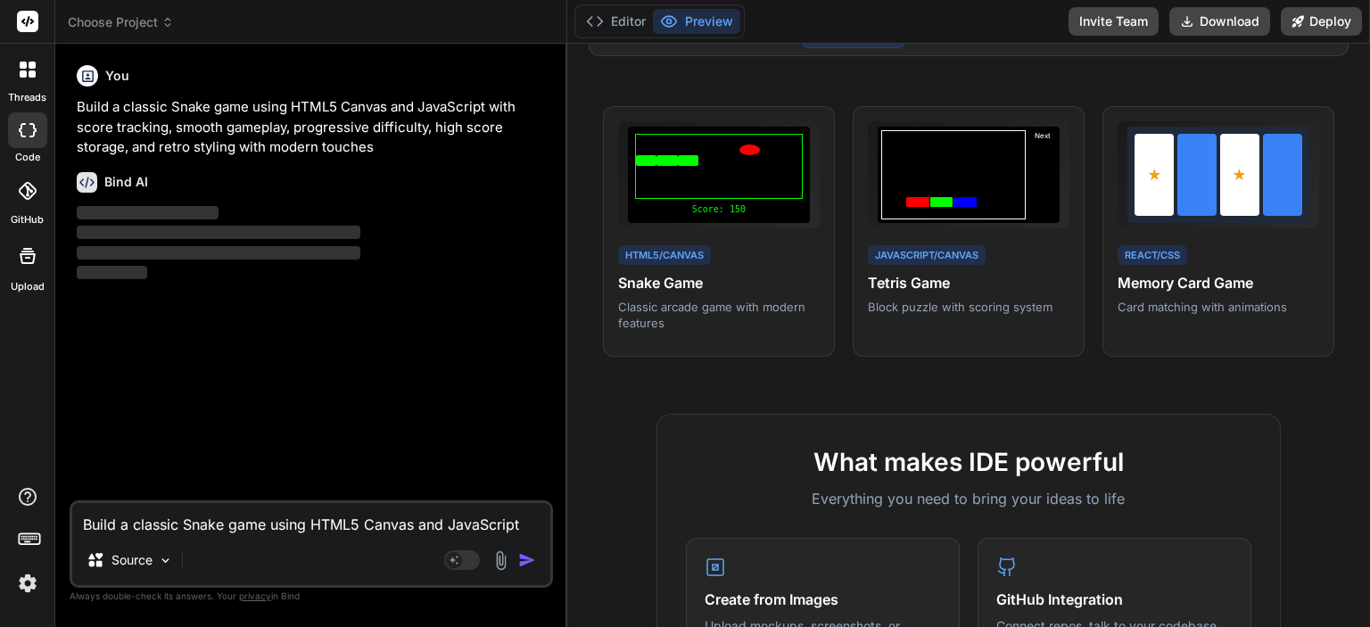
drag, startPoint x: 487, startPoint y: 395, endPoint x: 533, endPoint y: 409, distance: 48.5
click at [533, 409] on div "Bind AI Web Search Created with Pixso. Code Generator You Build a classic Snake…" at bounding box center [311, 335] width 512 height 583
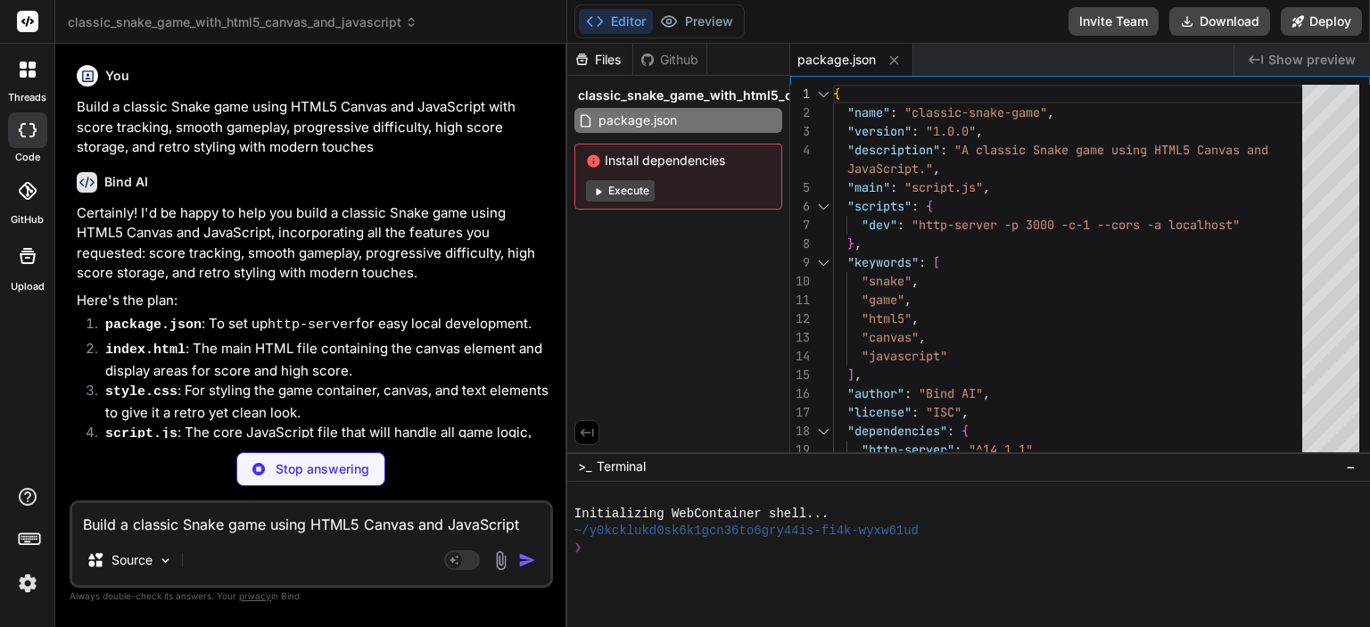
type textarea "x"
type textarea "<button id="restart-button">Play Again</button> </div> <p class="instructions">…"
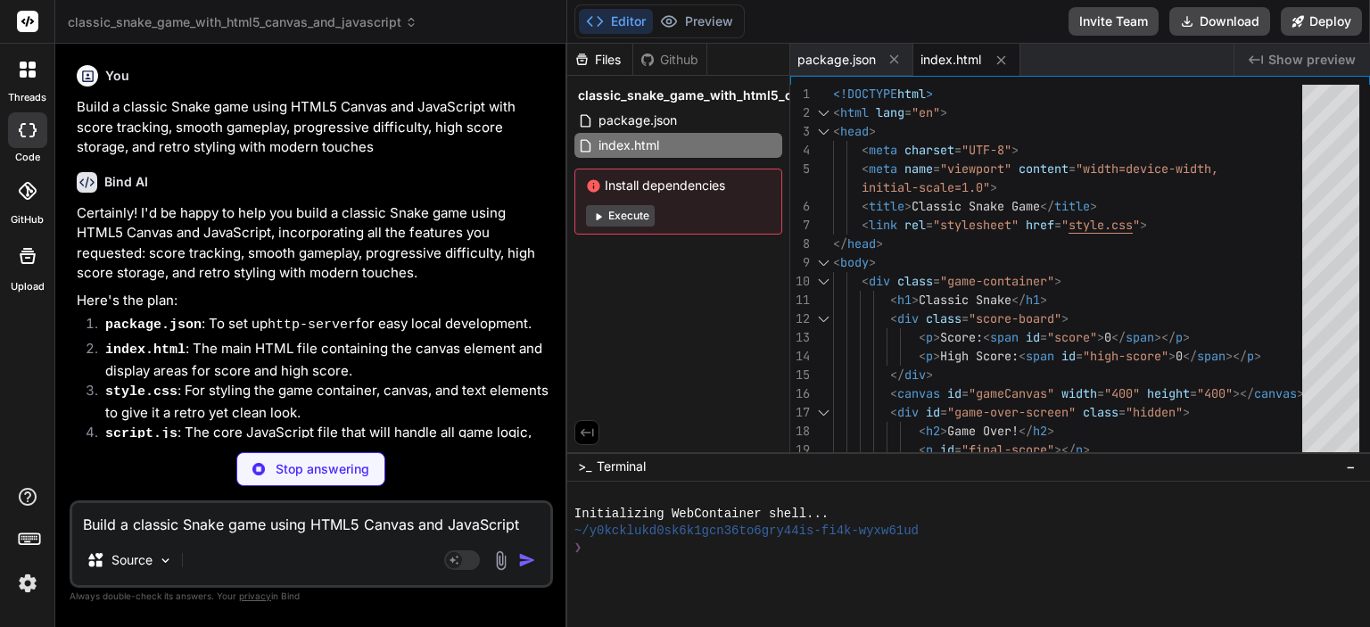
type textarea "x"
type textarea "}"
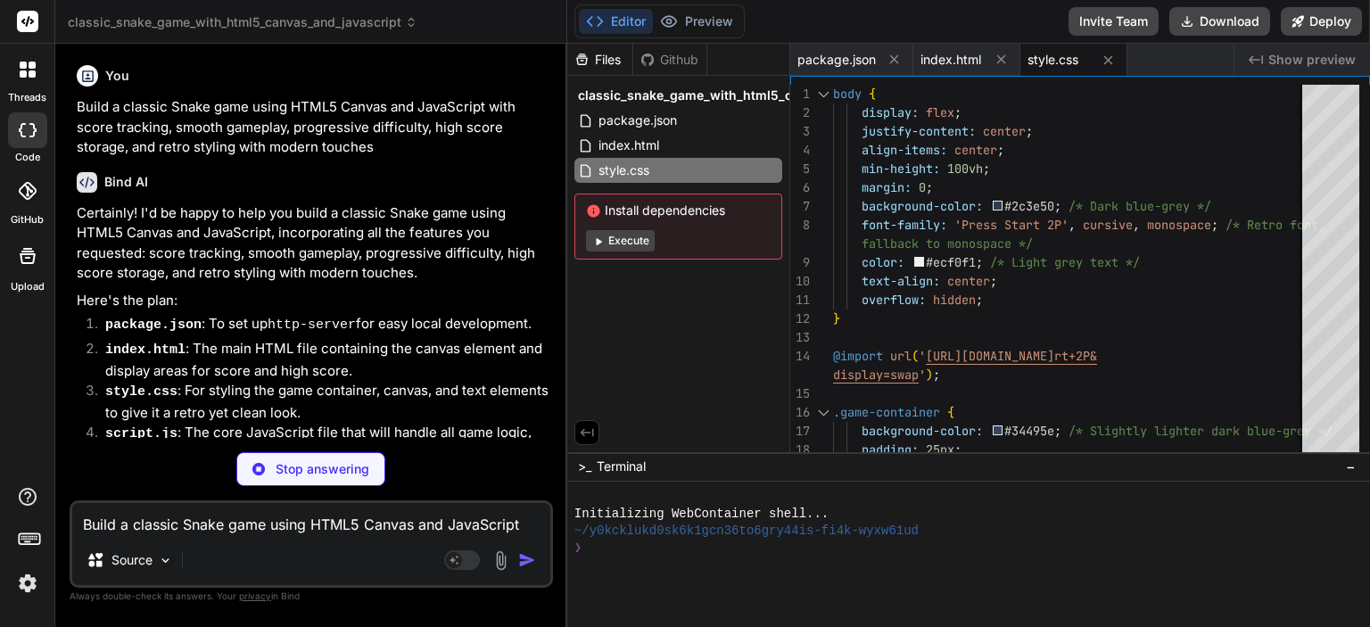
type textarea "x"
type textarea "initGame();"
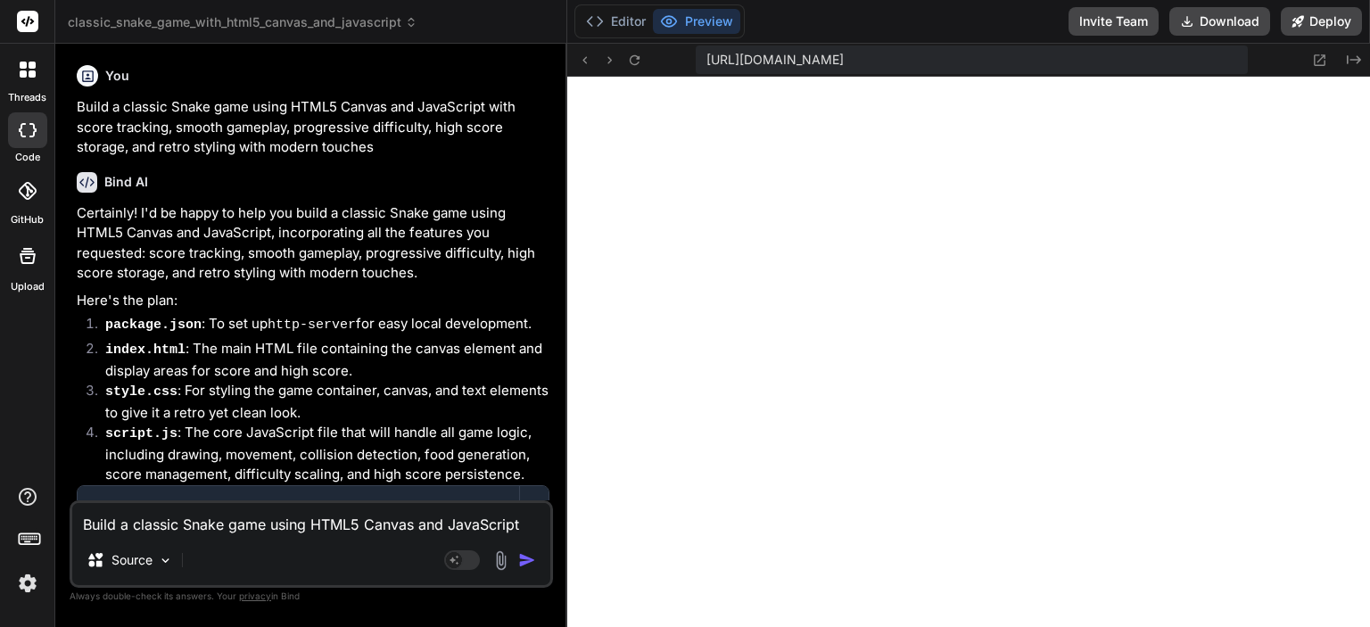
scroll to position [856, 0]
click at [29, 127] on icon at bounding box center [28, 130] width 18 height 14
type textarea "x"
click at [334, 10] on header "classic_snake_game_with_html5_canvas_and_javascript Created with Pixso." at bounding box center [311, 22] width 512 height 44
click at [336, 18] on span "classic_snake_game_with_html5_canvas_and_javascript" at bounding box center [243, 22] width 350 height 18
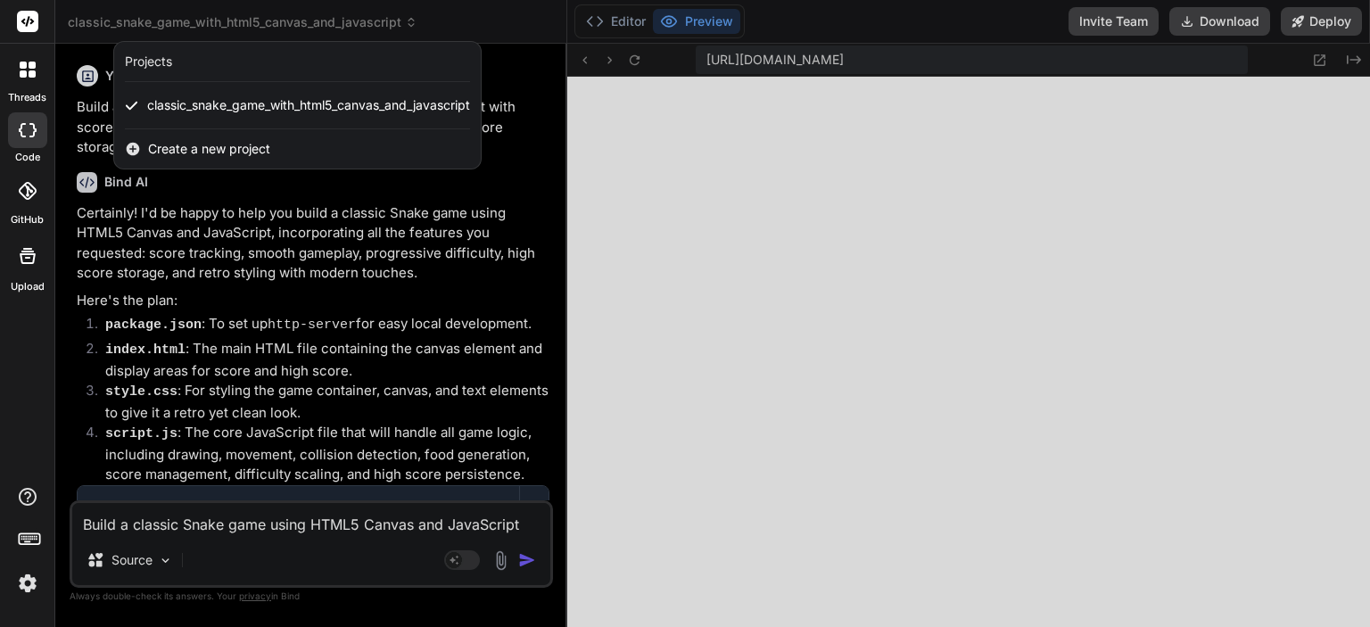
click at [168, 149] on span "Create a new project" at bounding box center [209, 149] width 122 height 18
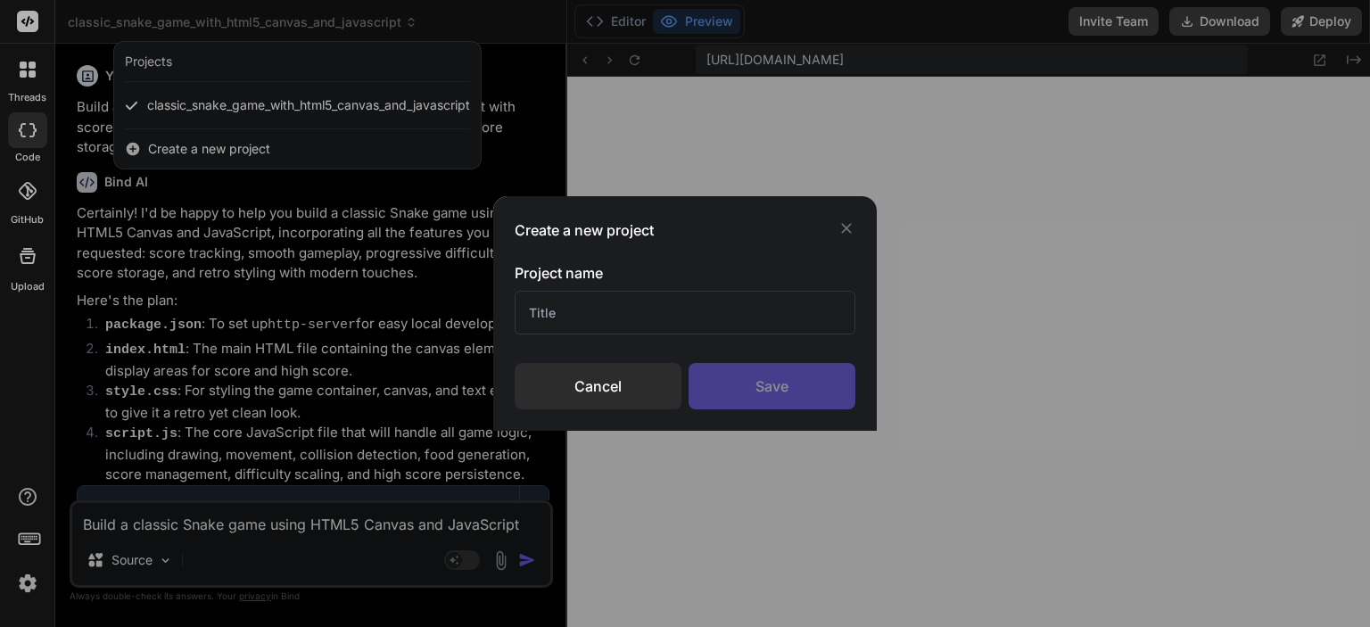
click at [641, 309] on input "text" at bounding box center [685, 313] width 341 height 44
click at [628, 315] on input "text" at bounding box center [685, 313] width 341 height 44
paste input "Doraemon Monopoly"
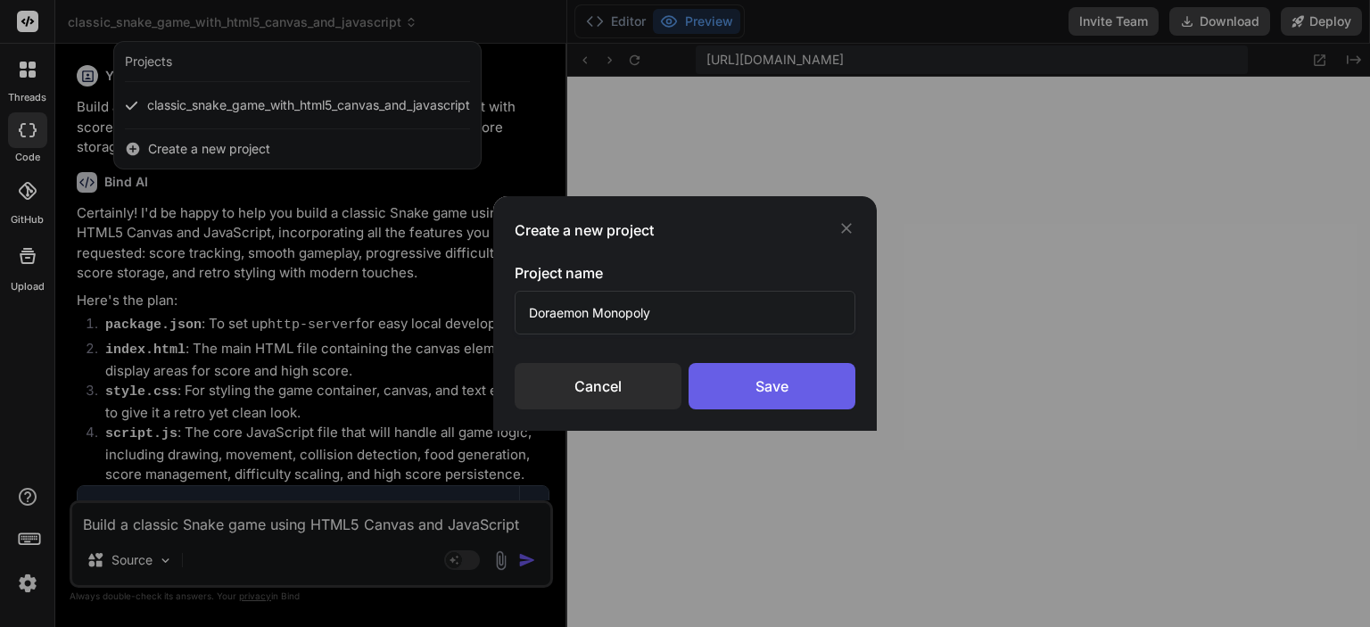
type input "Doraemon Monopoly"
click at [783, 401] on div "Save" at bounding box center [771, 386] width 167 height 46
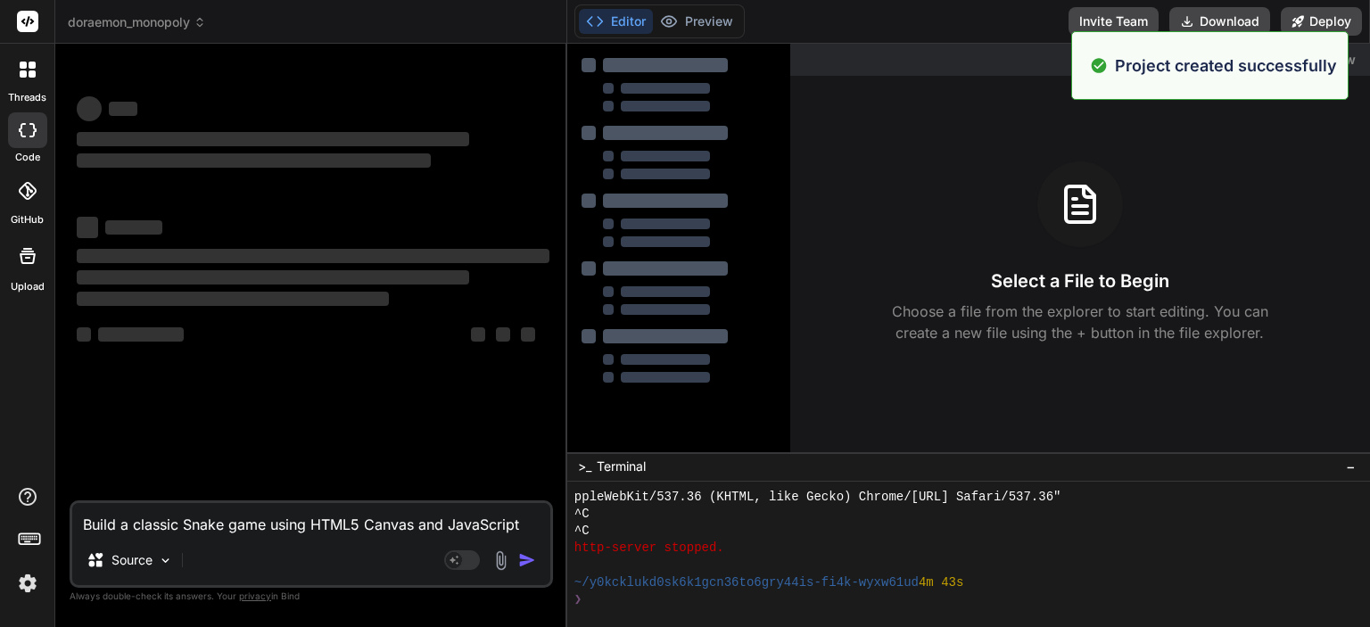
scroll to position [942, 0]
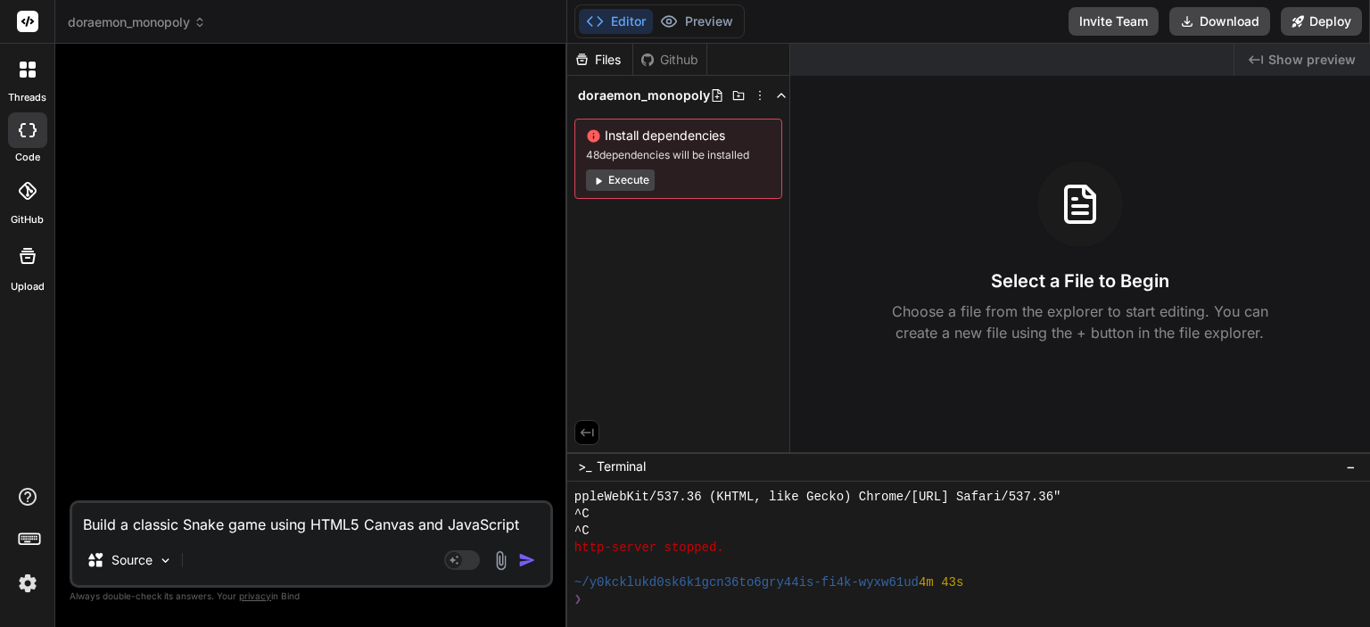
click at [1259, 60] on icon at bounding box center [1256, 59] width 14 height 9
click at [1256, 56] on icon "Created with Pixso." at bounding box center [1256, 60] width 14 height 14
click at [658, 60] on div "Github" at bounding box center [669, 60] width 73 height 18
click at [590, 53] on div "Files" at bounding box center [599, 60] width 65 height 18
click at [585, 438] on icon at bounding box center [587, 433] width 16 height 16
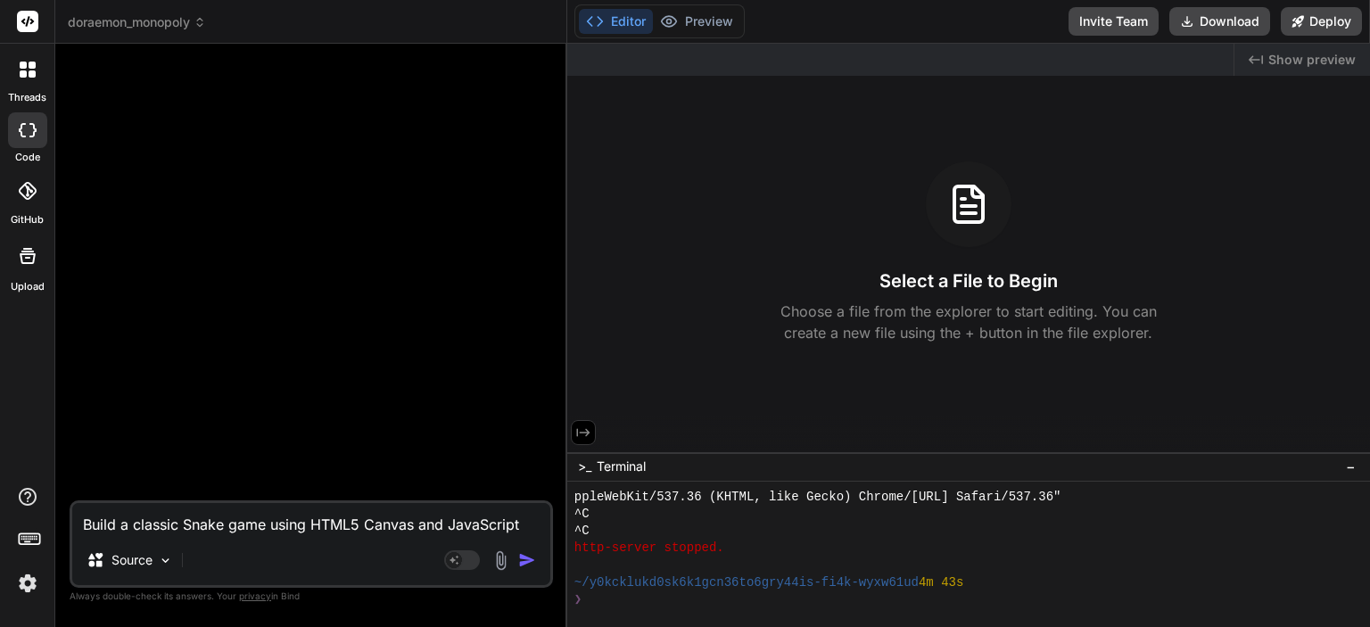
click at [585, 438] on icon at bounding box center [583, 433] width 16 height 16
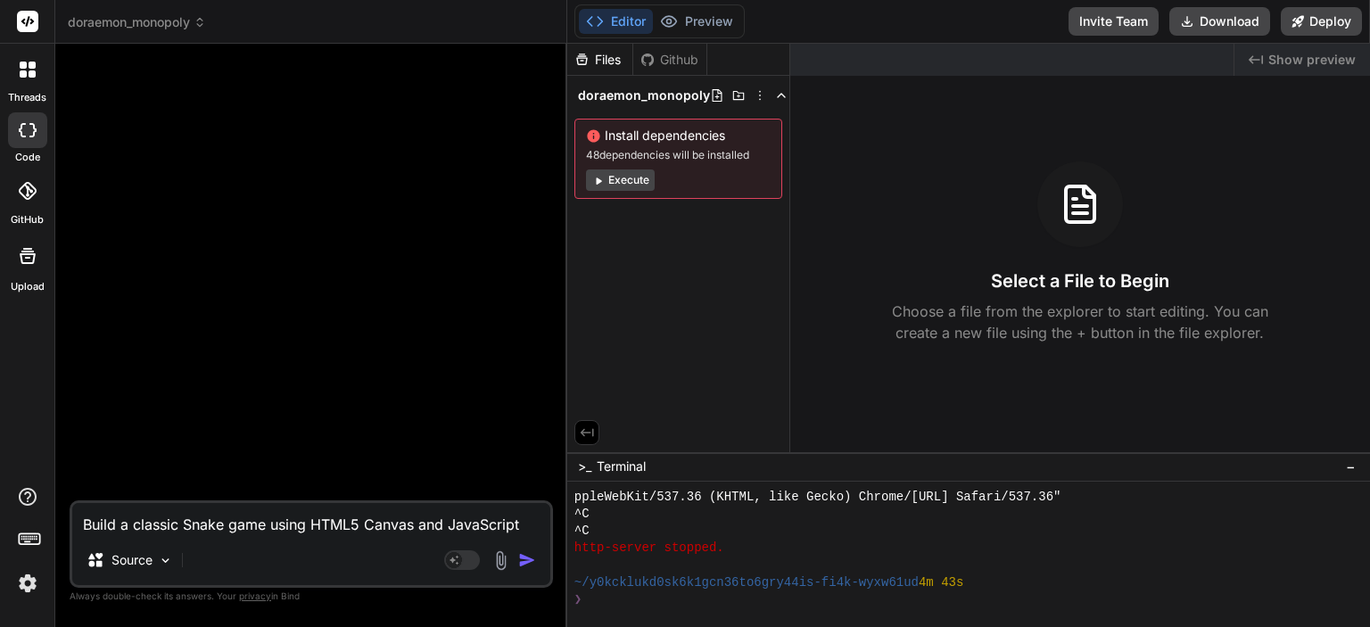
click at [585, 438] on icon at bounding box center [587, 433] width 16 height 16
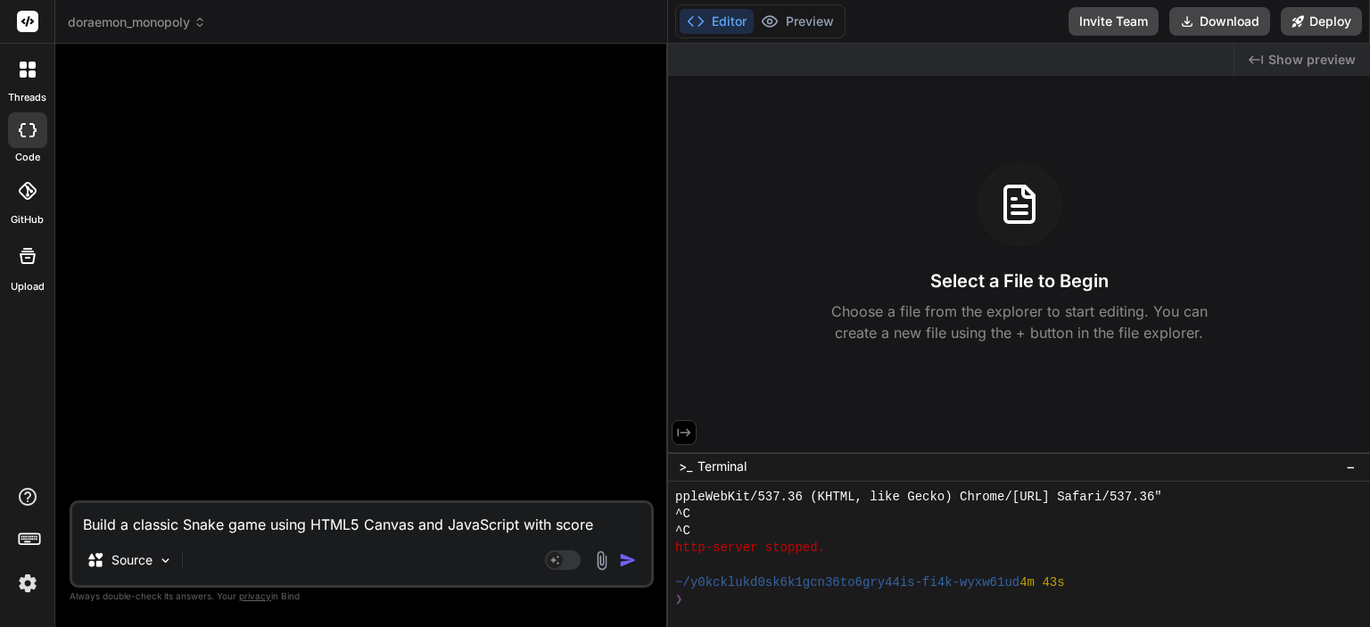
drag, startPoint x: 565, startPoint y: 438, endPoint x: 636, endPoint y: 452, distance: 72.8
click at [636, 452] on div "Bind AI Web Search Created with Pixso. Code Generator Build a classic Snake gam…" at bounding box center [361, 335] width 613 height 583
click at [107, 531] on textarea "Build a classic Snake game using HTML5 Canvas and JavaScript with score trackin…" at bounding box center [360, 519] width 576 height 32
click at [117, 545] on div "Source" at bounding box center [129, 560] width 101 height 36
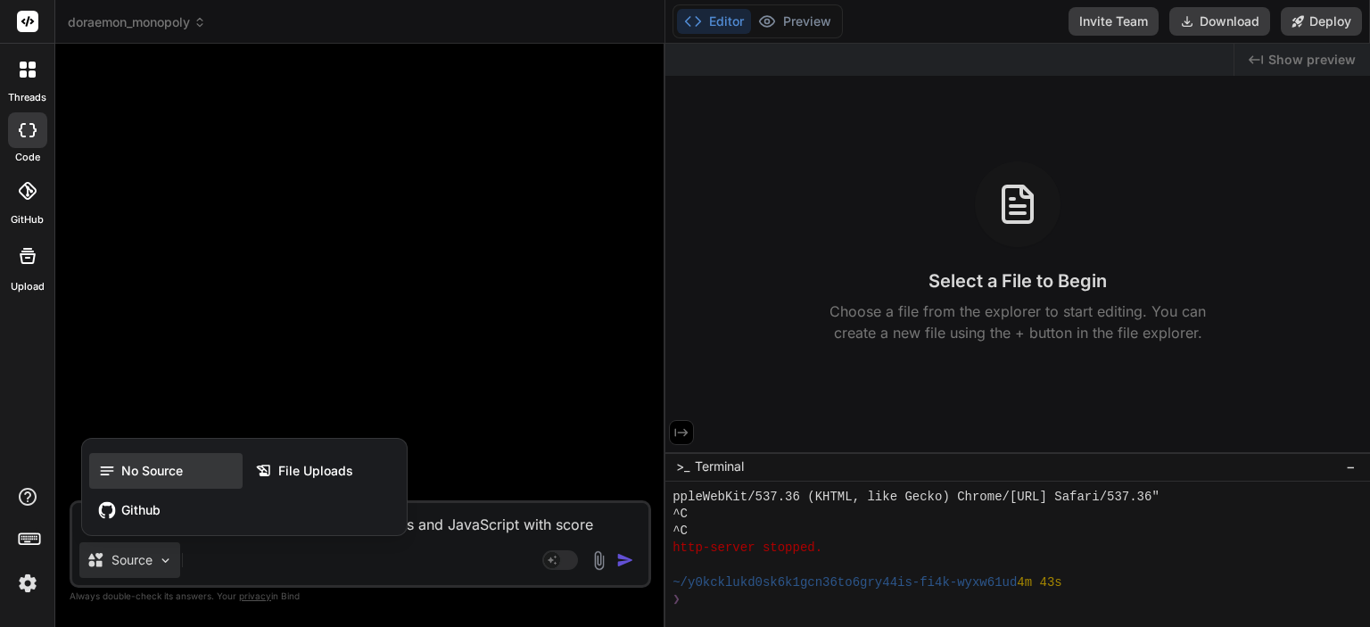
click at [135, 480] on span "No Source" at bounding box center [152, 471] width 62 height 18
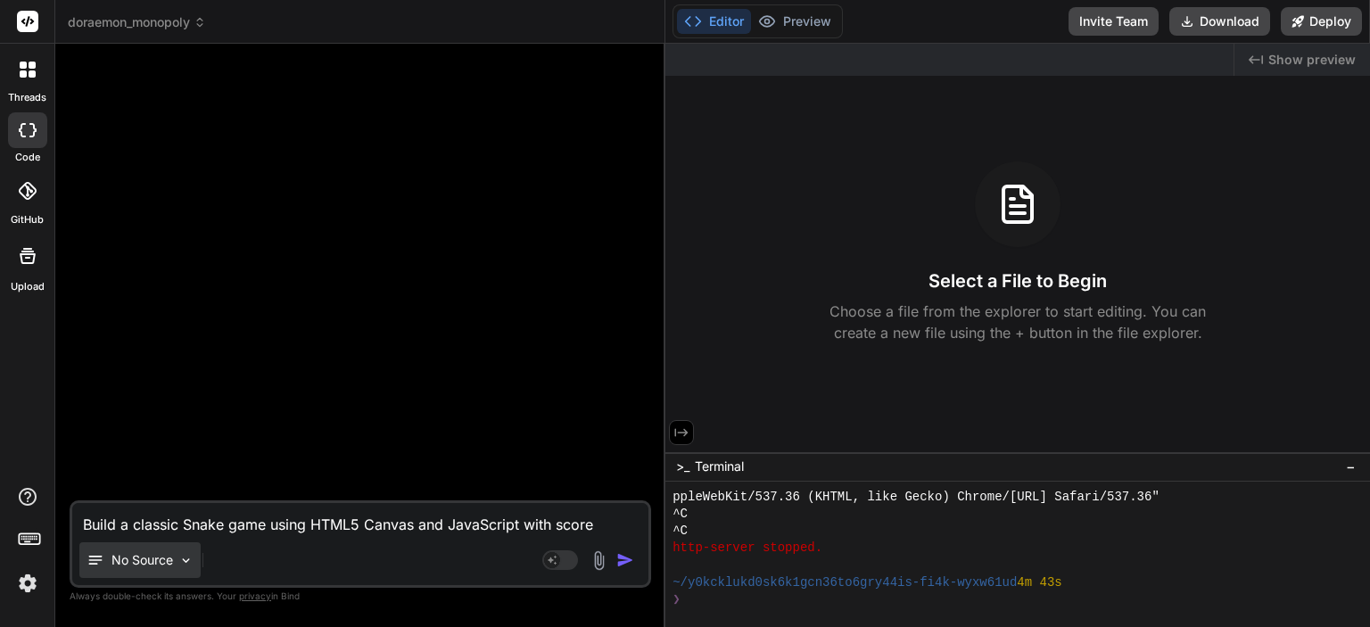
click at [155, 562] on p "No Source" at bounding box center [142, 560] width 62 height 18
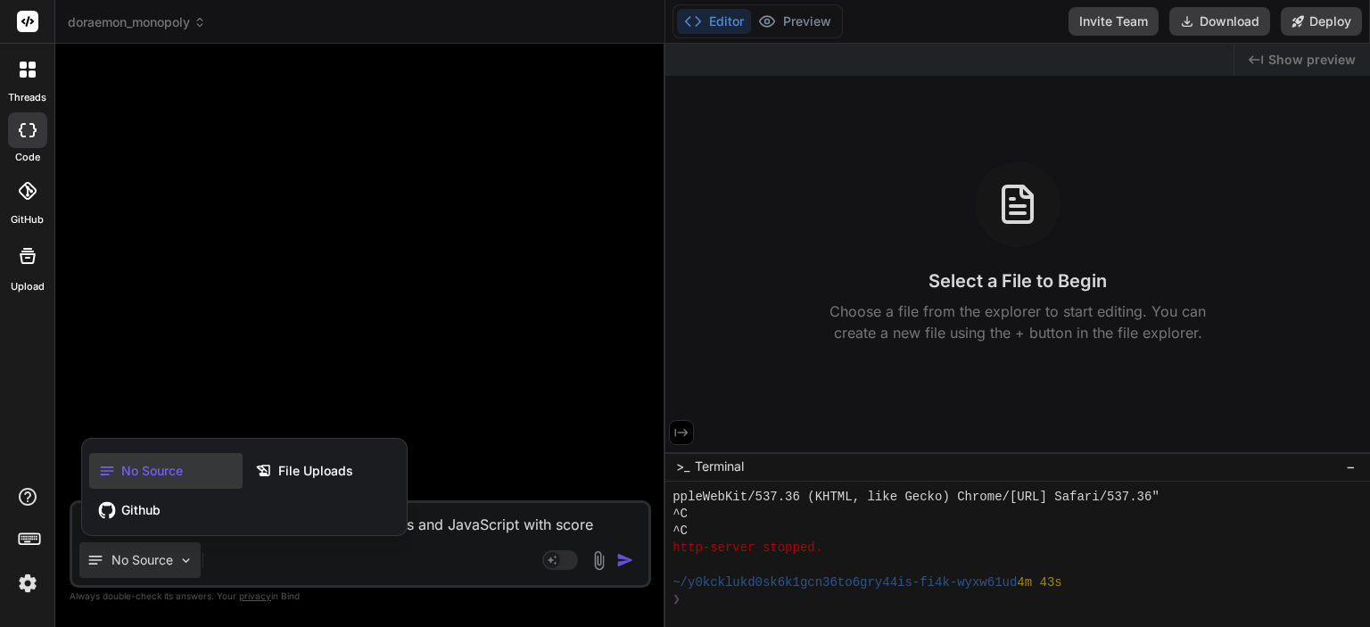
click at [316, 558] on div at bounding box center [685, 313] width 1370 height 627
type textarea "x"
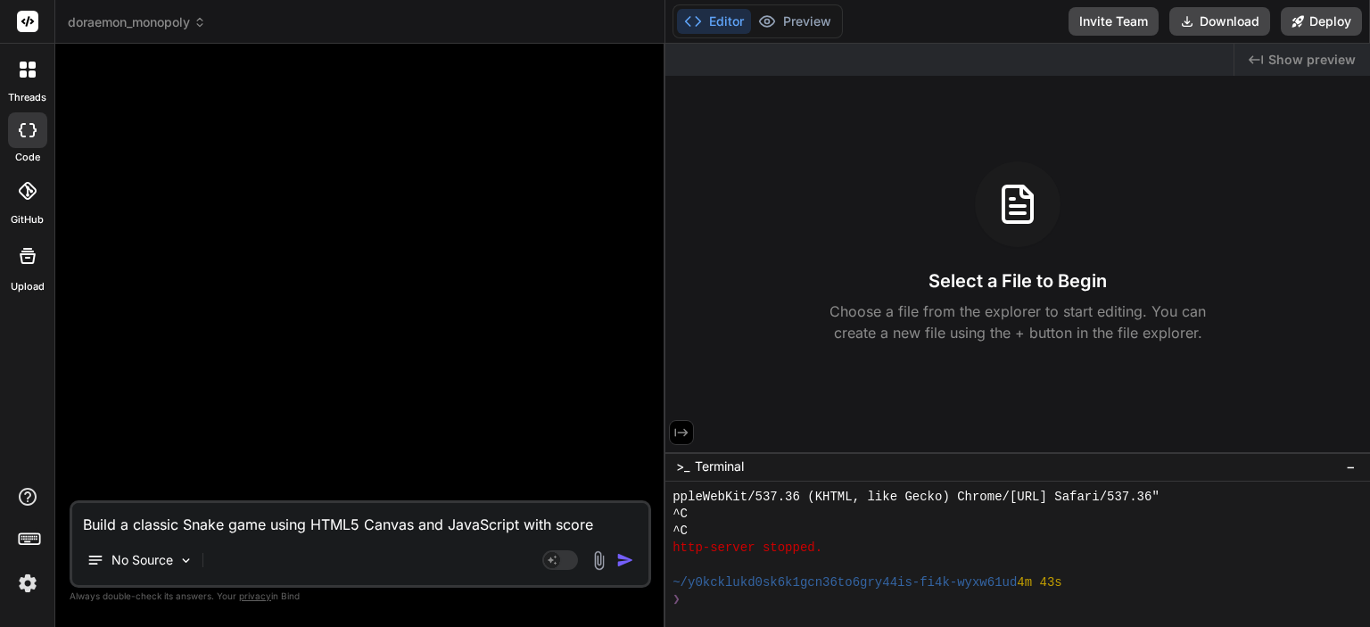
click at [236, 532] on textarea "Build a classic Snake game using HTML5 Canvas and JavaScript with score trackin…" at bounding box center [360, 519] width 576 height 32
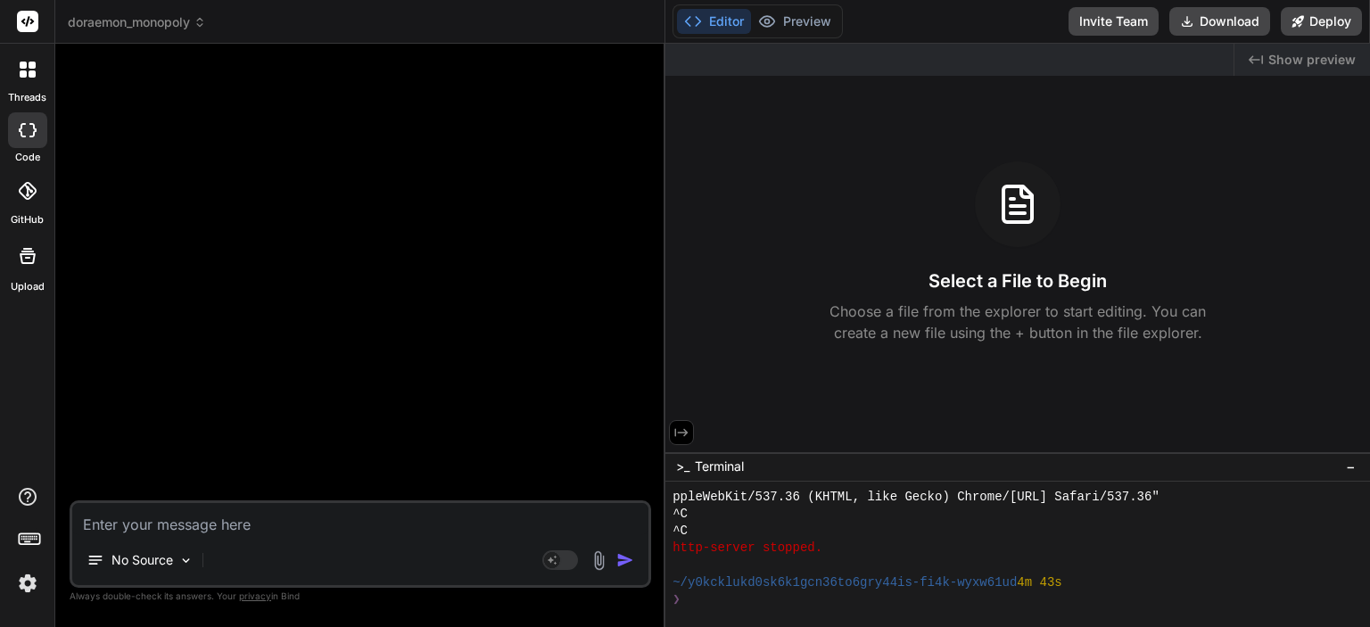
type textarea "B"
type textarea "x"
type textarea "Bu"
type textarea "x"
type textarea "[PERSON_NAME]"
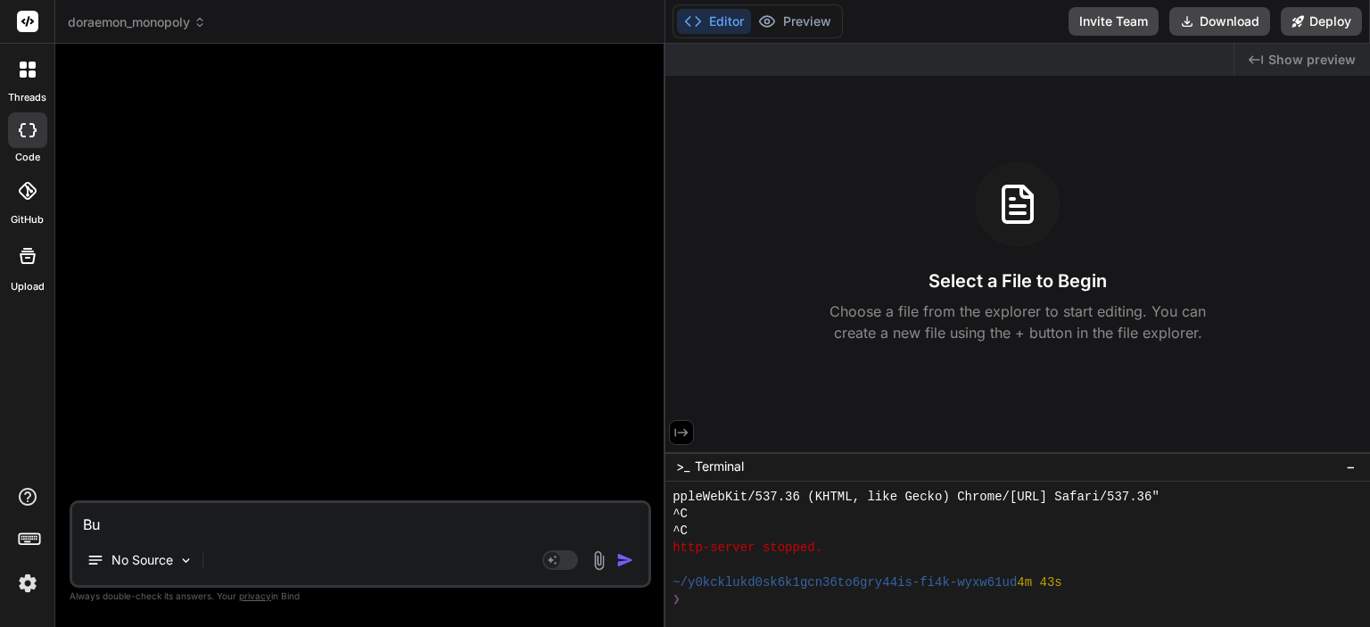
type textarea "x"
type textarea "Buil"
type textarea "x"
type textarea "Build"
type textarea "x"
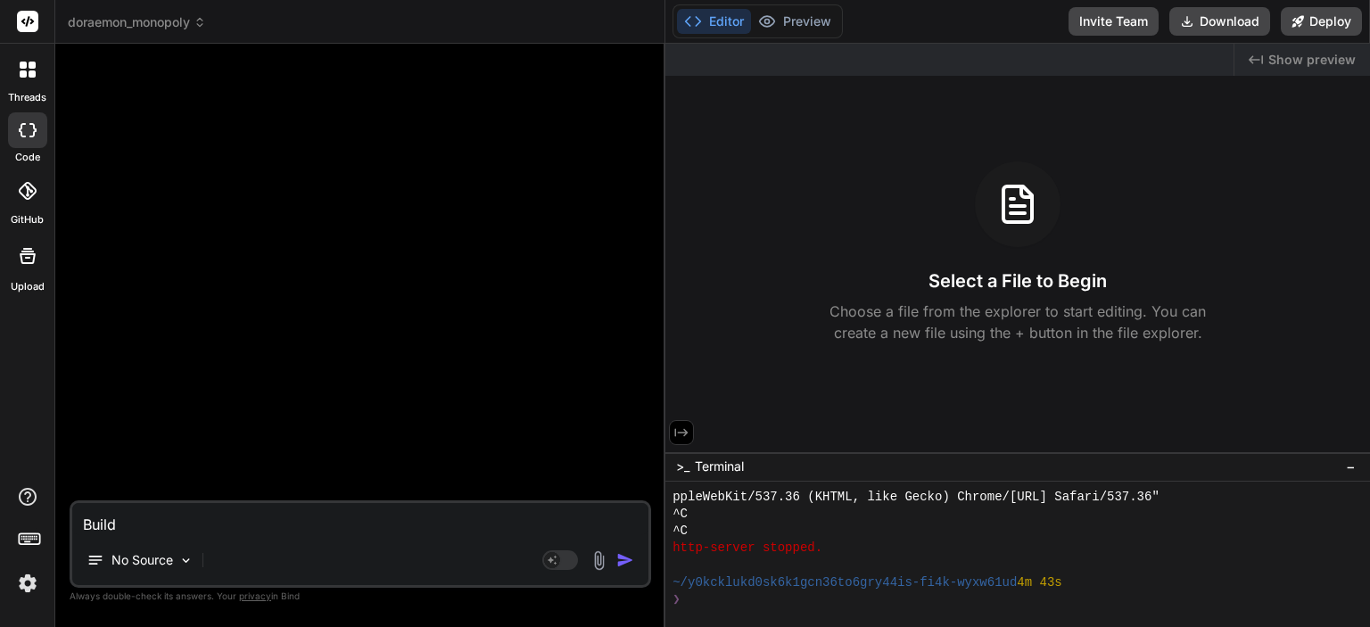
type textarea "Build"
type textarea "x"
type textarea "Build a"
type textarea "x"
type textarea "Build a"
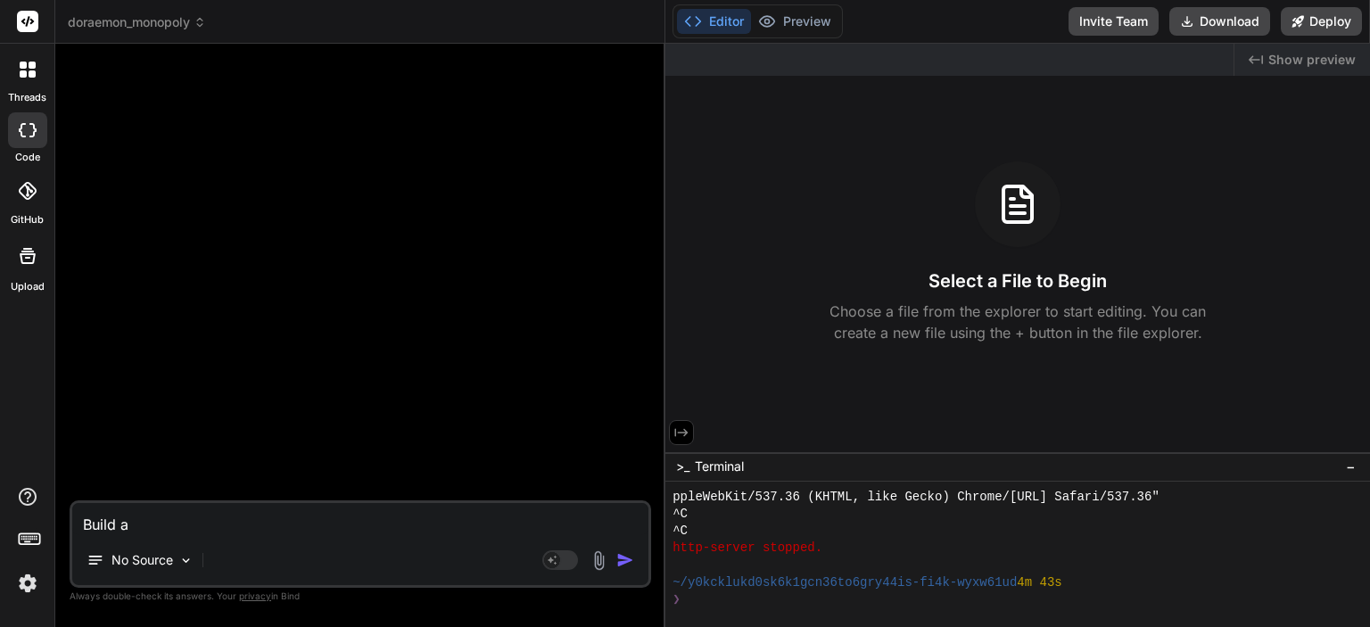
type textarea "x"
type textarea "Build a w"
type textarea "x"
type textarea "Build a we"
type textarea "x"
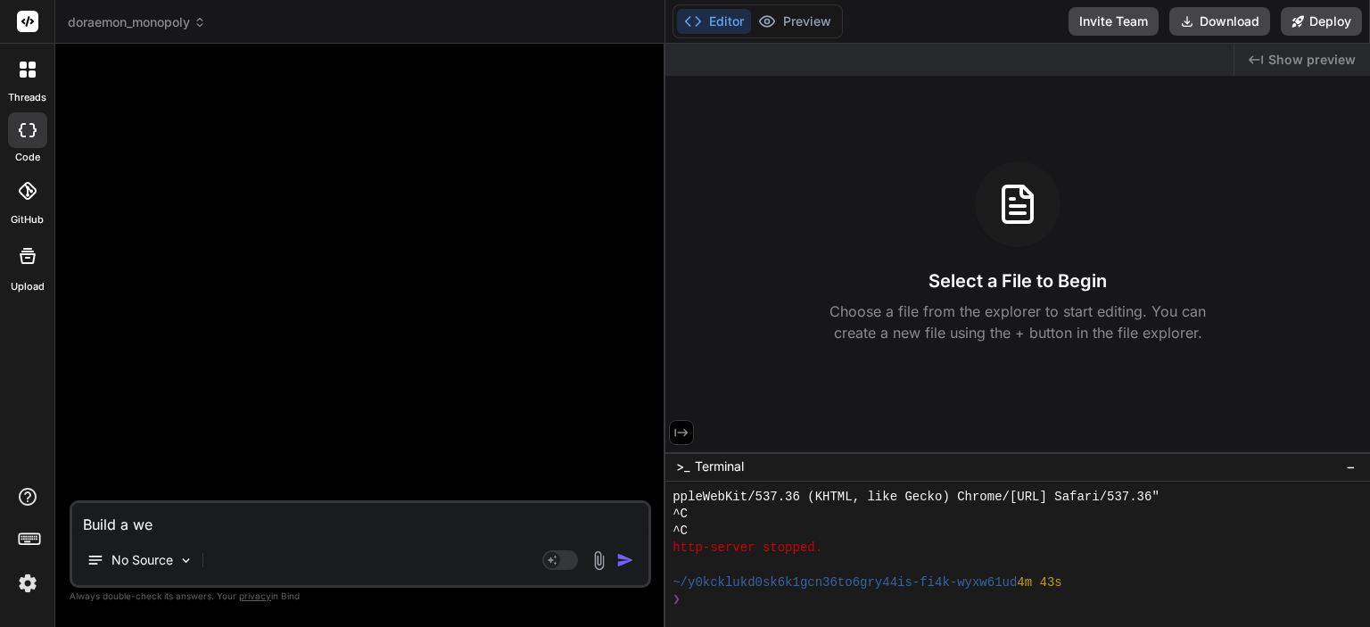
type textarea "Build a web"
type textarea "x"
type textarea "Build a web"
type textarea "x"
type textarea "Build a web m"
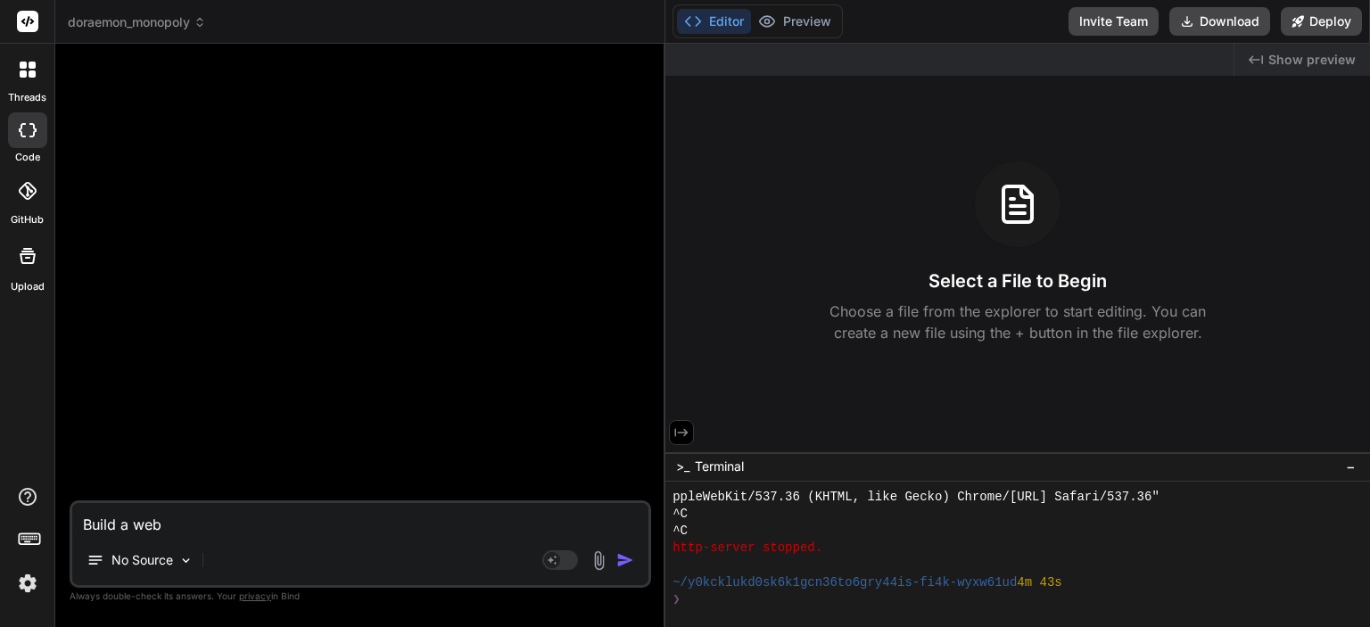
type textarea "x"
type textarea "Build a web mu"
type textarea "x"
type textarea "Build a web mul"
type textarea "x"
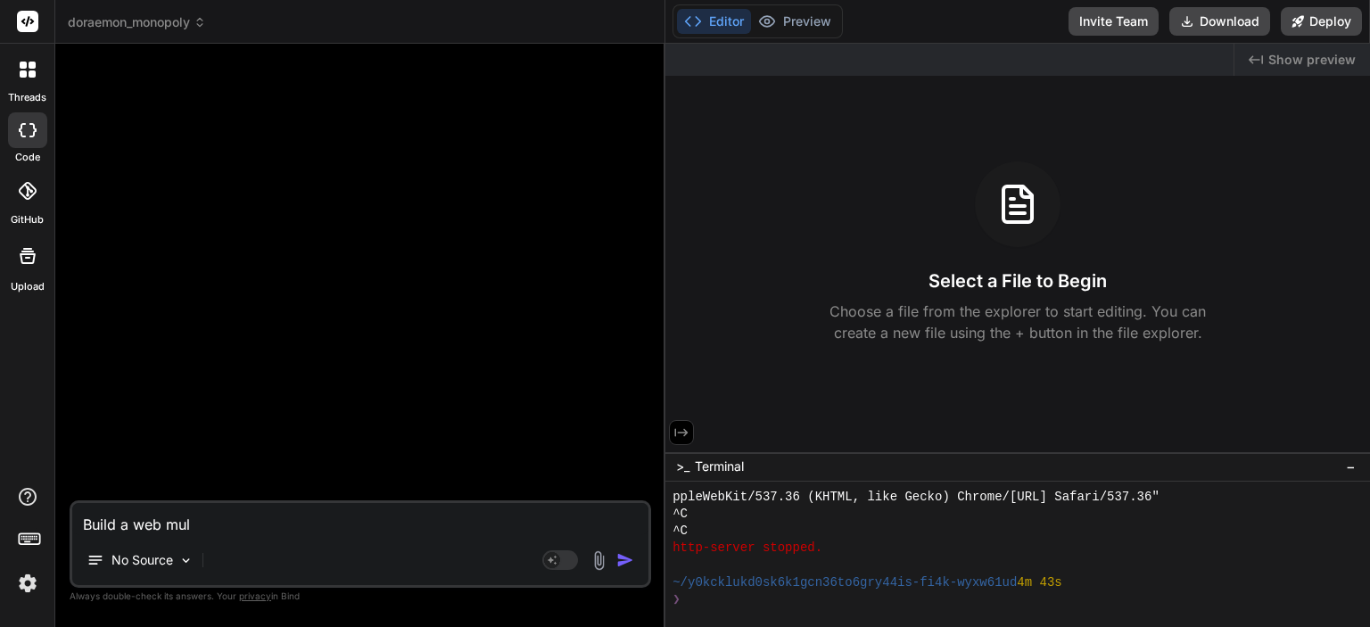
type textarea "Build a web mult"
type textarea "x"
type textarea "Build a web multi"
type textarea "x"
type textarea "Build a web multip"
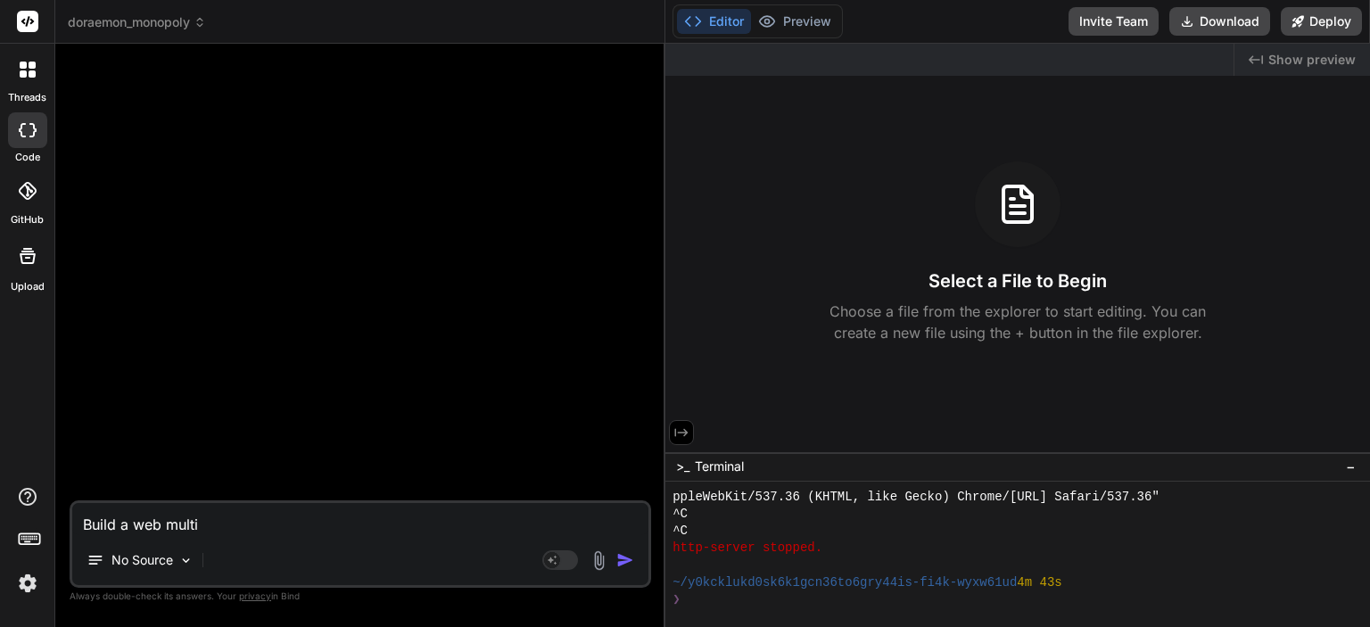
type textarea "x"
type textarea "Build a web multipl"
type textarea "x"
type textarea "Build a web multipla"
type textarea "x"
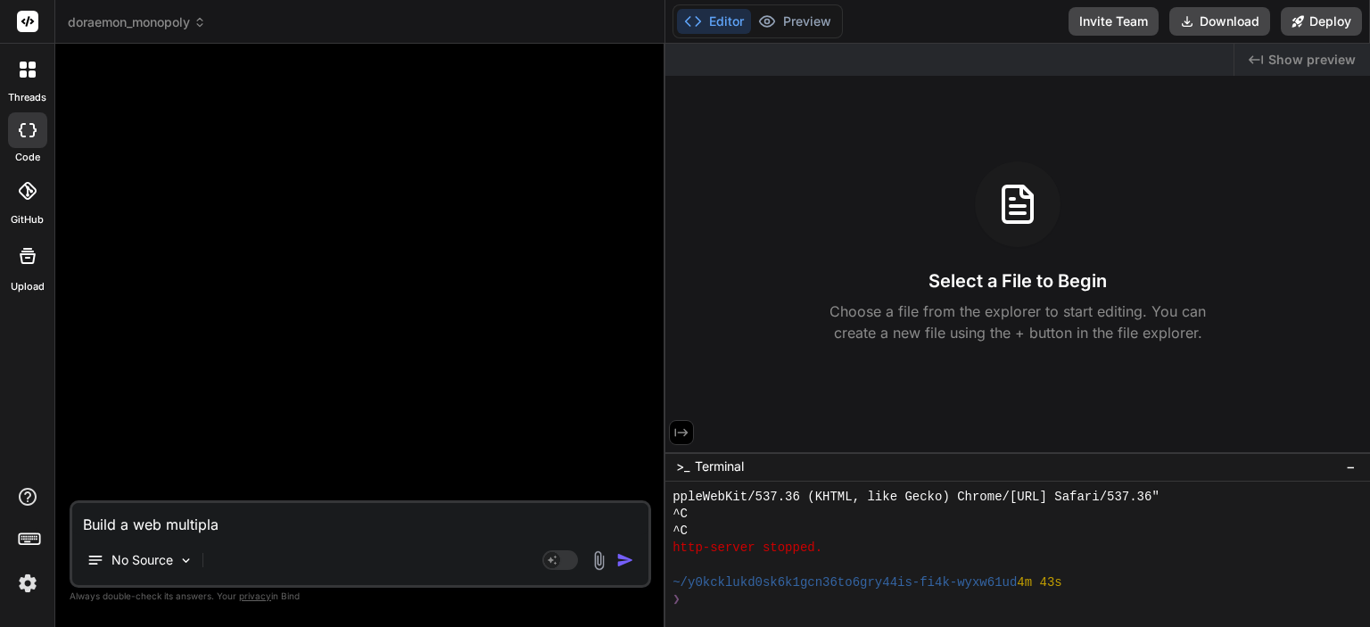
type textarea "Build a web multiplay"
type textarea "x"
type textarea "Build a web multiplaye"
type textarea "x"
type textarea "Build a web multiplayer"
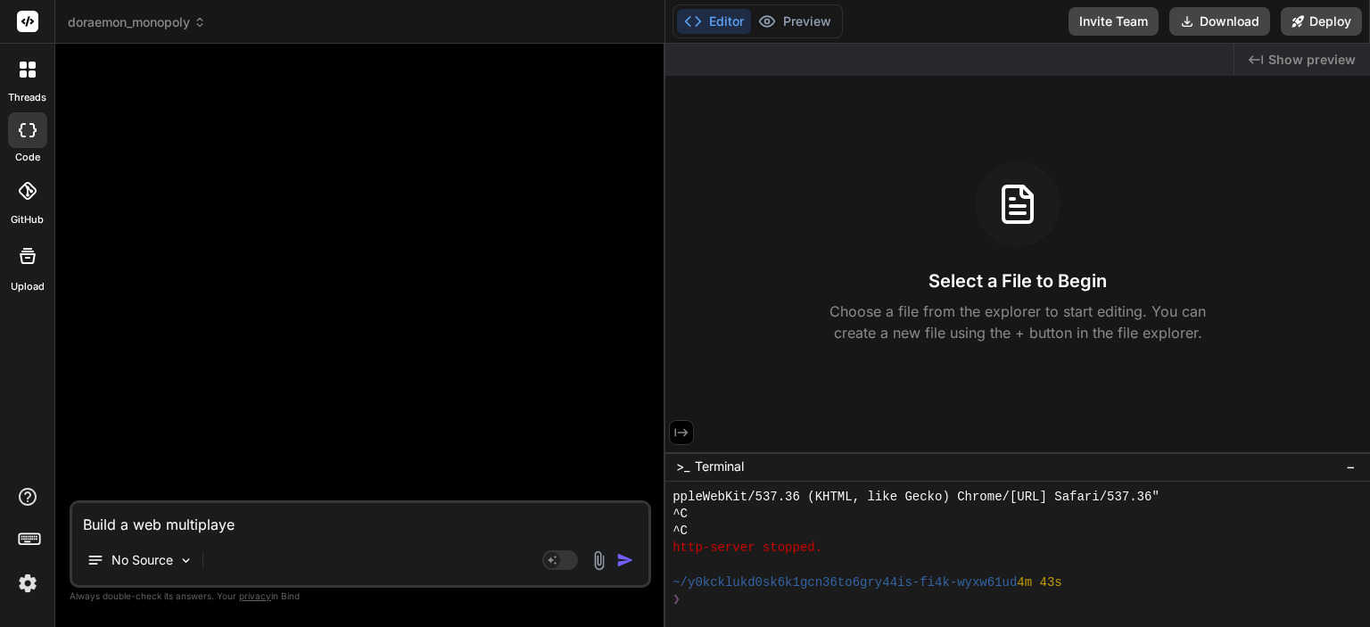
type textarea "x"
type textarea "Build a web multiplayer"
type textarea "x"
type textarea "Build a web multiplayer g"
type textarea "x"
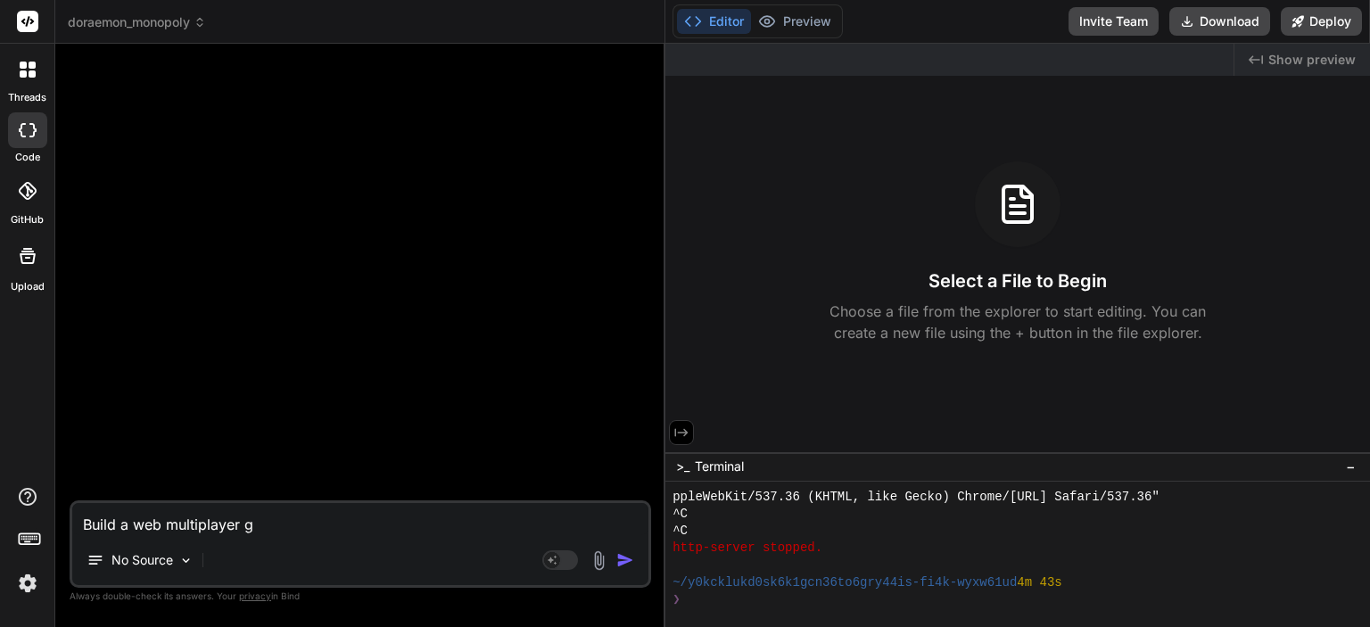
type textarea "Build a web multiplayer ga"
type textarea "x"
type textarea "Build a web multiplayer gam"
type textarea "x"
type textarea "Build a web multiplayer game"
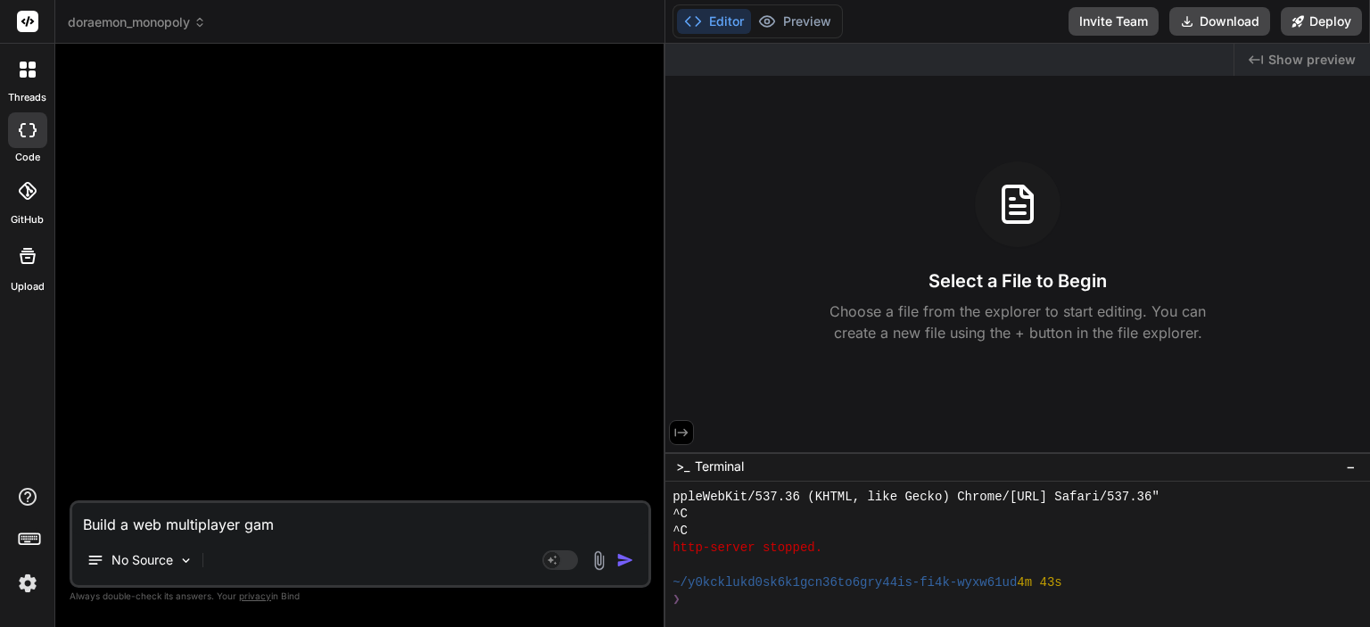
type textarea "x"
type textarea "Build a web multiplayer game"
type textarea "x"
type textarea "Build a web multiplayer game c"
type textarea "x"
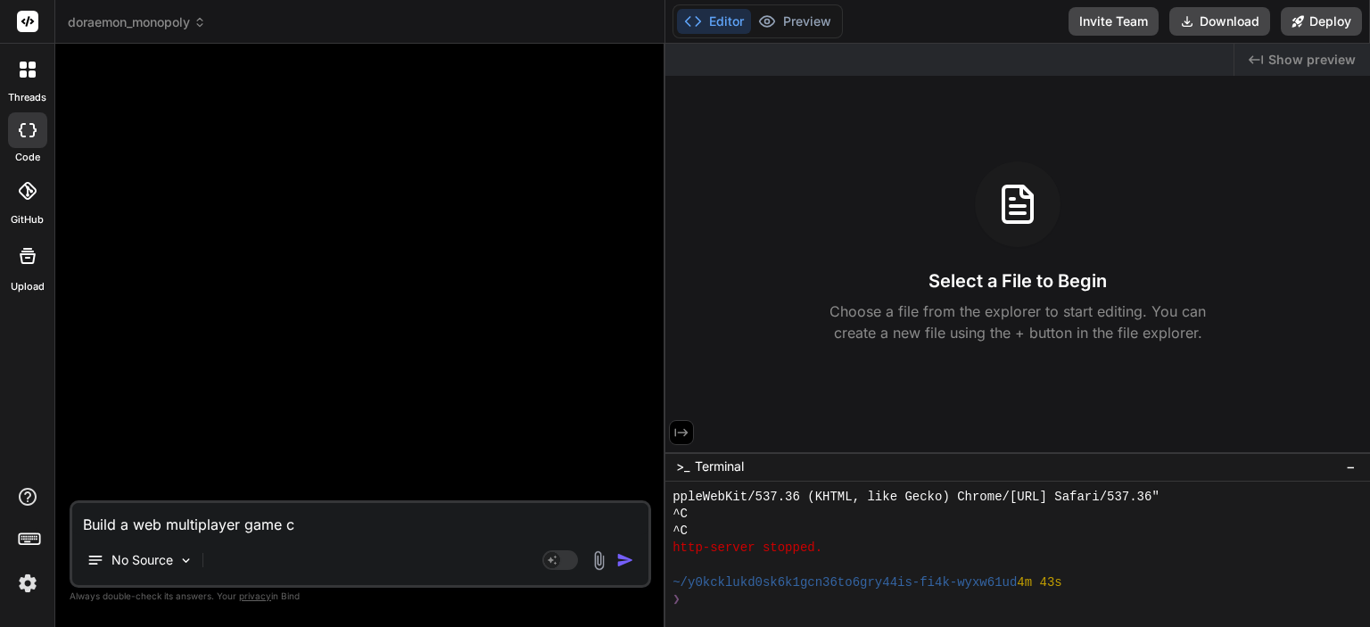
type textarea "Build a web multiplayer game ca"
type textarea "x"
type textarea "Build a web multiplayer game cal"
type textarea "x"
type textarea "Build a web multiplayer game call"
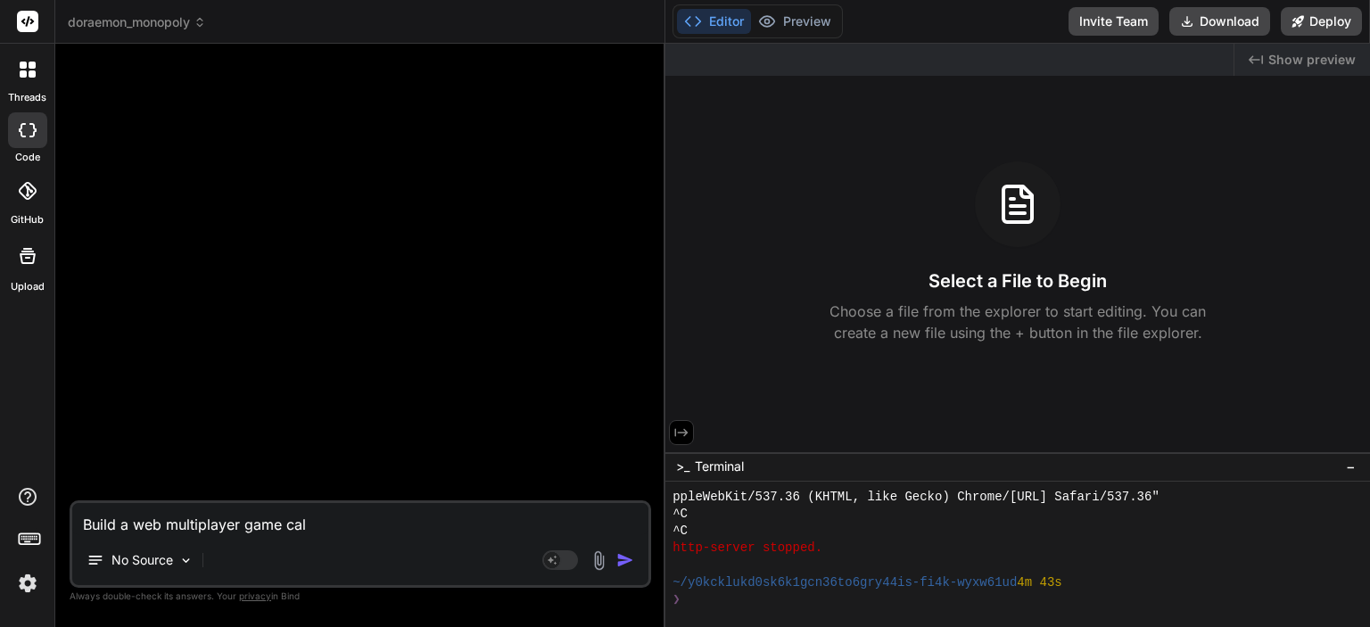
type textarea "x"
type textarea "Build a web multiplayer game calle"
type textarea "x"
type textarea "Build a web multiplayer game called"
type textarea "x"
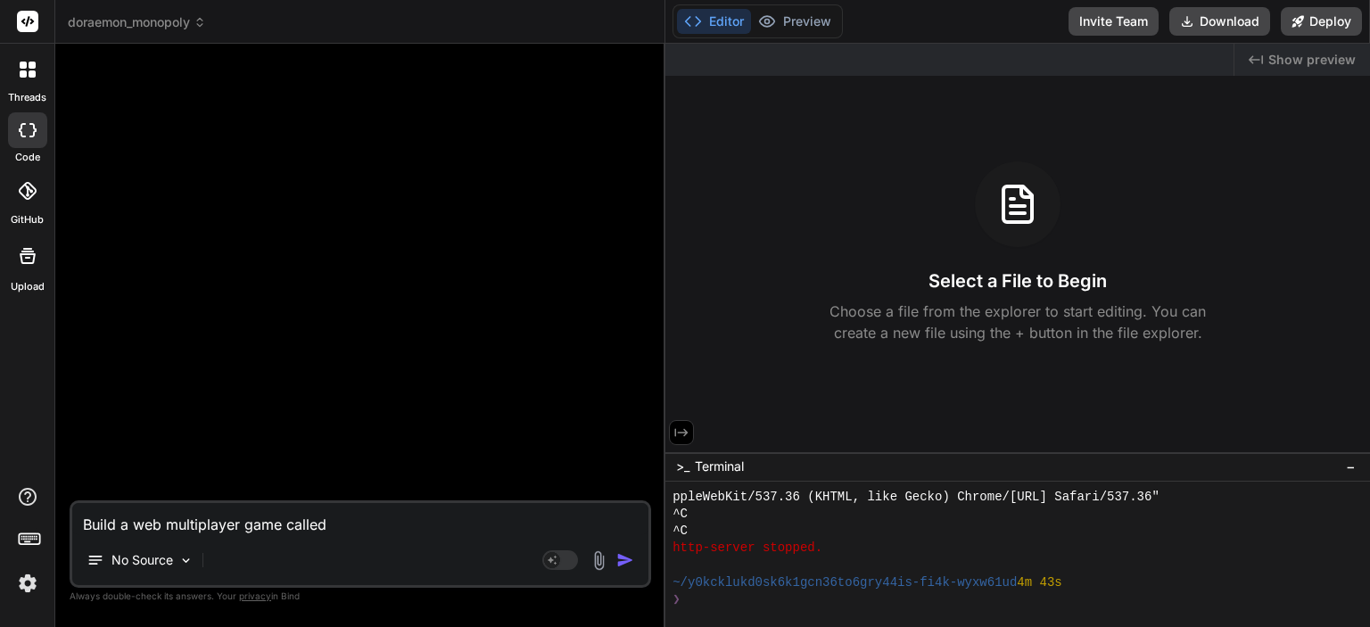
type textarea "Build a web multiplayer game called"
type textarea "x"
type textarea "Build a web multiplayer game called """
type textarea "x"
paste textarea "Monopoly"
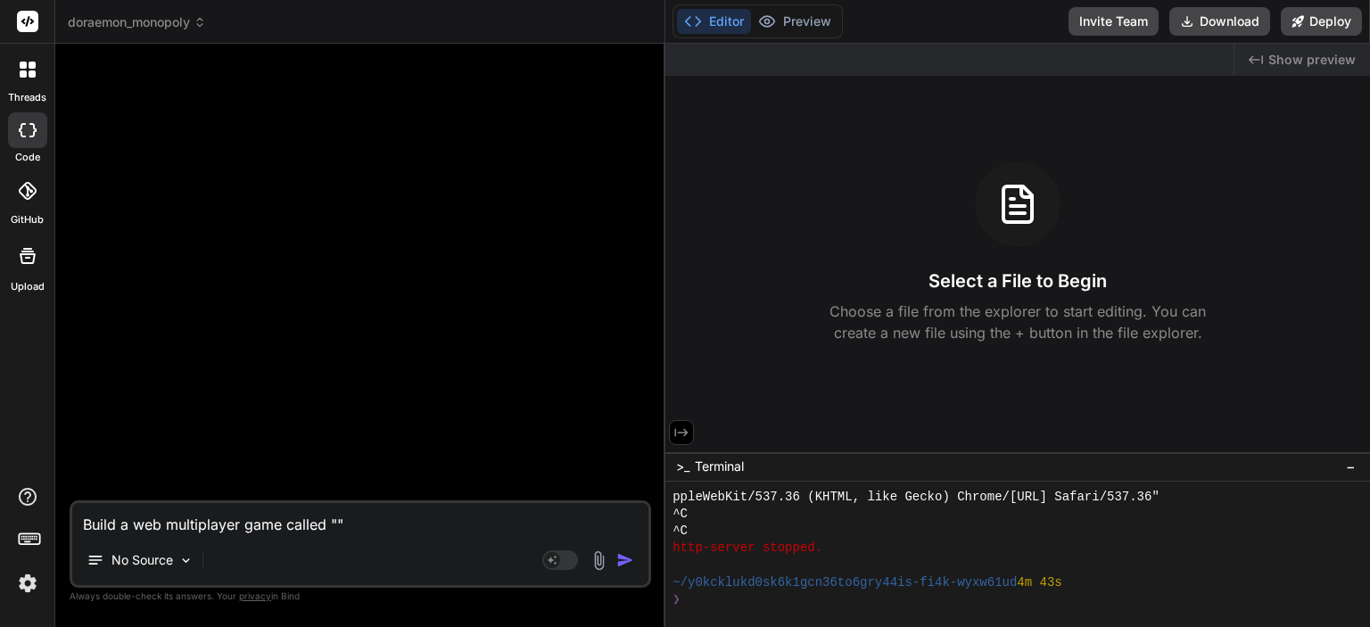
type textarea "Build a web multiplayer game called "Monopoly""
type textarea "x"
paste textarea "Doraemon Monopoly"
type textarea "Build a web multiplayer game called "Doraemon MonopolyMonopoly""
type textarea "x"
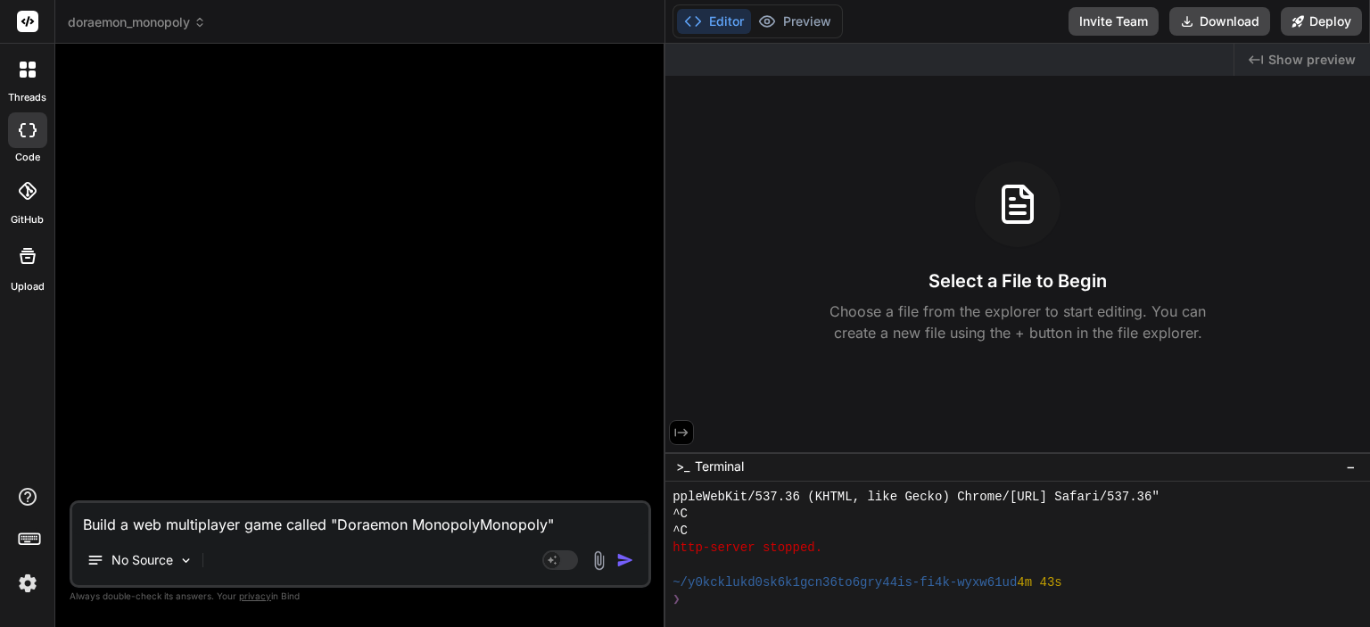
type textarea "Build a web multiplayer game called "Doraemon MonopolMonopoly""
type textarea "x"
type textarea "Build a web multiplayer game called "Doraemon MonopoMonopoly""
type textarea "x"
type textarea "Build a web multiplayer game called "Doraemon MonopMonopoly""
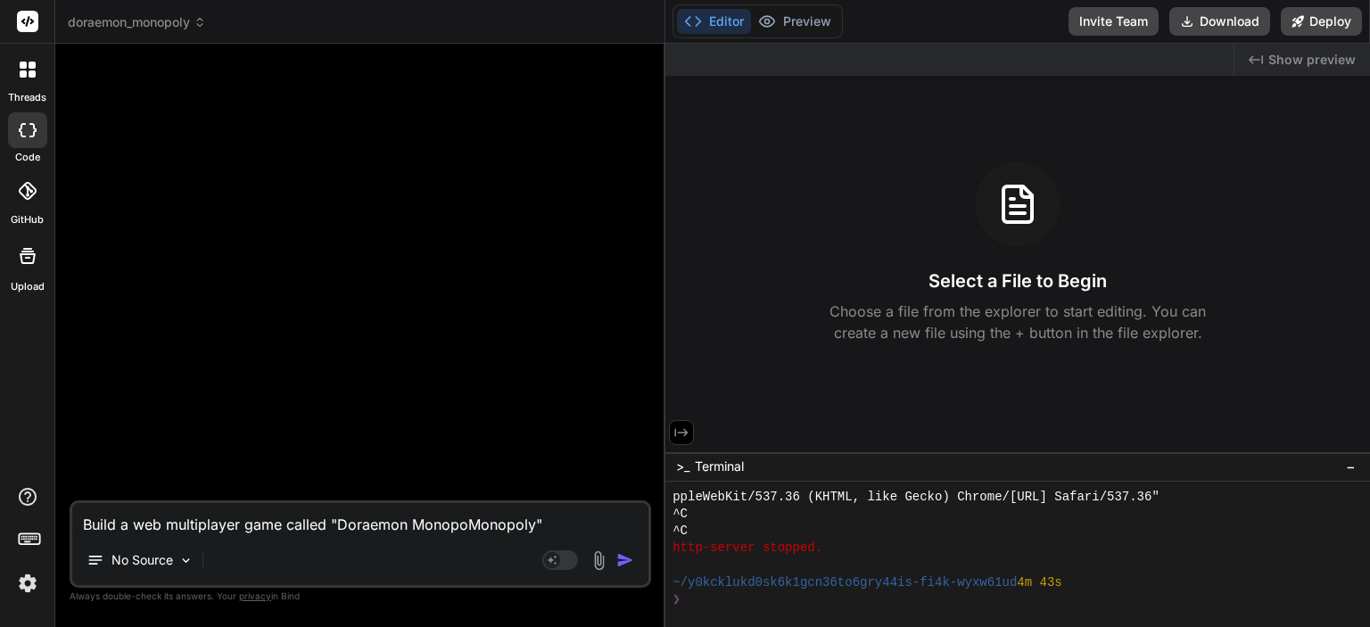
type textarea "x"
type textarea "Build a web multiplayer game called "Doraemon MonoMonopoly""
type textarea "x"
type textarea "Build a web multiplayer game called "Doraemon MonMonopoly""
type textarea "x"
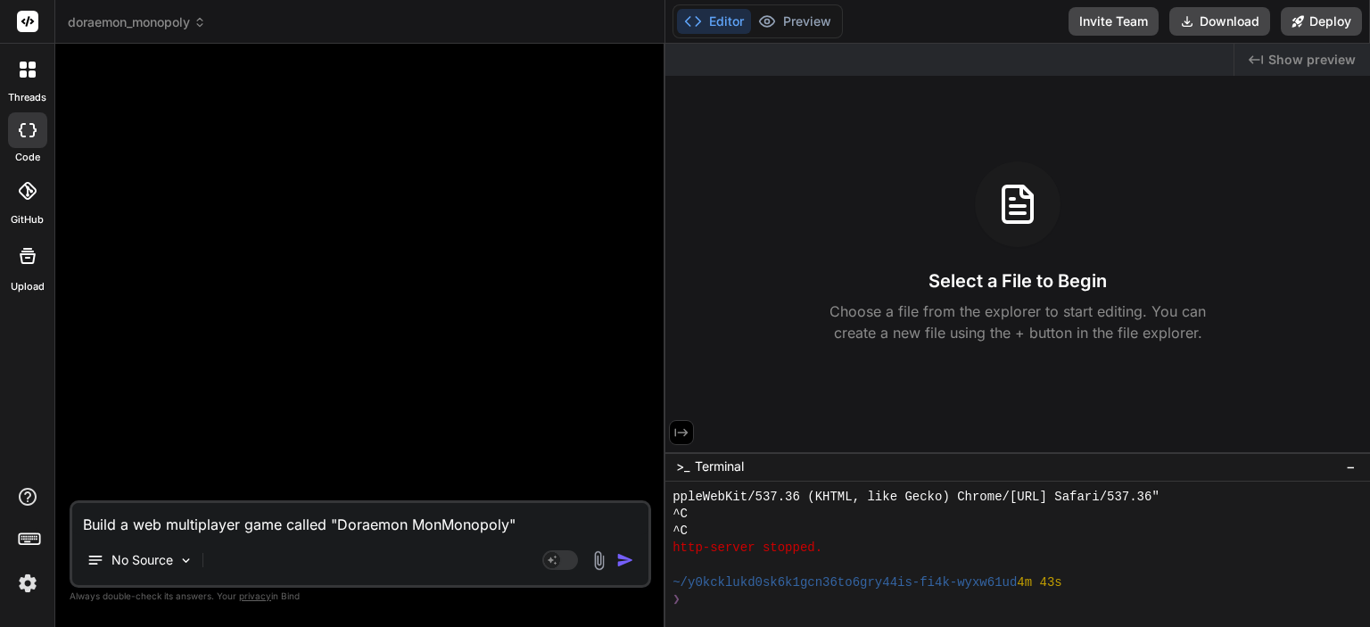
type textarea "Build a web multiplayer game called "Doraemon MoMonopoly""
type textarea "x"
type textarea "Build a web multiplayer game called "Doraemon MMonopoly""
type textarea "x"
type textarea "Build a web multiplayer game called "Doraemon Monopoly""
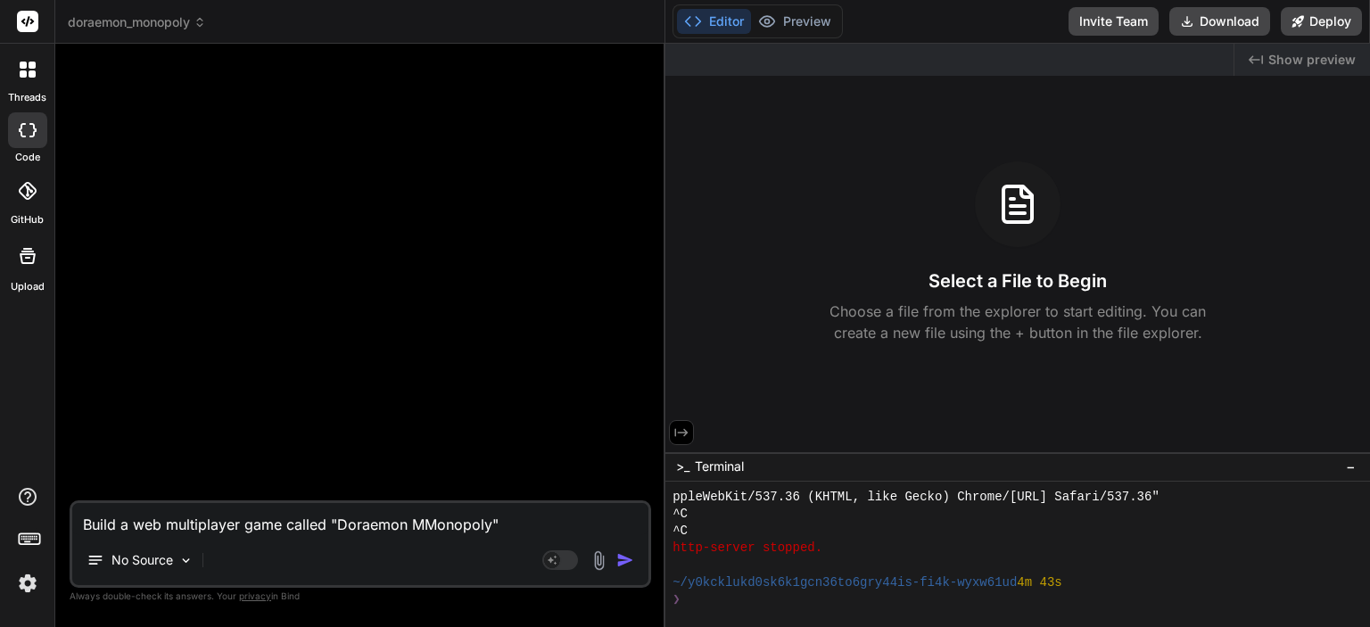
type textarea "x"
click at [501, 516] on textarea "Build a web multiplayer game called "Doraemon Monopoly"" at bounding box center [360, 519] width 576 height 32
click at [278, 516] on textarea "Build a web multiplayer game called "Doraemon Monopoly"" at bounding box center [360, 519] width 576 height 32
click at [497, 524] on textarea "Build a web multiplayer game called "Doraemon Monopoly"" at bounding box center [360, 519] width 576 height 32
click at [195, 525] on textarea "Build a web multiplayer game called "Doraemon Monopoly"" at bounding box center [360, 519] width 576 height 32
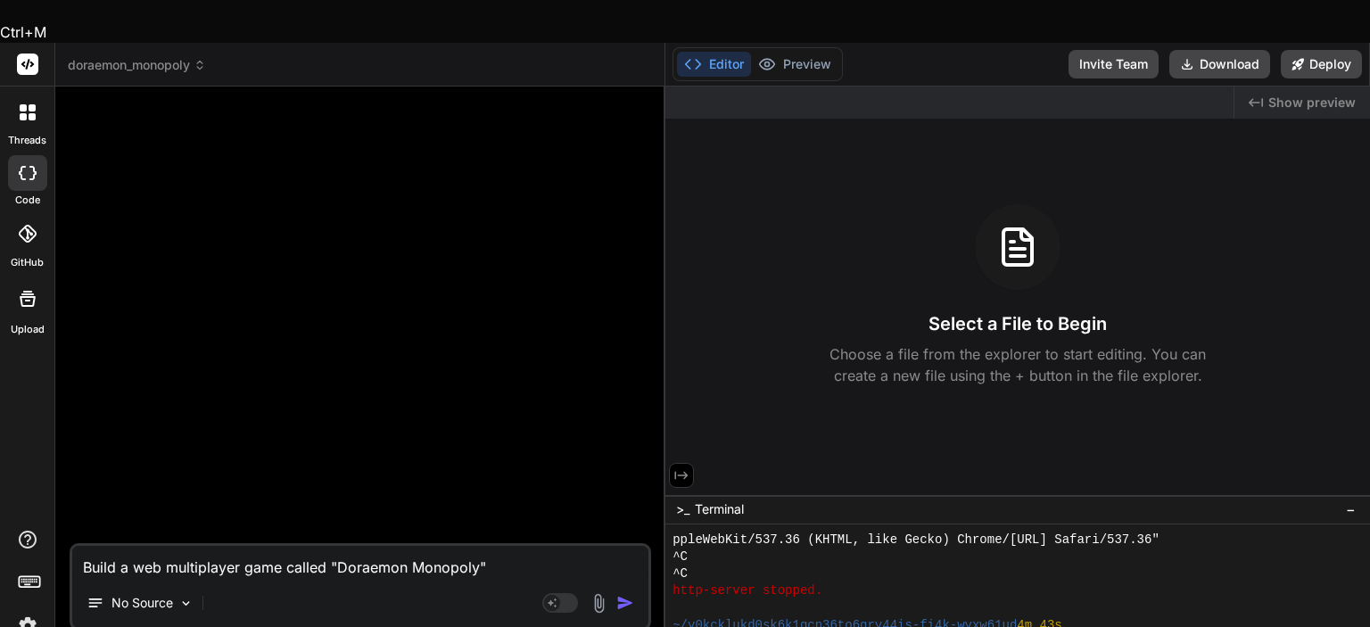
click at [195, 546] on textarea "Build a web multiplayer game called "Doraemon Monopoly"" at bounding box center [360, 562] width 576 height 32
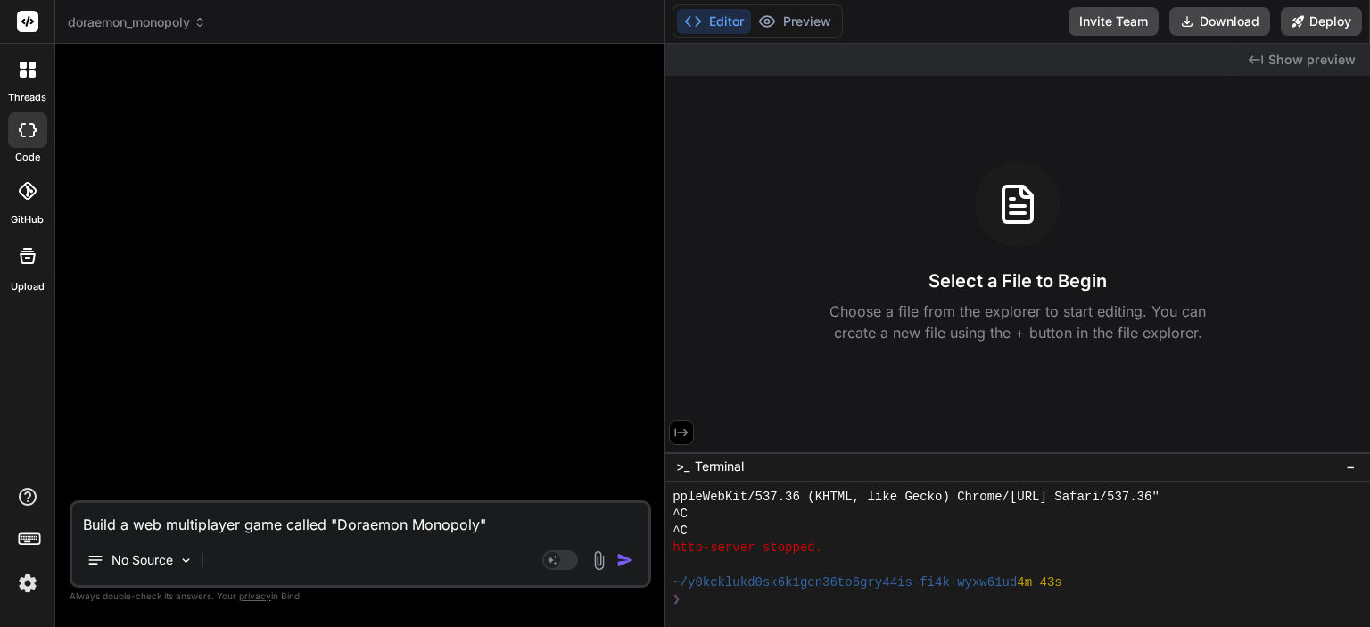
click at [192, 531] on textarea "Build a web multiplayer game called "Doraemon Monopoly"" at bounding box center [360, 519] width 576 height 32
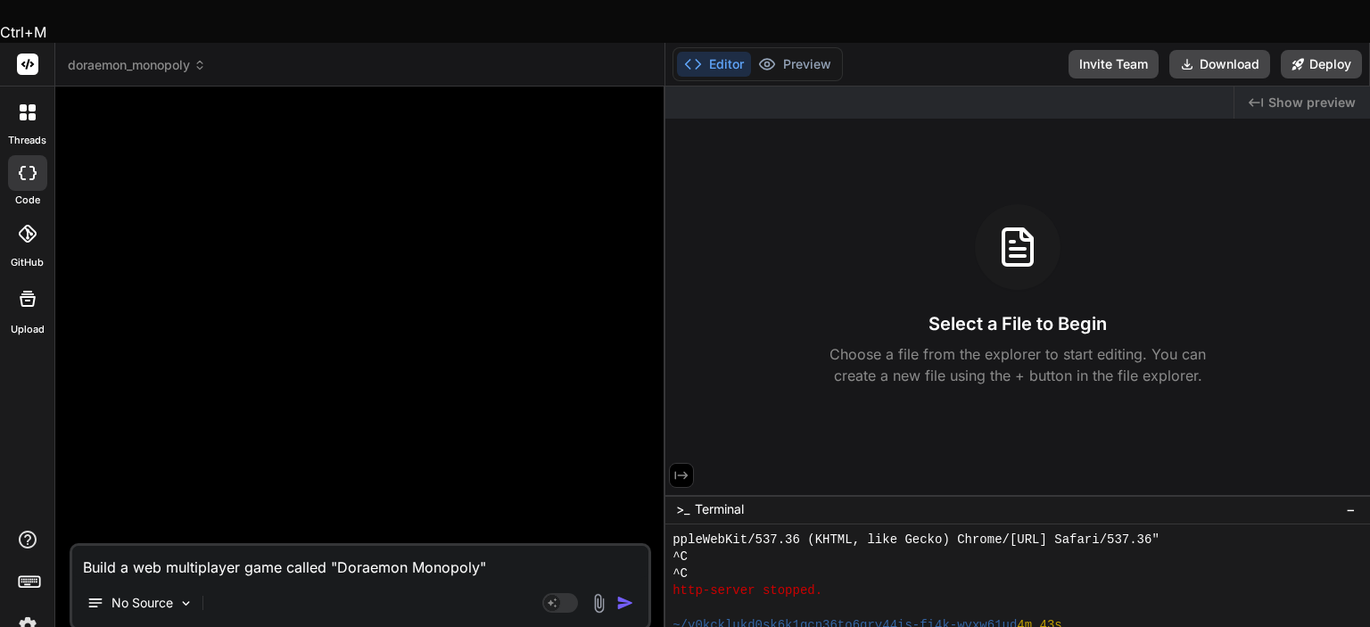
click at [192, 546] on textarea "Build a web multiplayer game called "Doraemon Monopoly"" at bounding box center [360, 562] width 576 height 32
click at [247, 546] on textarea "Build a web multiplayer game called "Doraemon Monopoly"" at bounding box center [360, 562] width 576 height 32
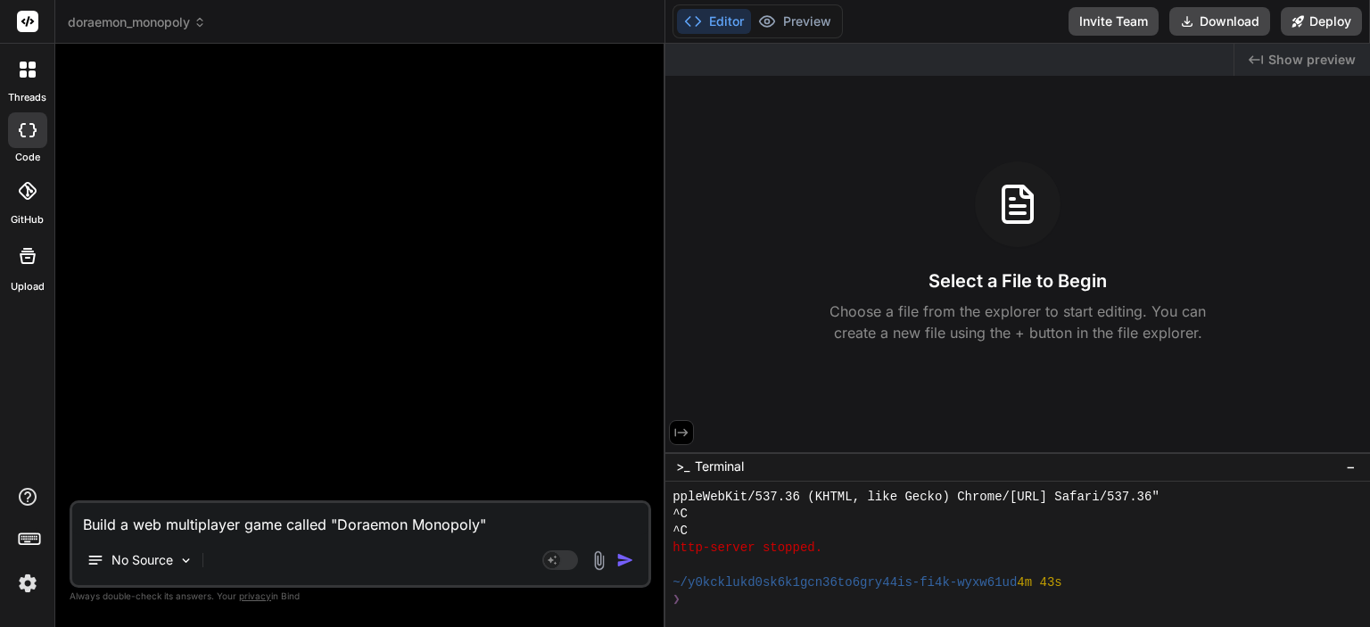
click at [243, 526] on textarea "Build a web multiplayer game called "Doraemon Monopoly"" at bounding box center [360, 519] width 576 height 32
type textarea "Build a web multiplayer tgame called "Doraemon Monopoly""
type textarea "x"
type textarea "Build a web multiplayer tagame called "Doraemon Monopoly""
type textarea "x"
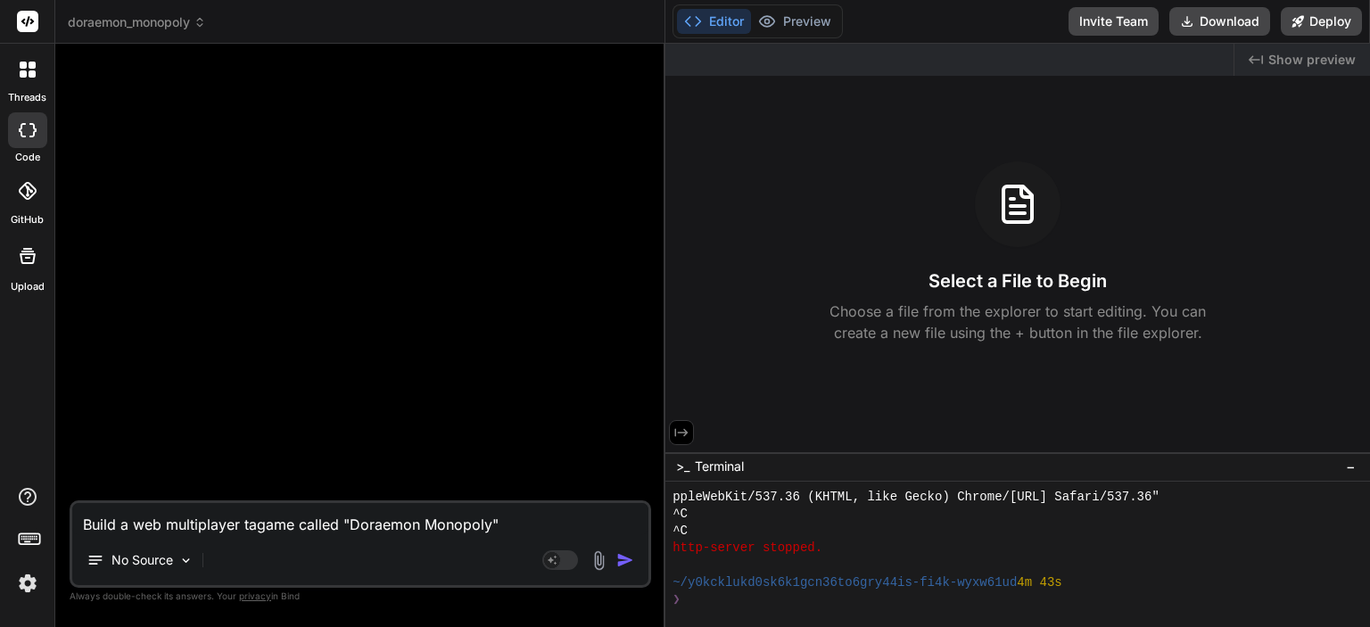
type textarea "Build a web multiplayer tabgame called "Doraemon Monopoly""
type textarea "x"
type textarea "Build a web multiplayer tablgame called "Doraemon Monopoly""
type textarea "x"
type textarea "Build a web multiplayer tablegame called "Doraemon Monopoly""
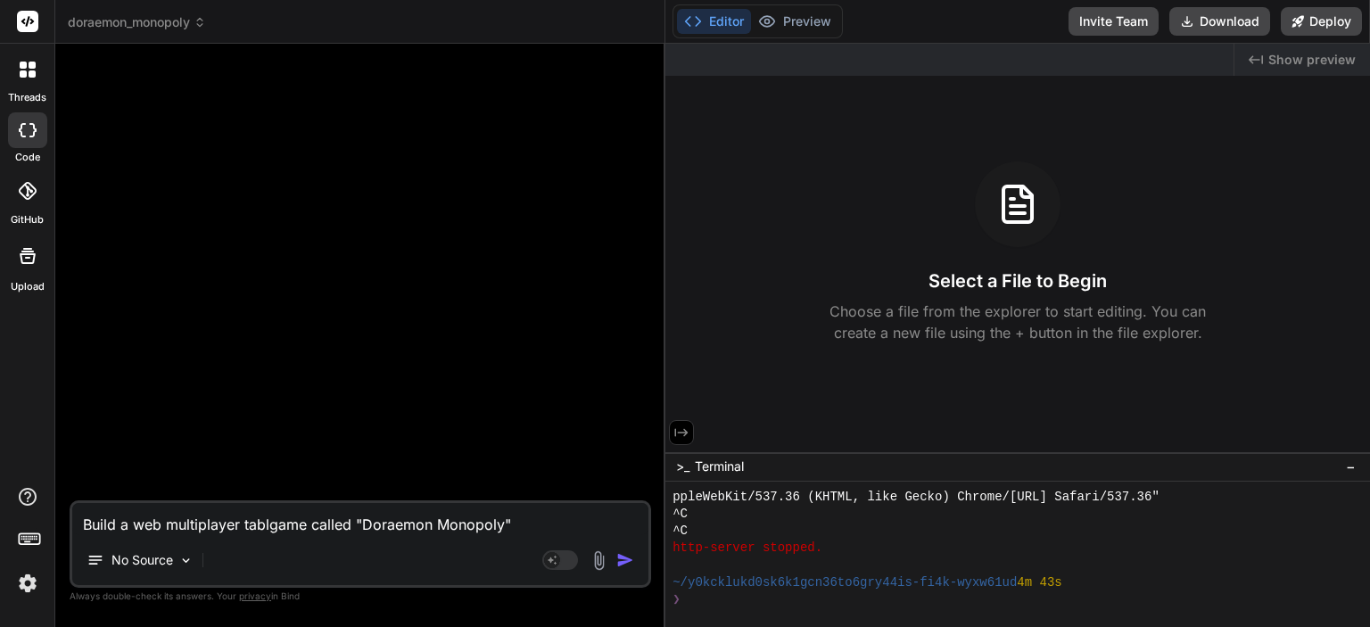
type textarea "x"
type textarea "Build a web multiplayer table game called "Doraemon Monopoly""
type textarea "x"
click at [526, 524] on textarea "Build a web multiplayer table game called "Doraemon Monopoly"" at bounding box center [360, 519] width 576 height 32
type textarea "Build a web multiplayer table game called "Doraemon Monopoly","
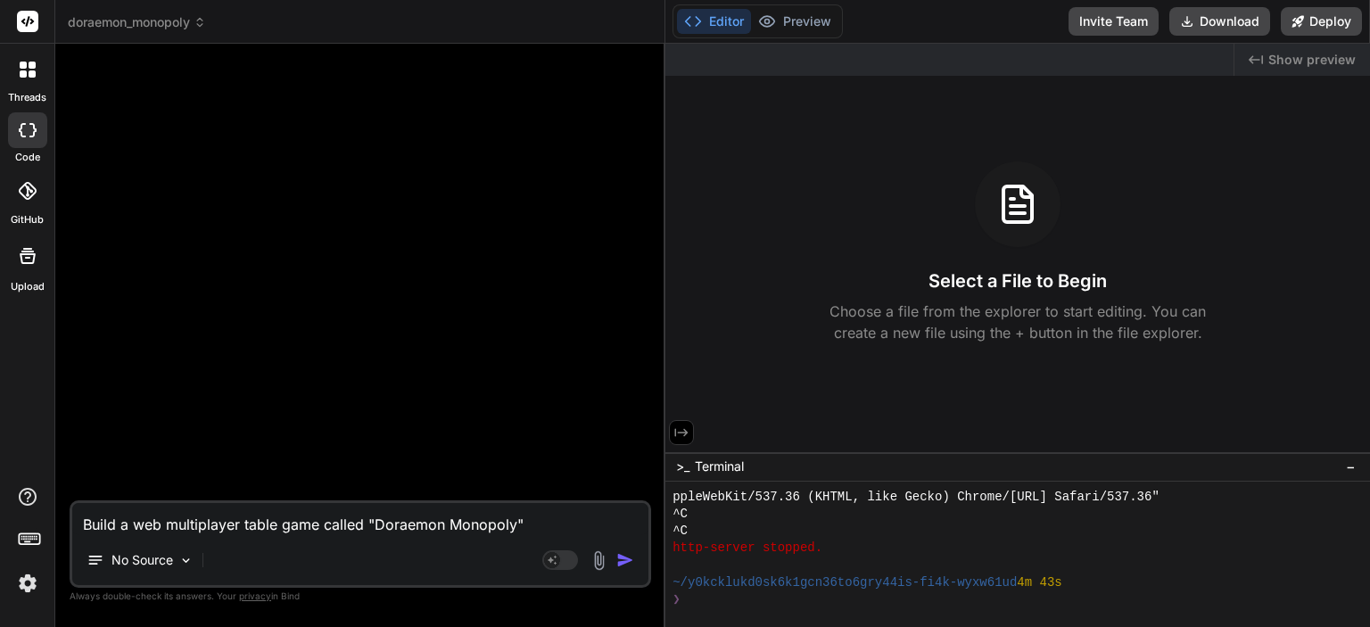
type textarea "x"
type textarea "Build a web multiplayer table game called "Doraemon Monopoly","
type textarea "x"
type textarea "Build a web multiplayer table game called "Doraemon Monopoly","
type textarea "x"
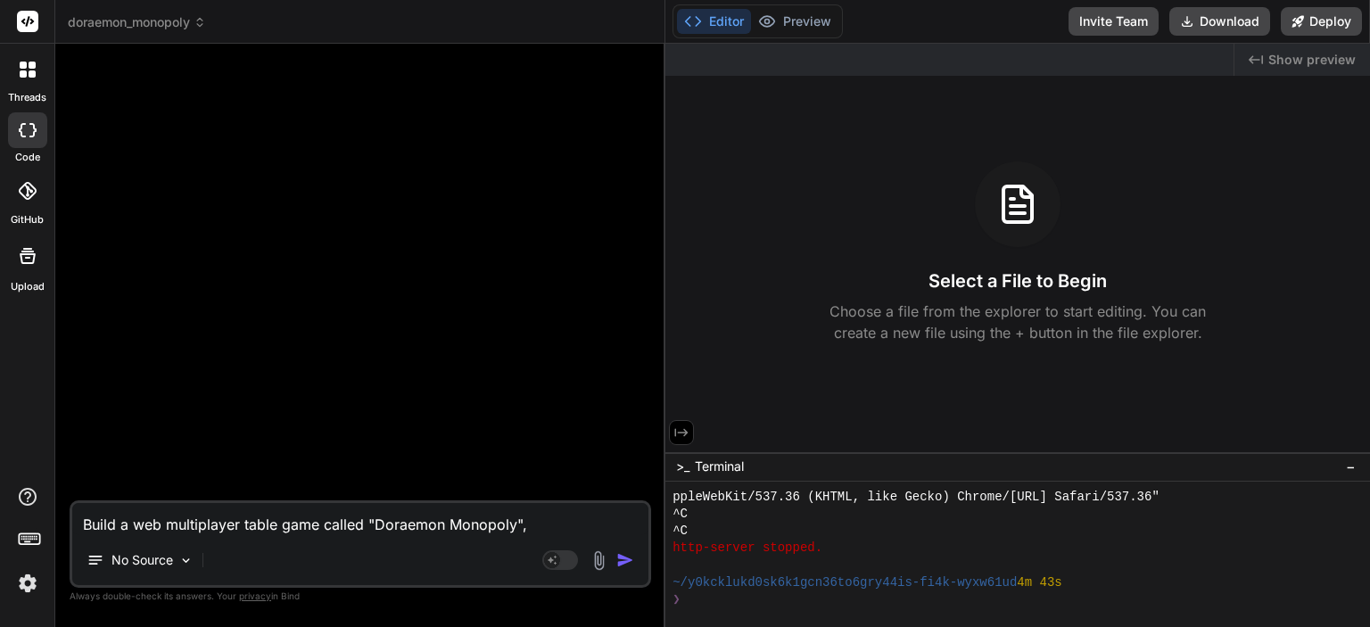
type textarea "Build a web multiplayer table game called "Doraemon Monopoly""
type textarea "x"
type textarea "Build a web multiplayer table game called "Doraemon Monopoly""
type textarea "x"
type textarea "Build a web multiplayer table game called "Doraemon Monopoly" a"
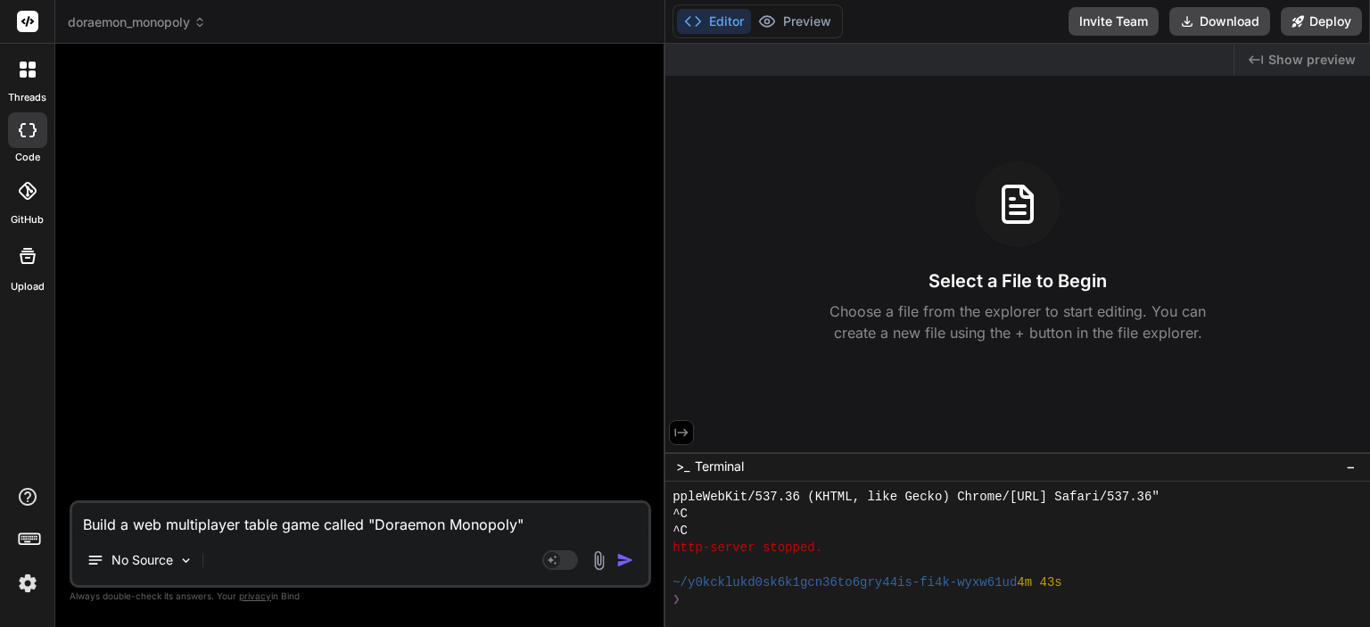
type textarea "x"
type textarea "Build a web multiplayer table game called "Doraemon Monopoly" an"
type textarea "x"
type textarea "Build a web multiplayer table game called "Doraemon Monopoly" and"
type textarea "x"
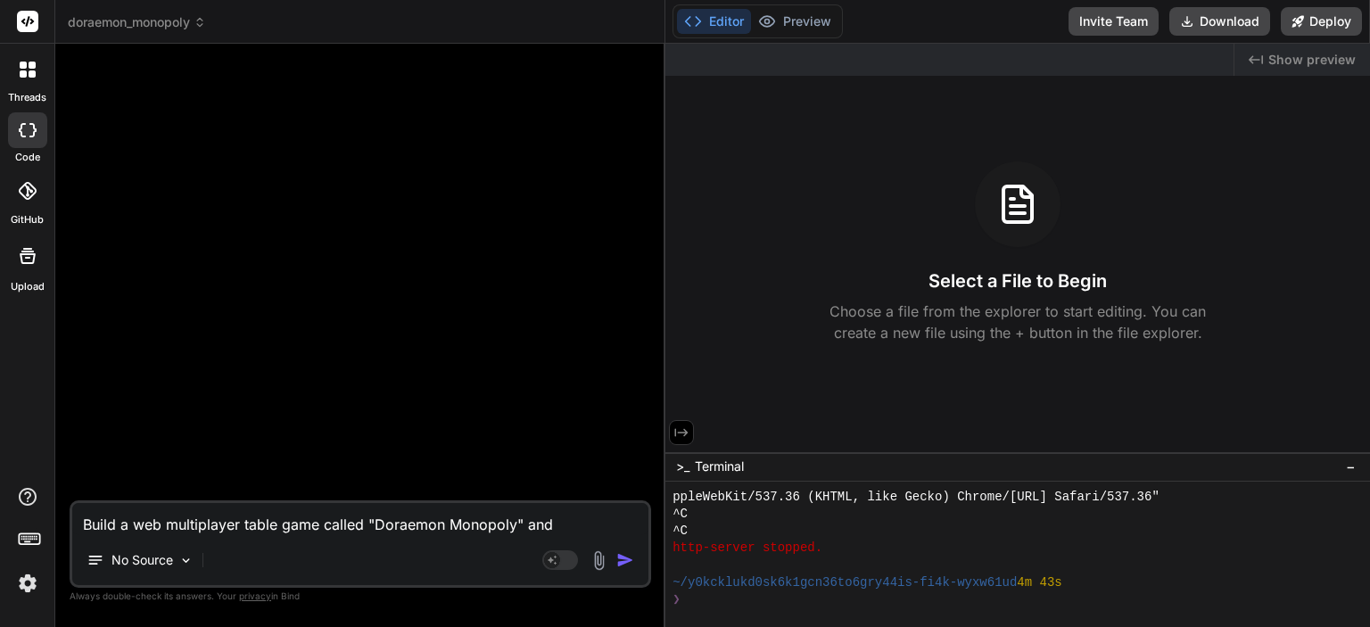
type textarea "Build a web multiplayer table game called "Doraemon Monopoly" and"
type textarea "x"
type textarea "Build a web multiplayer table game called "Doraemon Monopoly" and f"
type textarea "x"
type textarea "Build a web multiplayer table game called "Doraemon Monopoly" and fo"
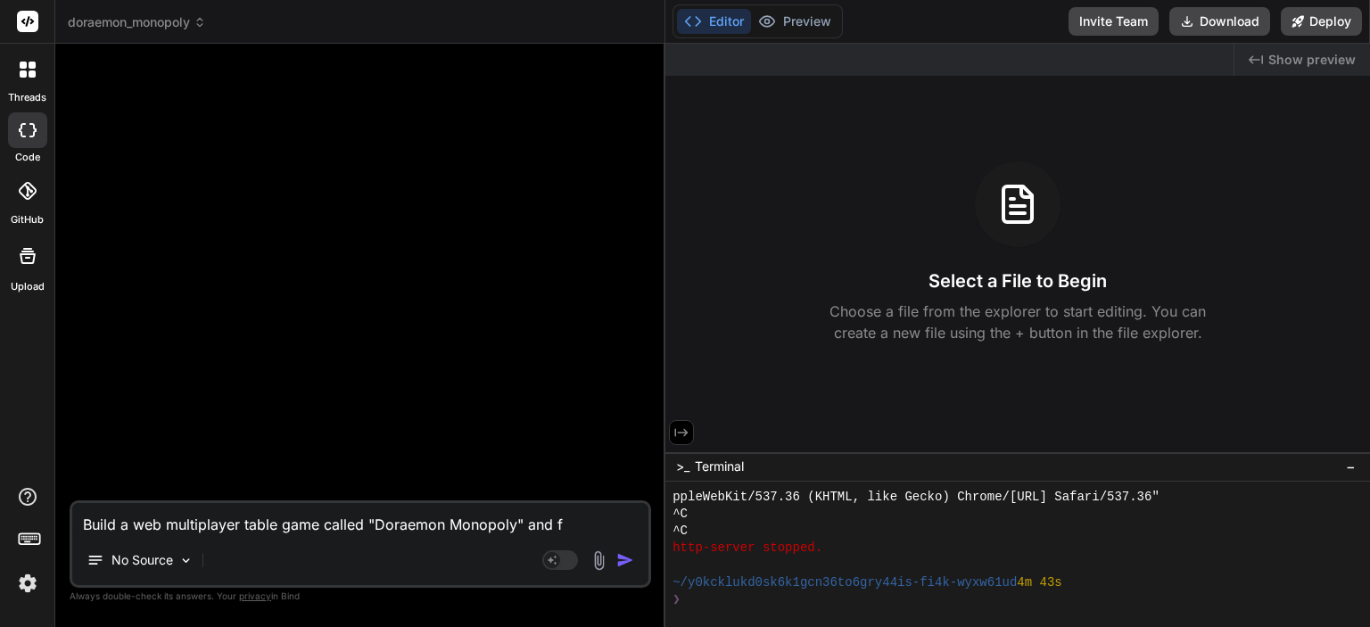
type textarea "x"
type textarea "Build a web multiplayer table game called "Doraemon Monopoly" and fol"
type textarea "x"
type textarea "Build a web multiplayer table game called "Doraemon Monopoly" and foll"
type textarea "x"
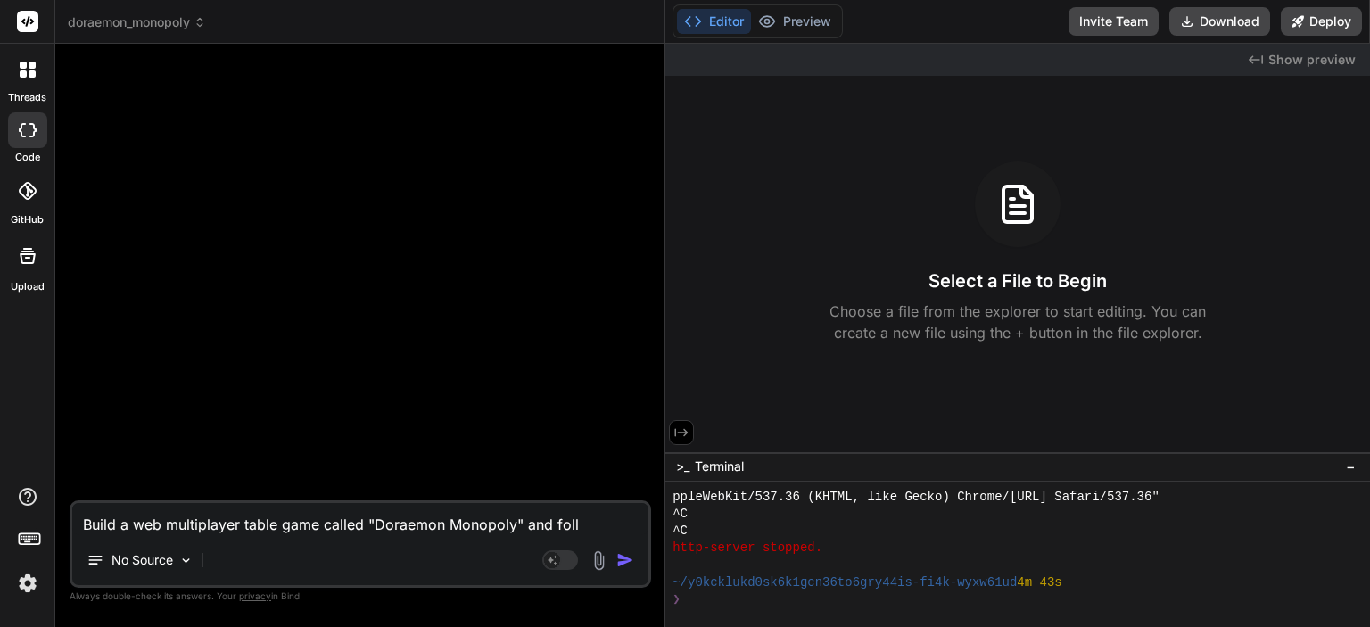
type textarea "Build a web multiplayer table game called "Doraemon Monopoly" and follo"
type textarea "x"
type textarea "Build a web multiplayer table game called "Doraemon Monopoly" and follow"
type textarea "x"
type textarea "Build a web multiplayer table game called "Doraemon Monopoly" and follows"
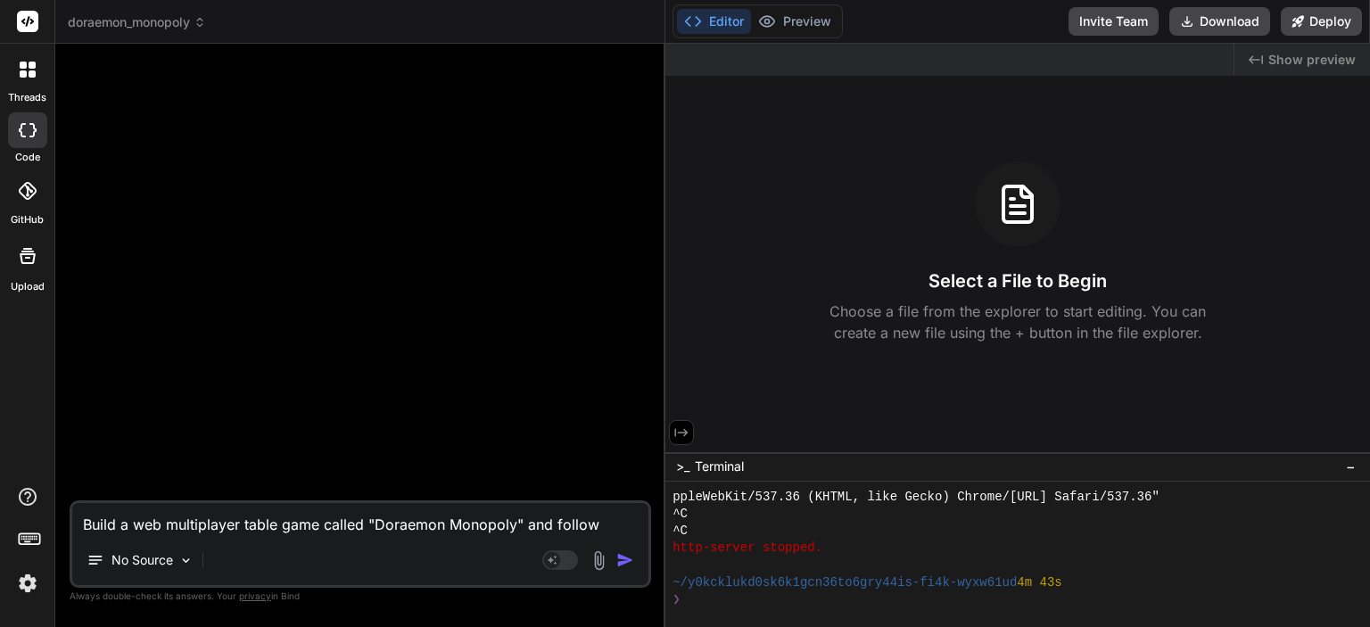
type textarea "x"
type textarea "Build a web multiplayer table game called "Doraemon Monopoly" and follows"
type textarea "x"
type textarea "Build a web multiplayer table game called "Doraemon Monopoly" and follows b"
type textarea "x"
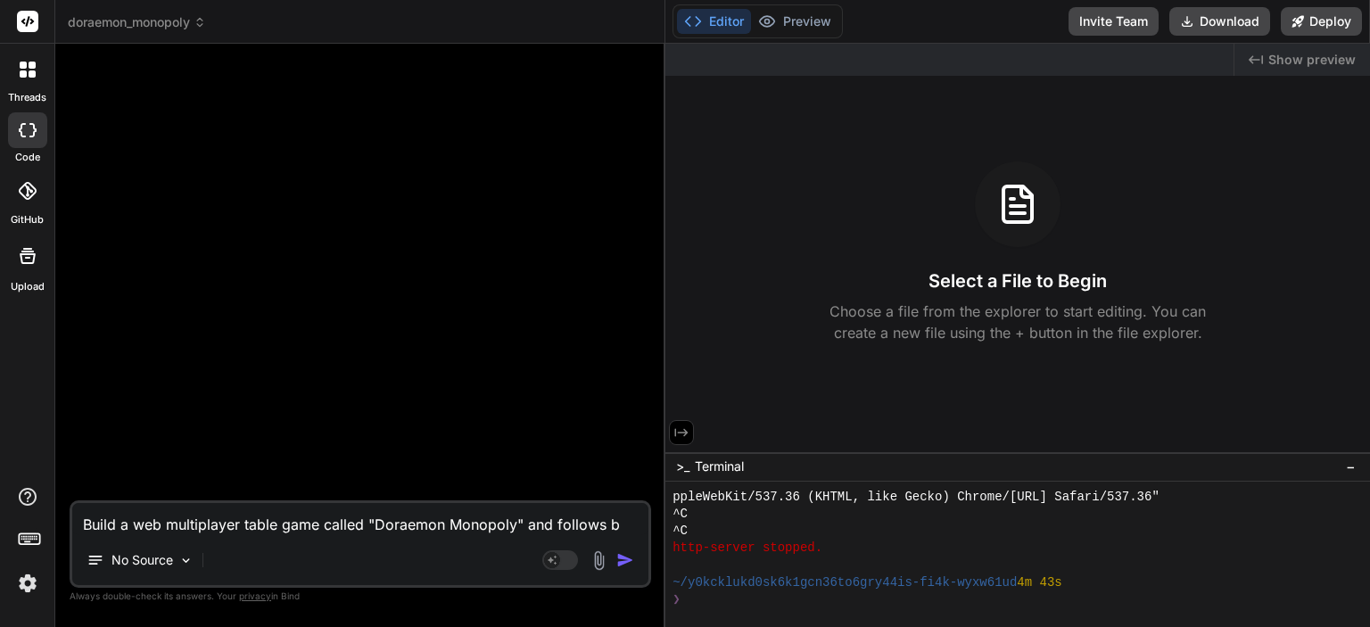
type textarea "Build a web multiplayer table game called "Doraemon Monopoly" and follows be"
type textarea "x"
type textarea "Build a web multiplayer table game called "Doraemon Monopoly" and follows bel"
type textarea "x"
type textarea "Build a web multiplayer table game called "Doraemon Monopoly" and follows belo"
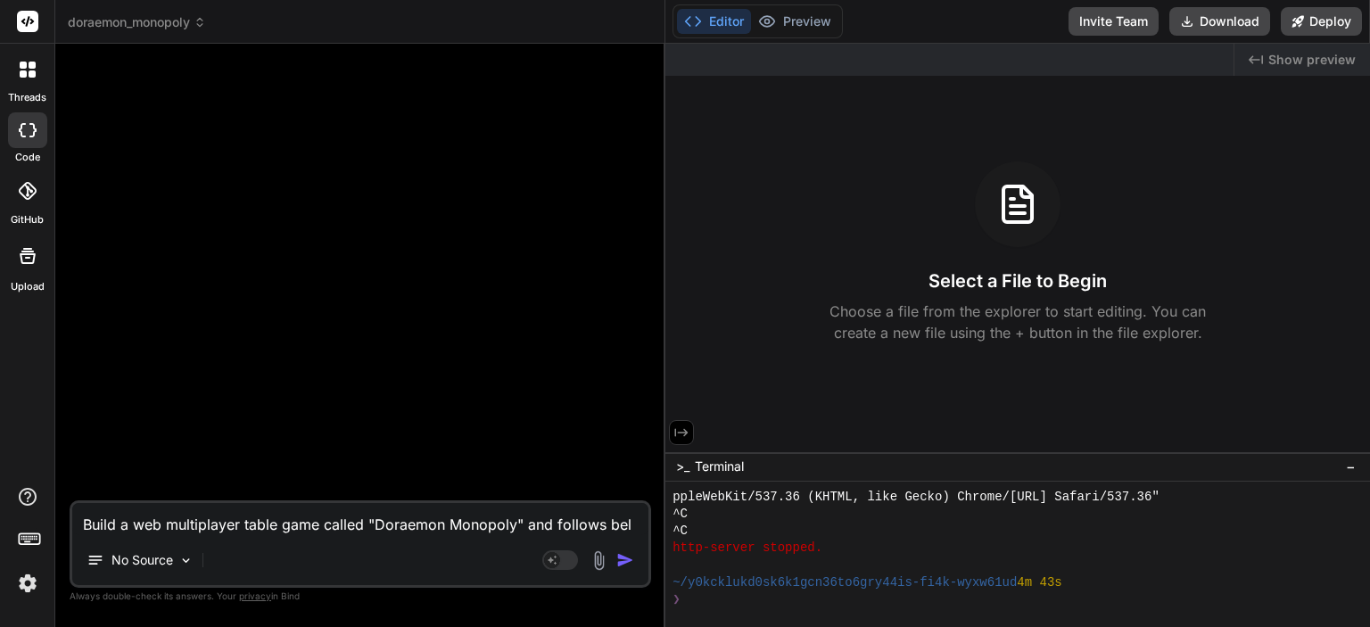
type textarea "x"
type textarea "Build a web multiplayer table game called "Doraemon Monopoly" and follows below"
type textarea "x"
type textarea "Build a web multiplayer table game called "Doraemon Monopoly" and follows below"
type textarea "x"
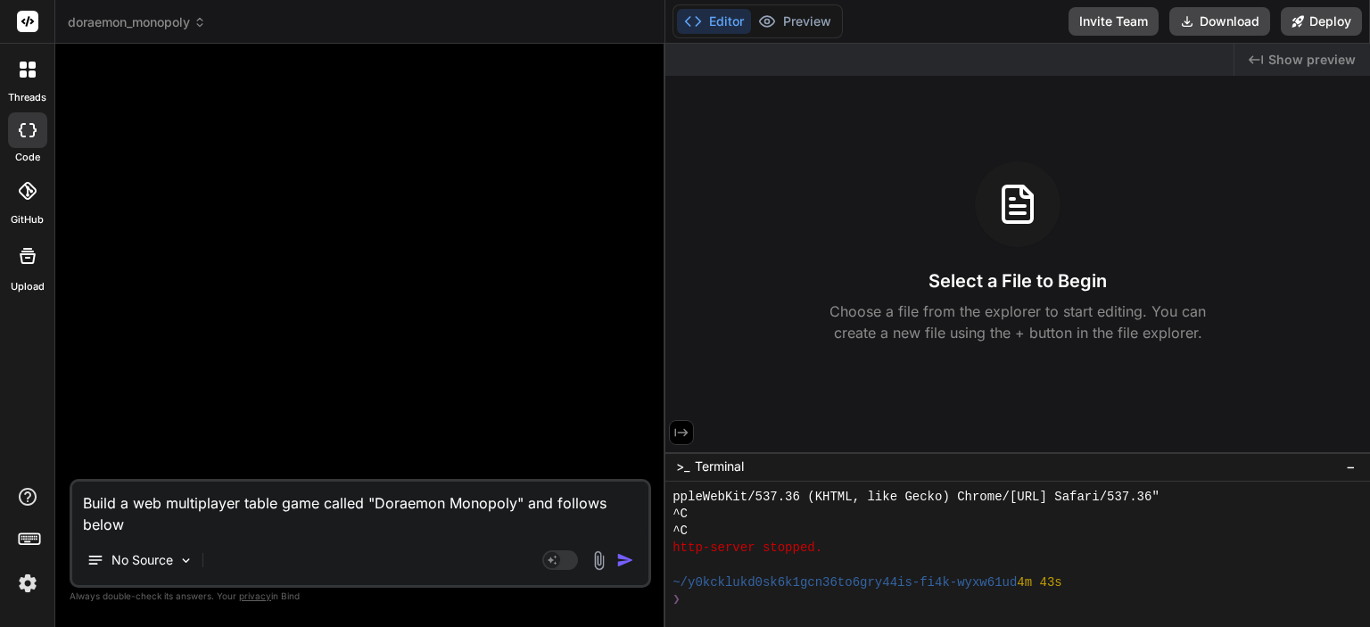
type textarea "Build a web multiplayer table game called "Doraemon Monopoly" and follows below…"
type textarea "x"
type textarea "Build a web multiplayer table game called "Doraemon Monopoly" and follows below…"
type textarea "x"
type textarea "Build a web multiplayer table game called "Doraemon Monopoly" and follows below…"
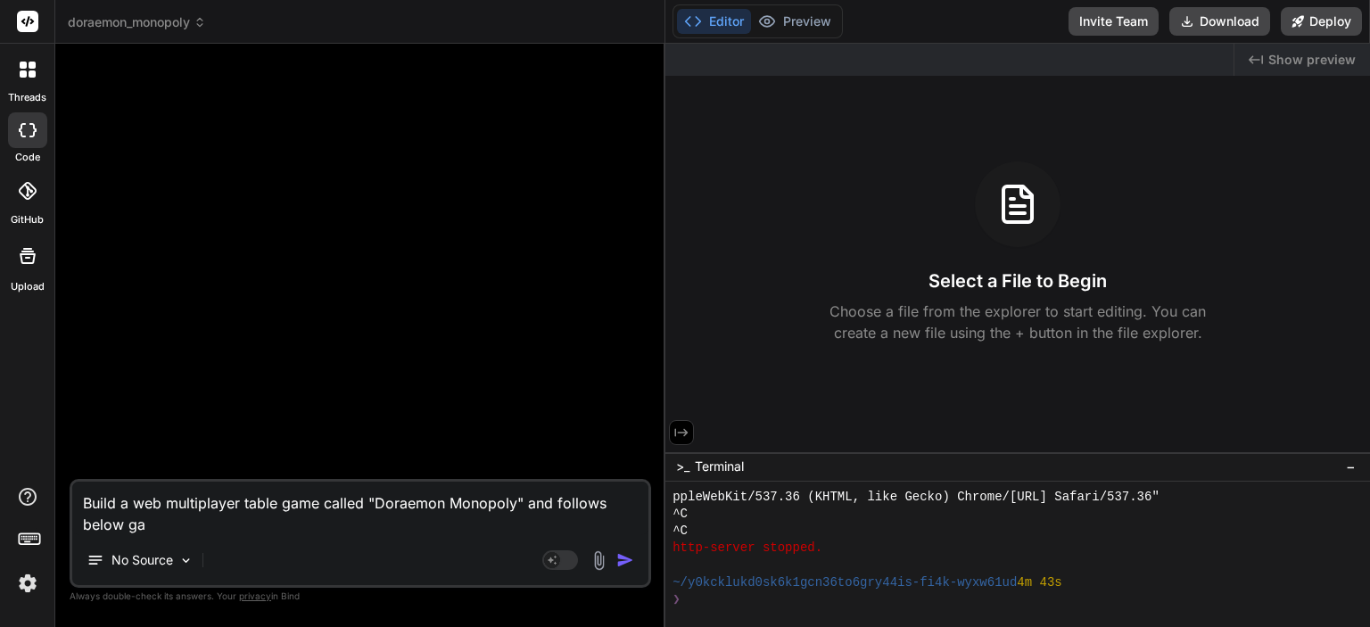
type textarea "x"
type textarea "Build a web multiplayer table game called "Doraemon Monopoly" and follows below…"
type textarea "x"
type textarea "Build a web multiplayer table game called "Doraemon Monopoly" and follows below…"
type textarea "x"
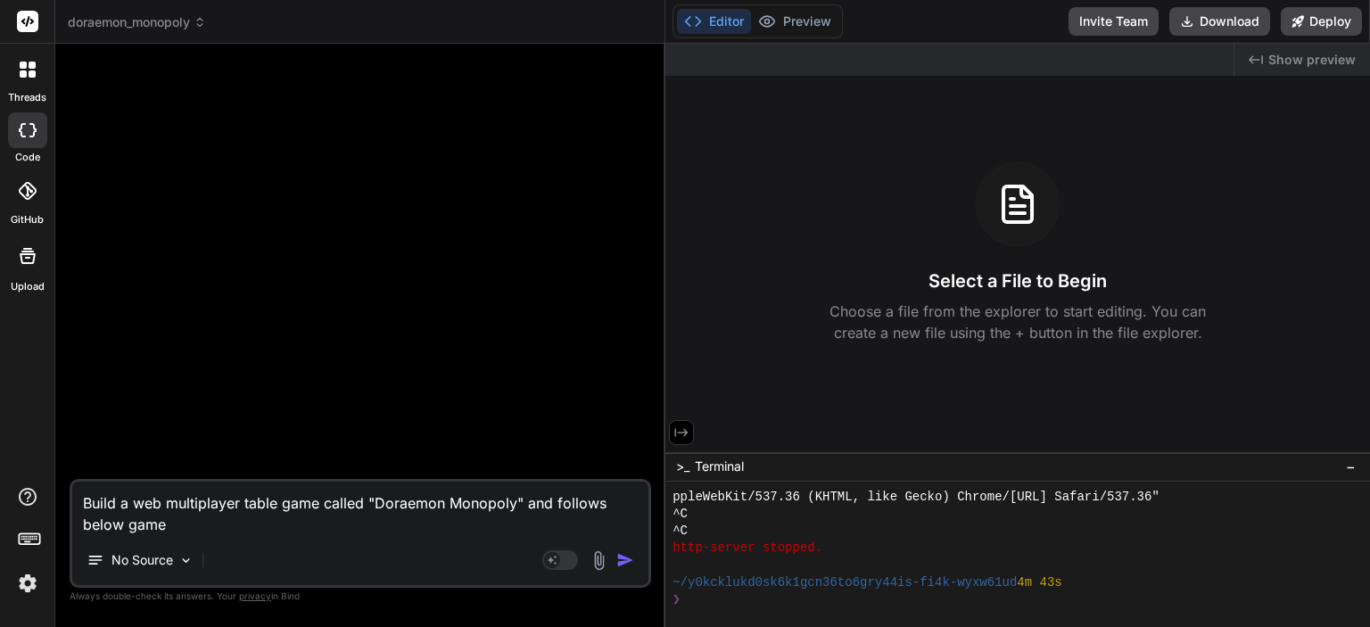
type textarea "Build a web multiplayer table game called "Doraemon Monopoly" and follows below…"
type textarea "x"
type textarea "Build a web multiplayer table game called "Doraemon Monopoly" and follows below…"
type textarea "x"
type textarea "Build a web multiplayer table game called "Doraemon Monopoly" and follows below…"
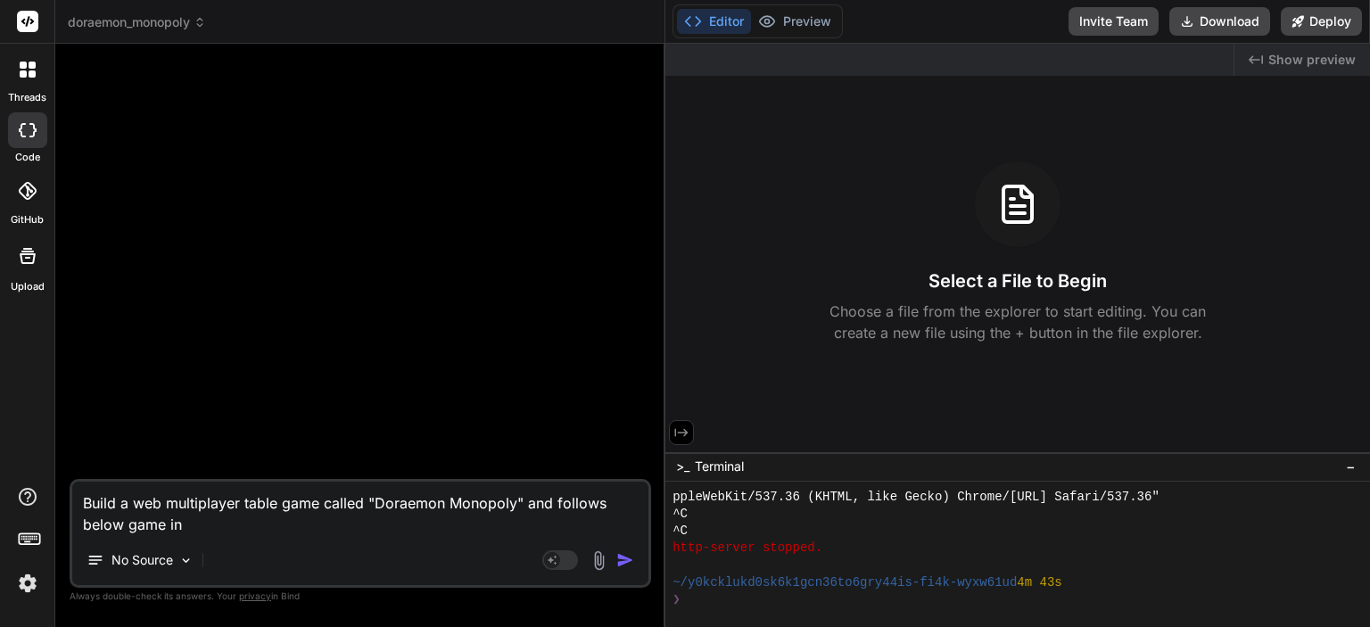
type textarea "x"
type textarea "Build a web multiplayer table game called "Doraemon Monopoly" and follows below…"
type textarea "x"
type textarea "Build a web multiplayer table game called "Doraemon Monopoly" and follows below…"
type textarea "x"
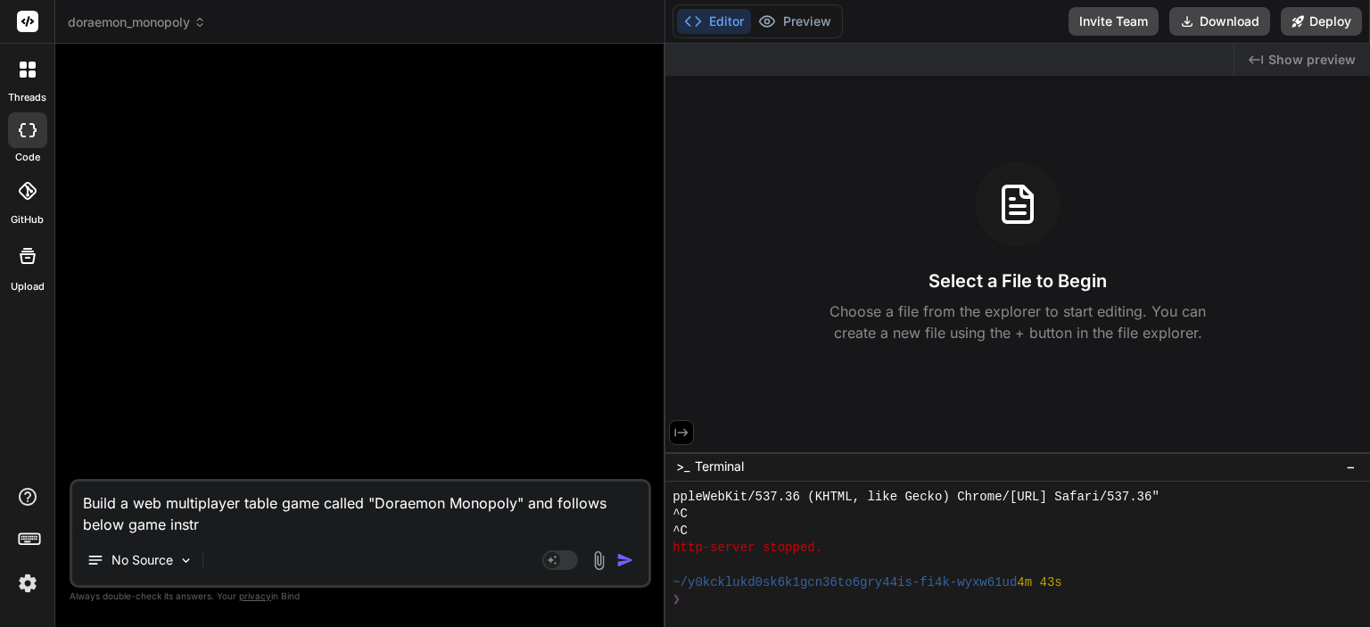
type textarea "Build a web multiplayer table game called "Doraemon Monopoly" and follows below…"
type textarea "x"
type textarea "Build a web multiplayer table game called "Doraemon Monopoly" and follows below…"
type textarea "x"
type textarea "Build a web multiplayer table game called "Doraemon Monopoly" and follows below…"
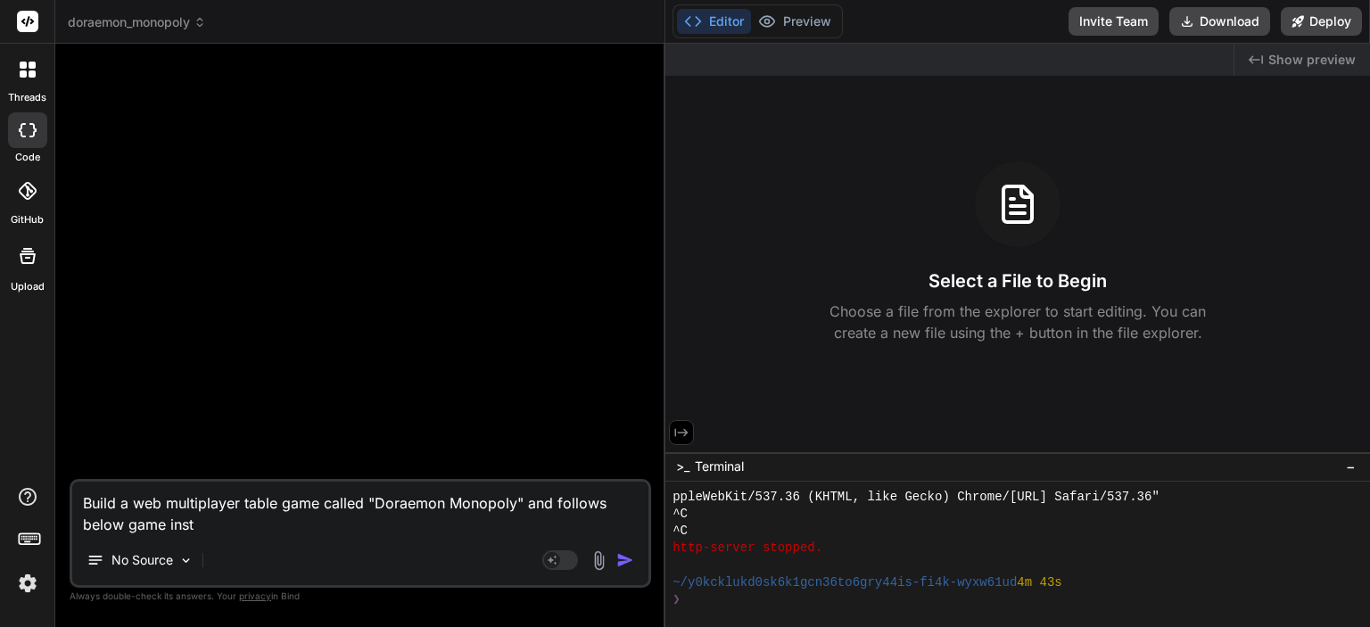
type textarea "x"
type textarea "Build a web multiplayer table game called "Doraemon Monopoly" and follows below…"
type textarea "x"
type textarea "Build a web multiplayer table game called "Doraemon Monopoly" and follows below…"
type textarea "x"
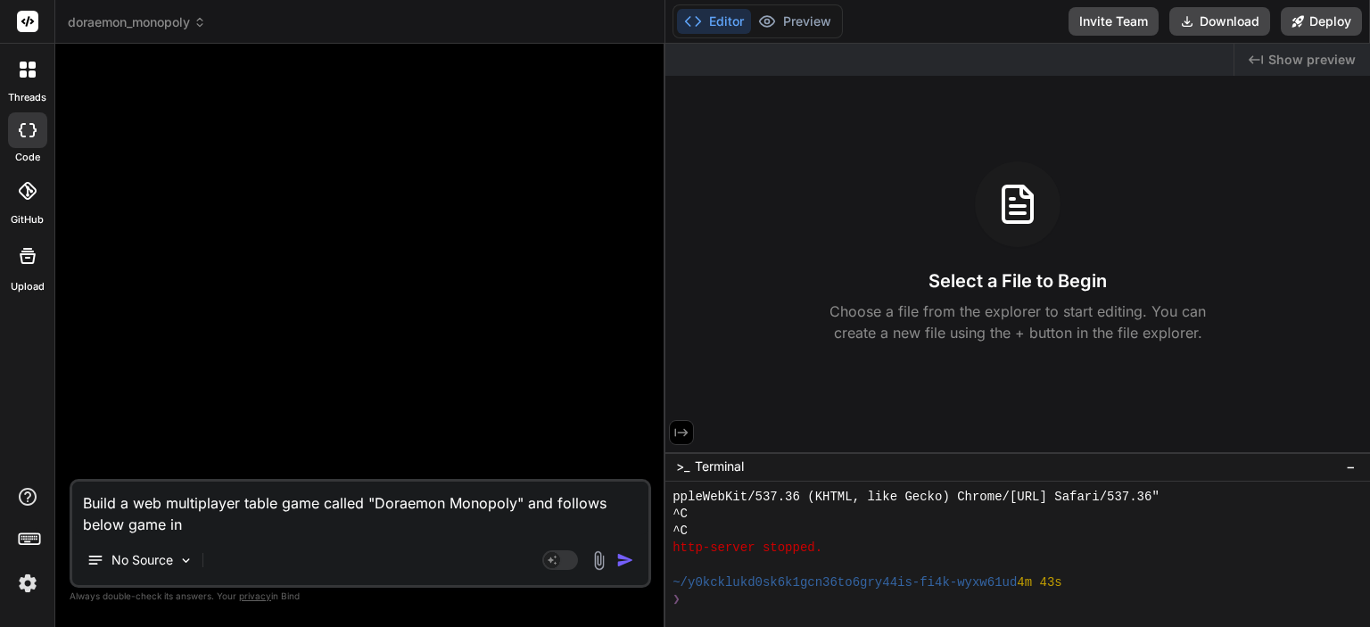
type textarea "Build a web multiplayer table game called "Doraemon Monopoly" and follows below…"
type textarea "x"
type textarea "Build a web multiplayer table game called "Doraemon Monopoly" and follows below…"
type textarea "x"
type textarea "Build a web multiplayer table game called "Doraemon Monopoly" and follows below…"
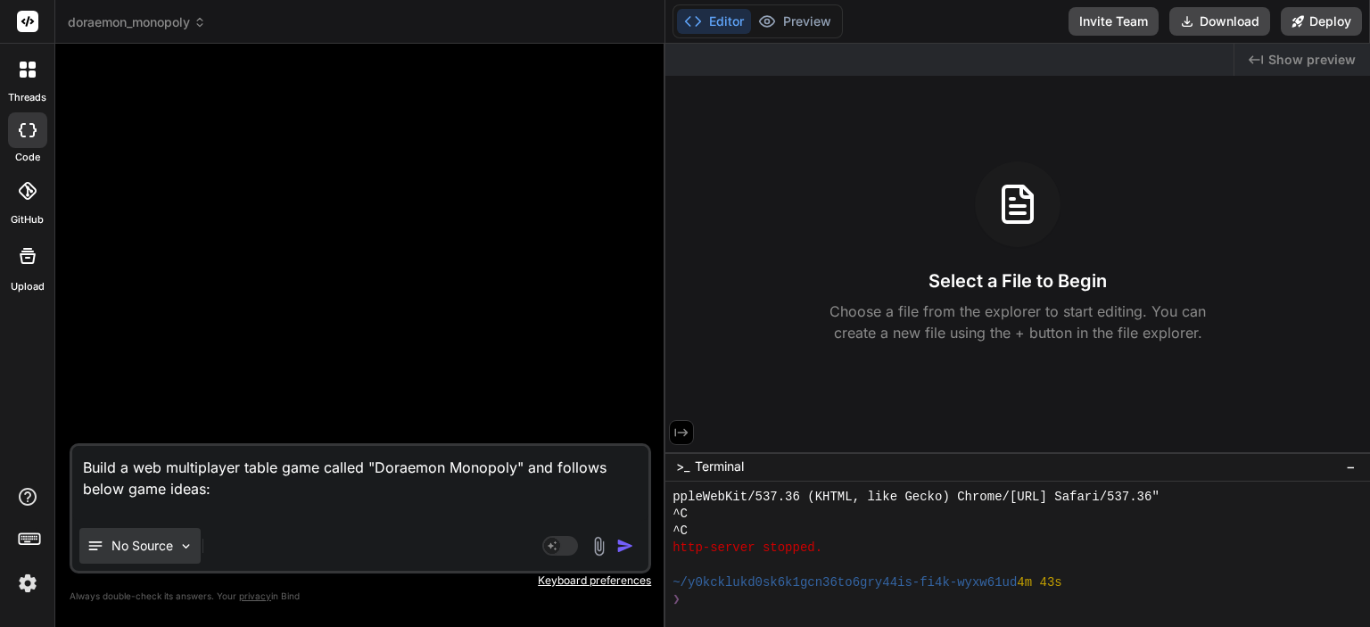
paste textarea "lo ipSumdolor6s1ametcon，adipi4elitsedd。eiusmod7-4t，incididun。 ut labo4etd(ma3al…"
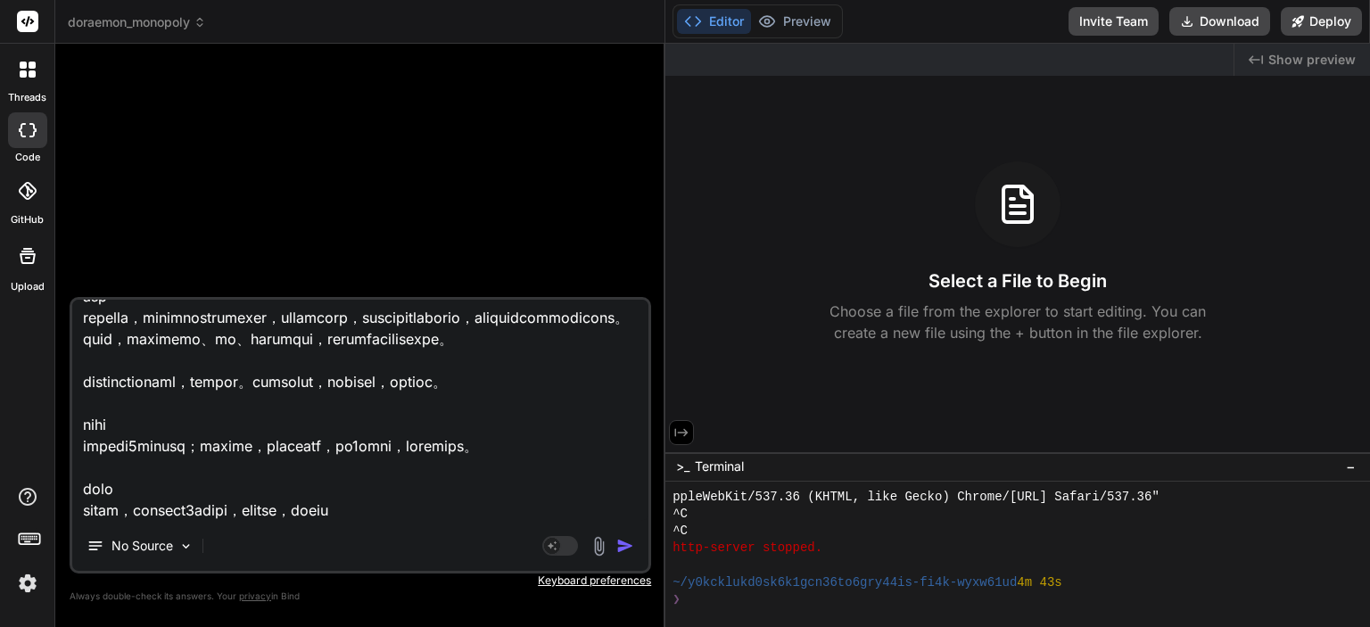
click at [626, 544] on img "button" at bounding box center [625, 546] width 18 height 18
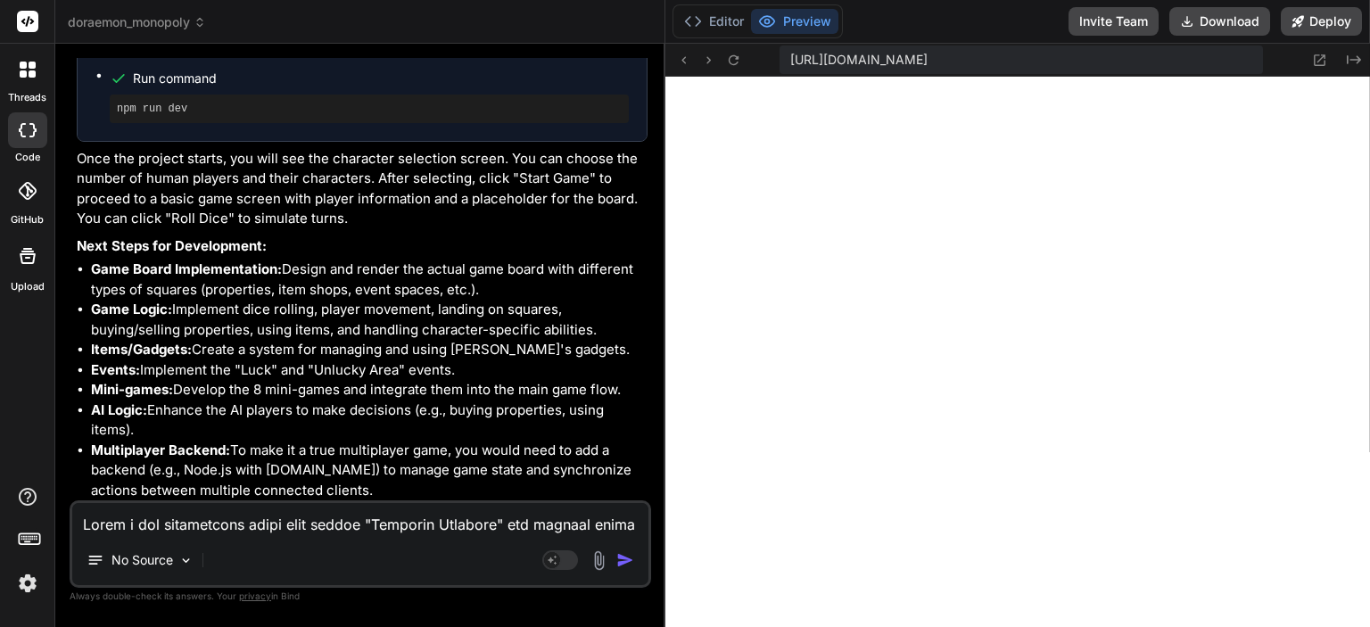
scroll to position [1761, 0]
click at [236, 513] on textarea at bounding box center [360, 519] width 576 height 32
click at [390, 527] on textarea "you should show a big map and game players'location for the board game" at bounding box center [360, 519] width 576 height 32
click at [393, 527] on textarea "you should show a big map and game players'location for the board game" at bounding box center [360, 519] width 576 height 32
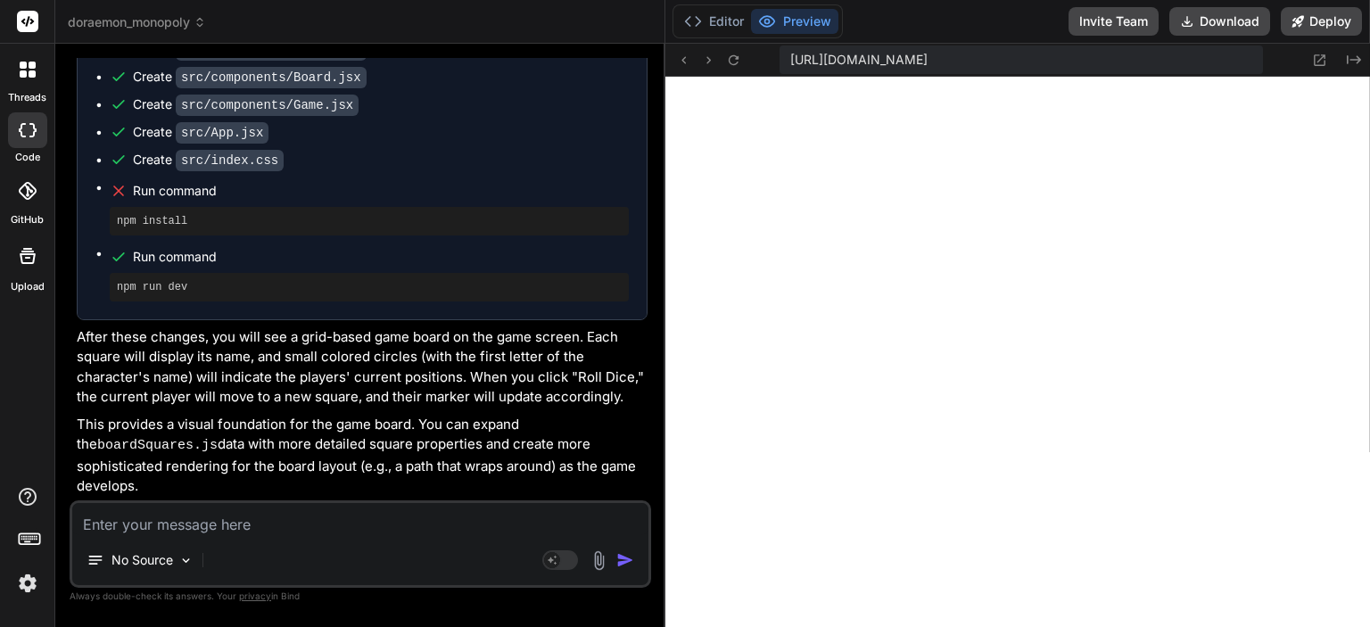
scroll to position [2654, 0]
click at [218, 527] on textarea at bounding box center [360, 519] width 576 height 32
paste textarea "[plugin:vite:esbuild] Transform failed with 1 error: /home/y0kcklukd0sk6k1gcn36…"
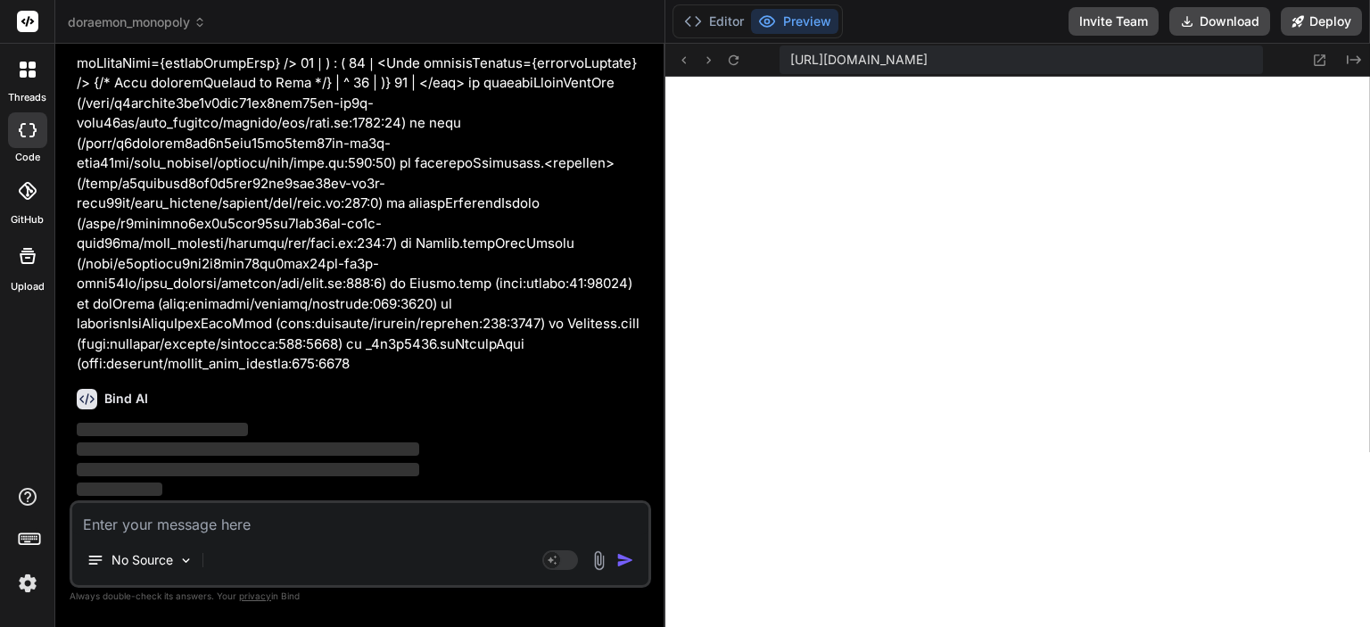
scroll to position [3220, 0]
click at [698, 17] on icon at bounding box center [693, 21] width 18 height 18
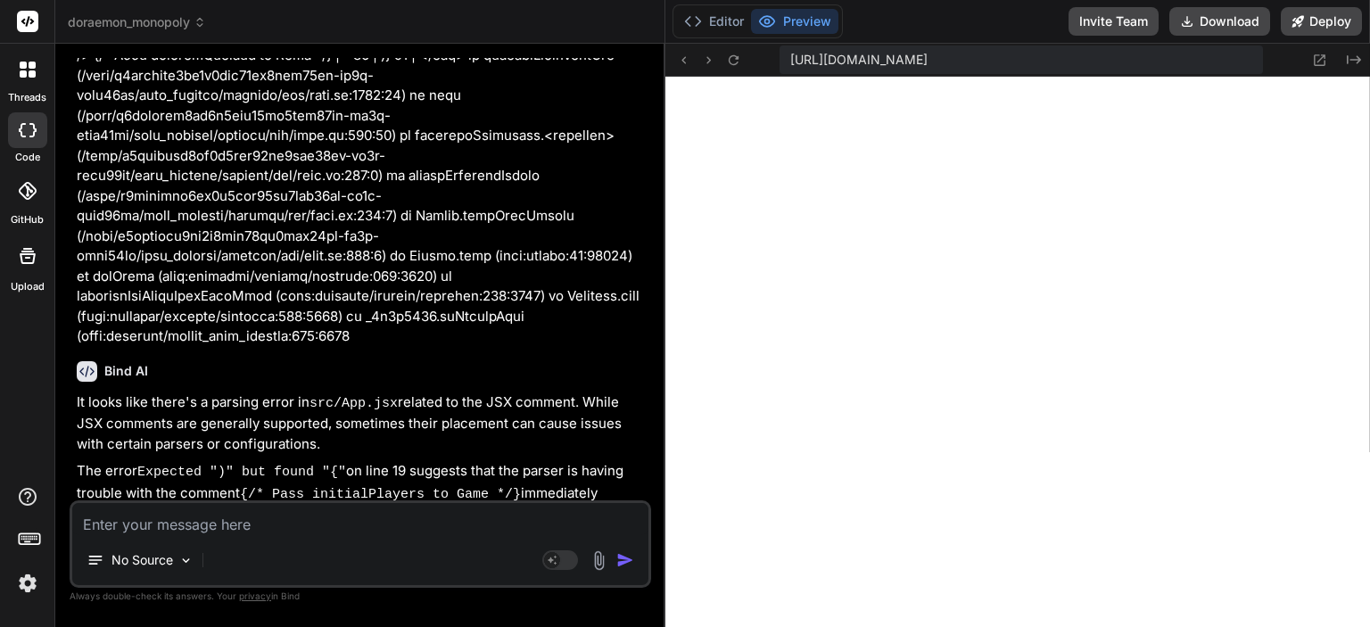
scroll to position [2429, 0]
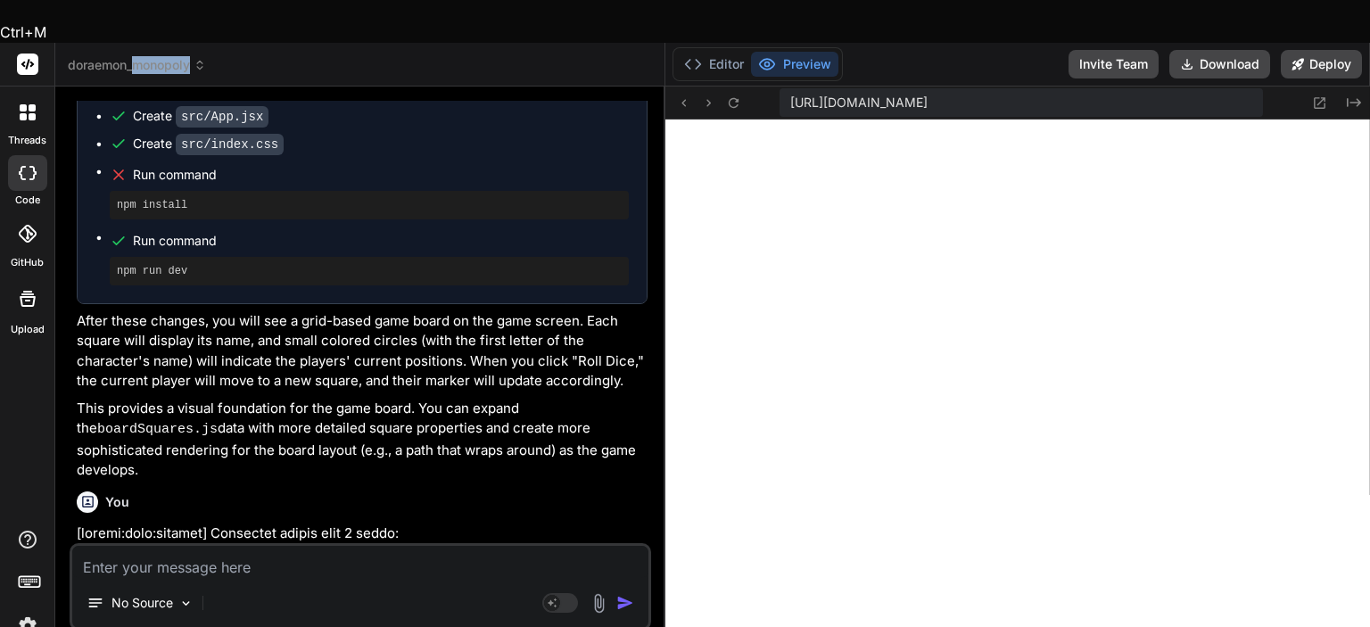
drag, startPoint x: 195, startPoint y: 36, endPoint x: 137, endPoint y: 20, distance: 60.2
click at [137, 43] on header "doraemon_monopoly Created with Pixso." at bounding box center [360, 65] width 610 height 44
copy span "monopoly"
